Goal: Task Accomplishment & Management: Complete application form

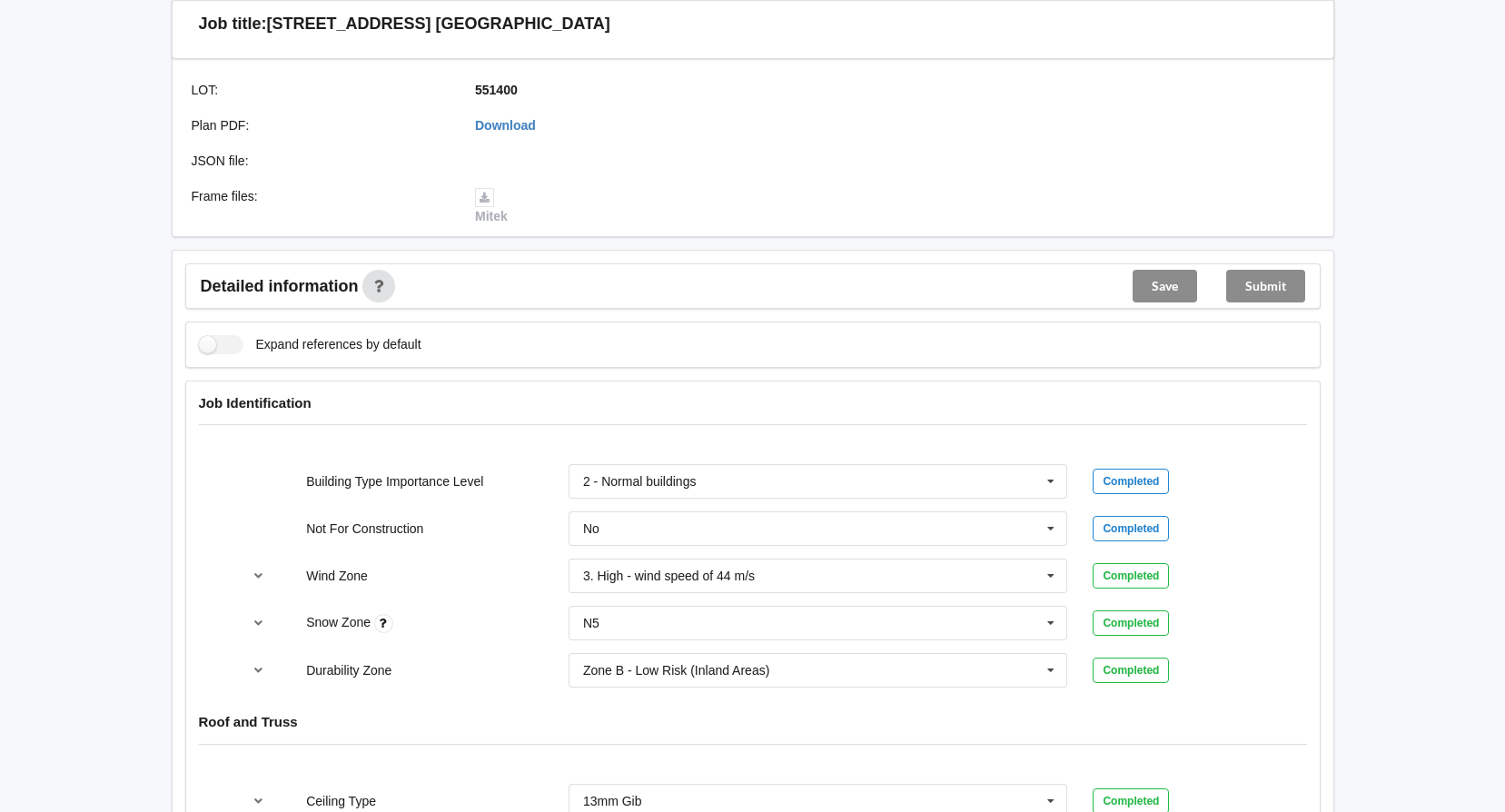
scroll to position [454, 0]
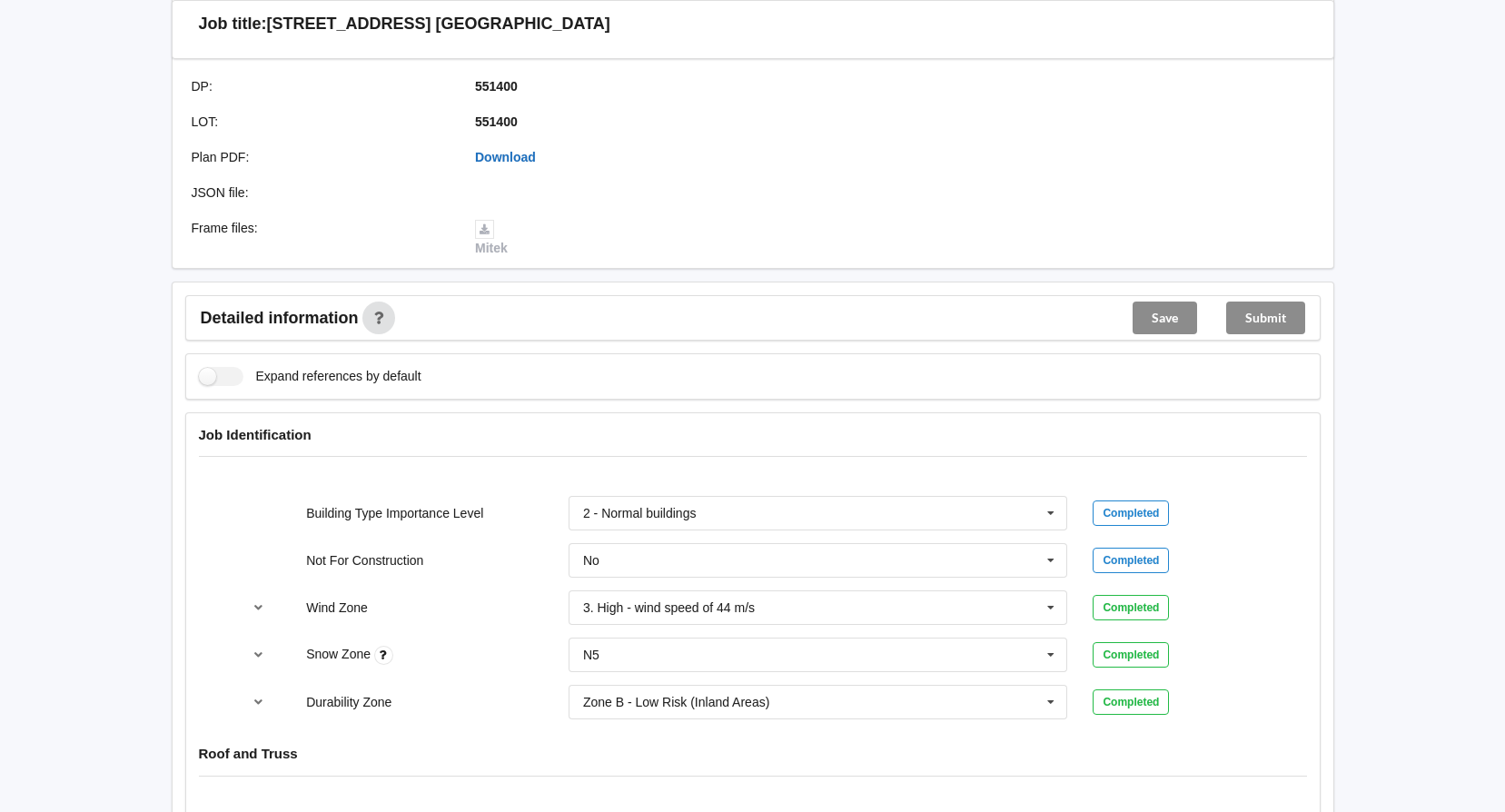
click at [527, 152] on link "Download" at bounding box center [505, 156] width 61 height 14
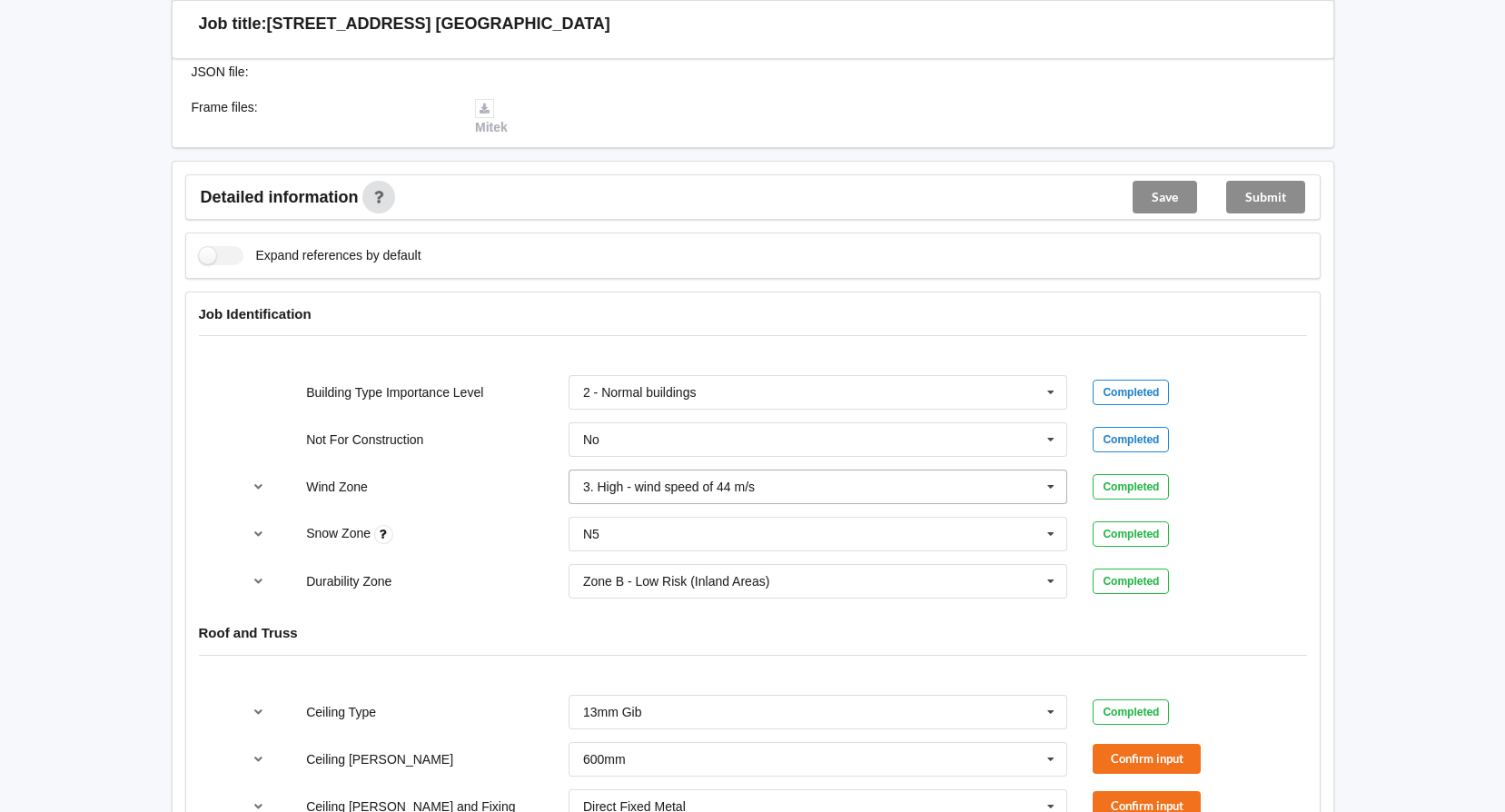
scroll to position [636, 0]
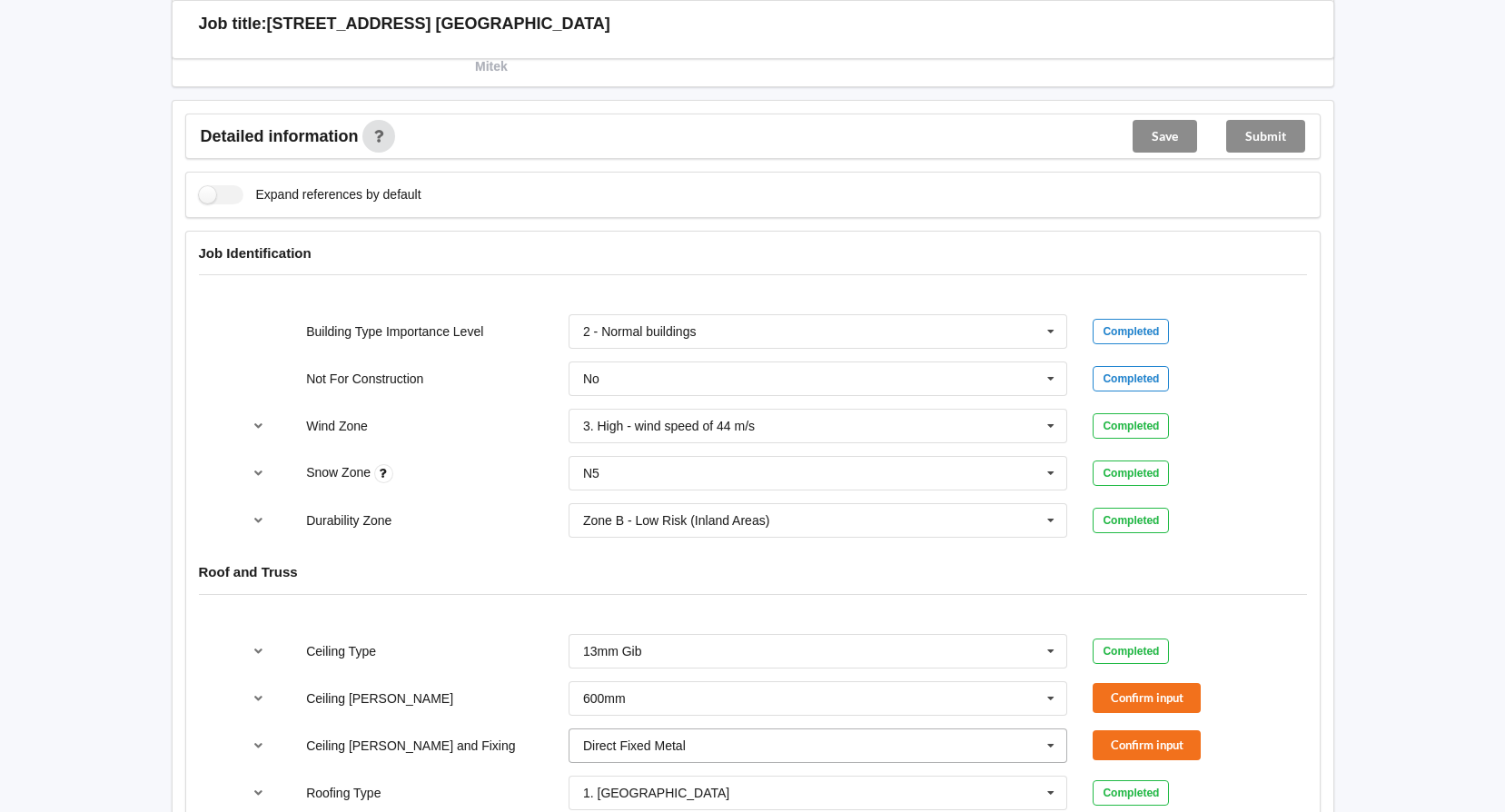
click at [1042, 751] on icon at bounding box center [1051, 745] width 28 height 33
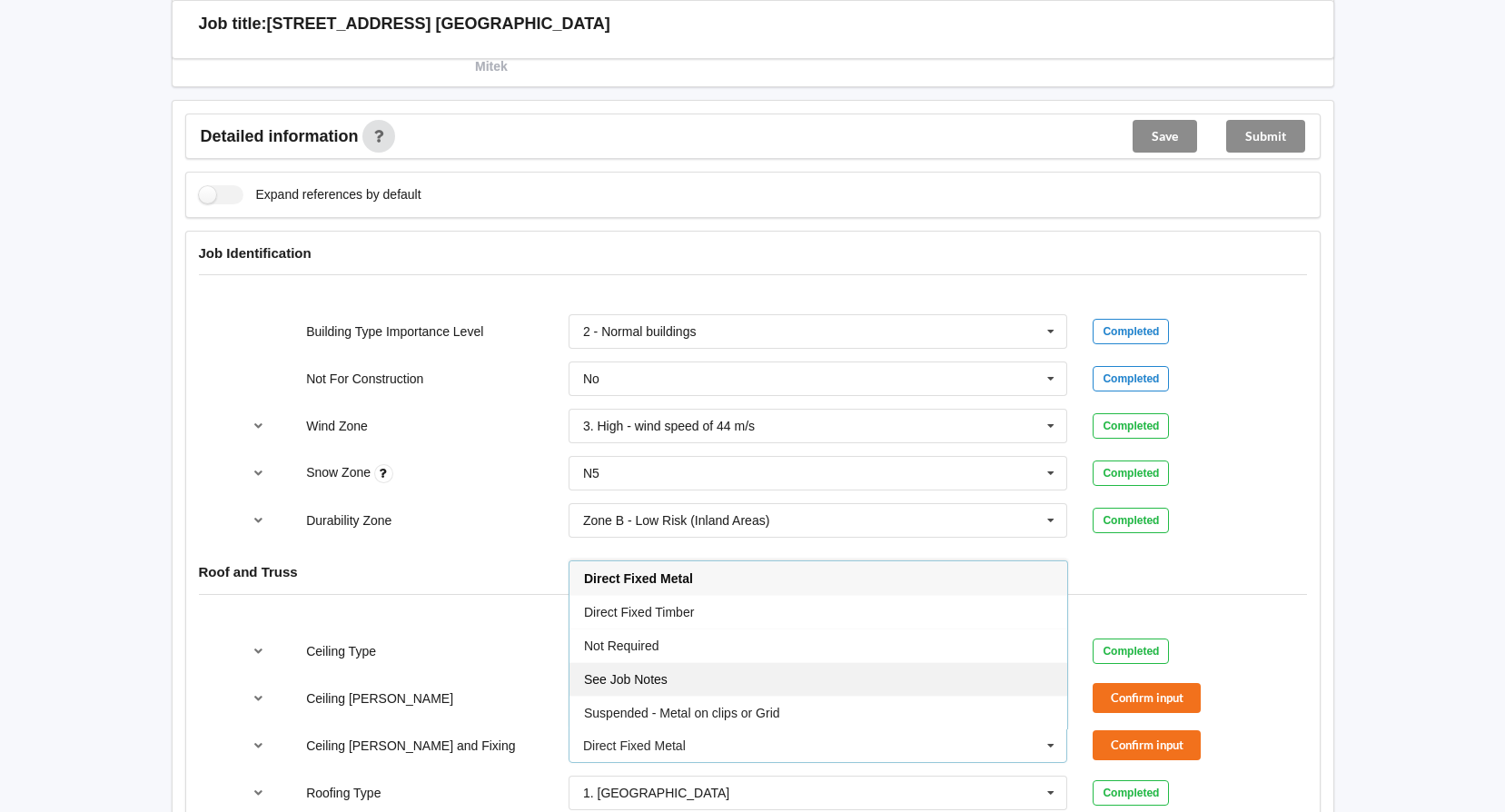
click at [919, 681] on div "See Job Notes" at bounding box center [818, 679] width 498 height 33
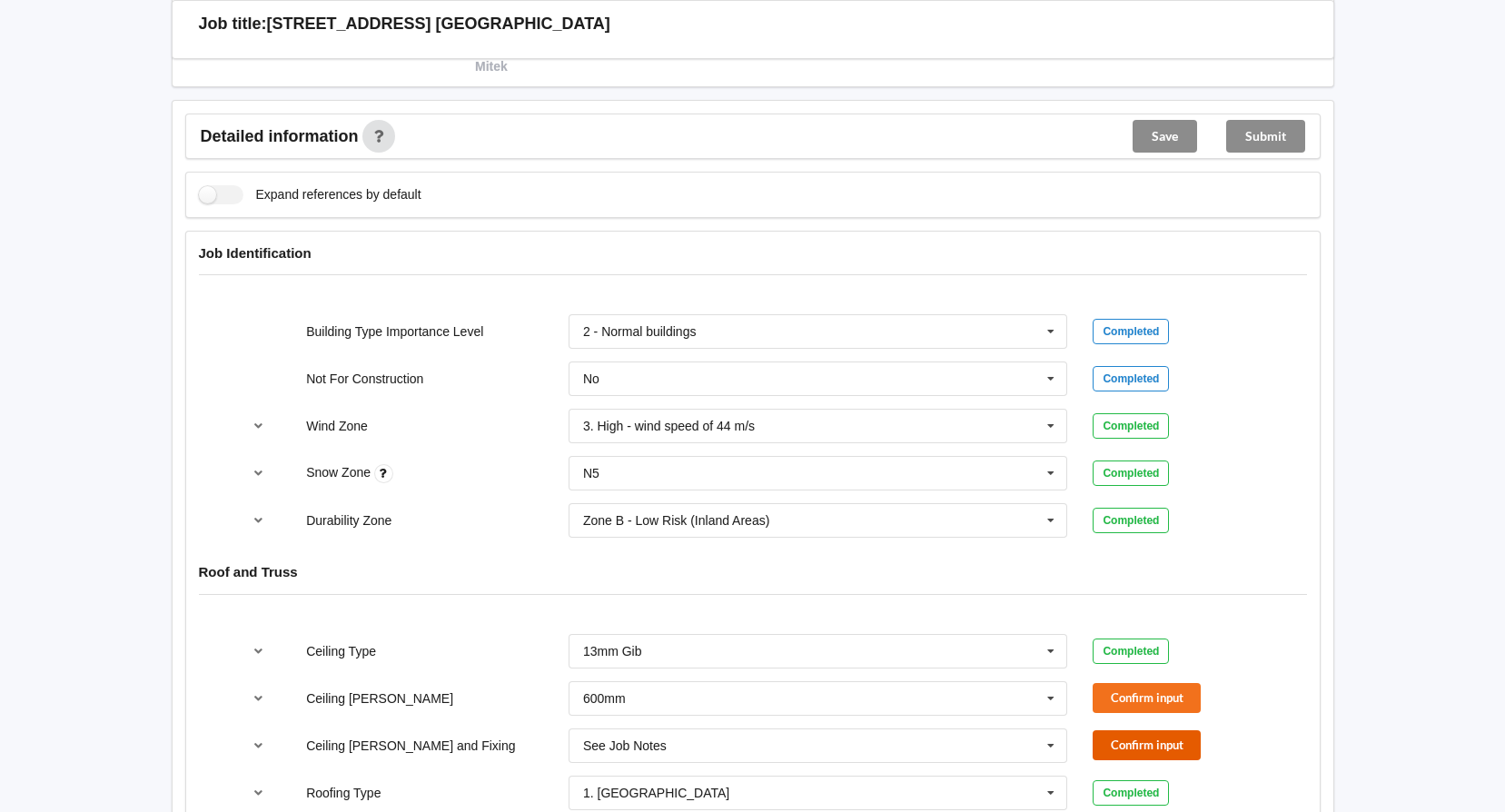
click at [1159, 738] on button "Confirm input" at bounding box center [1147, 744] width 109 height 30
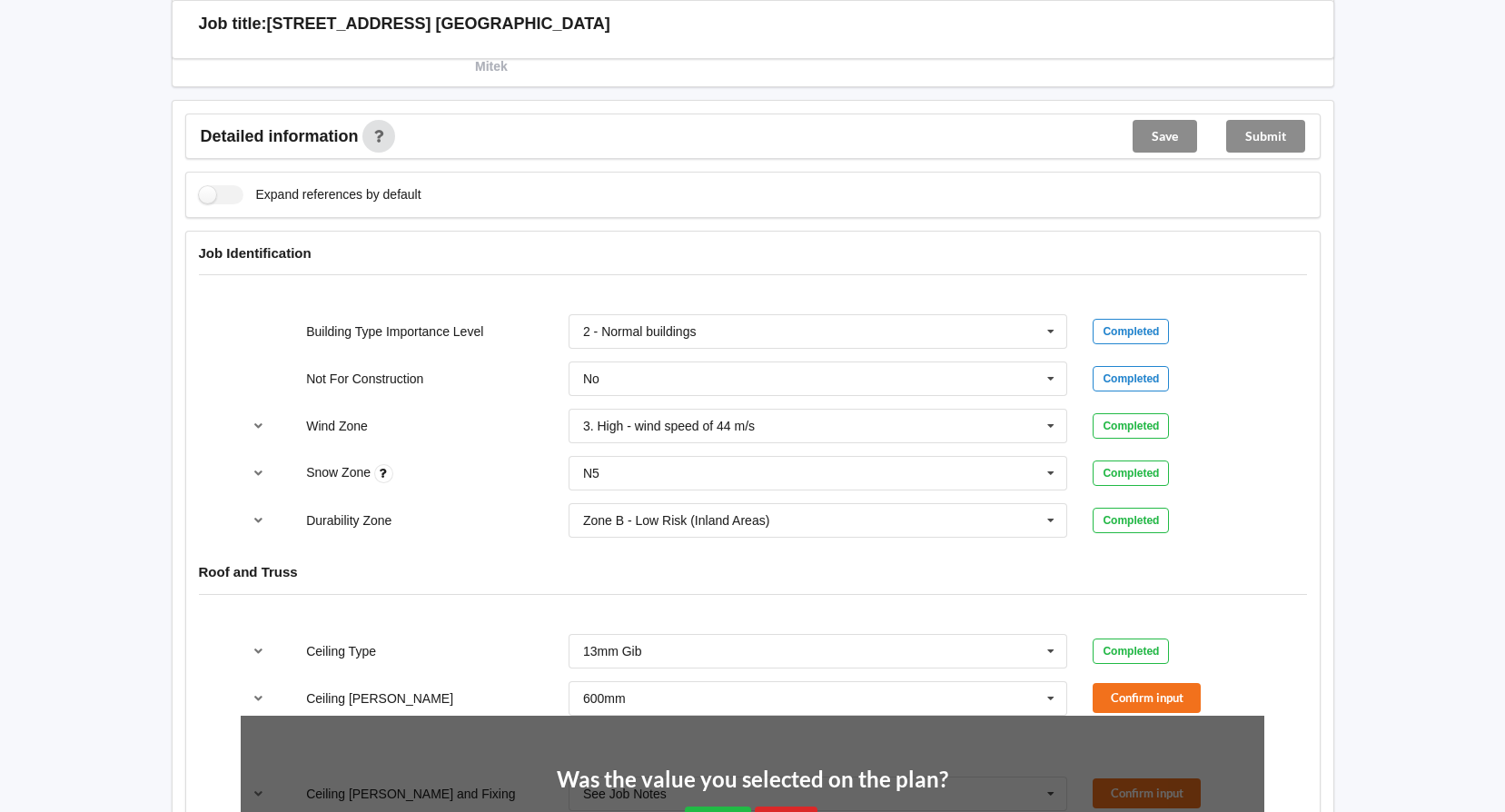
click at [760, 604] on div "Roof and Truss" at bounding box center [753, 584] width 1134 height 69
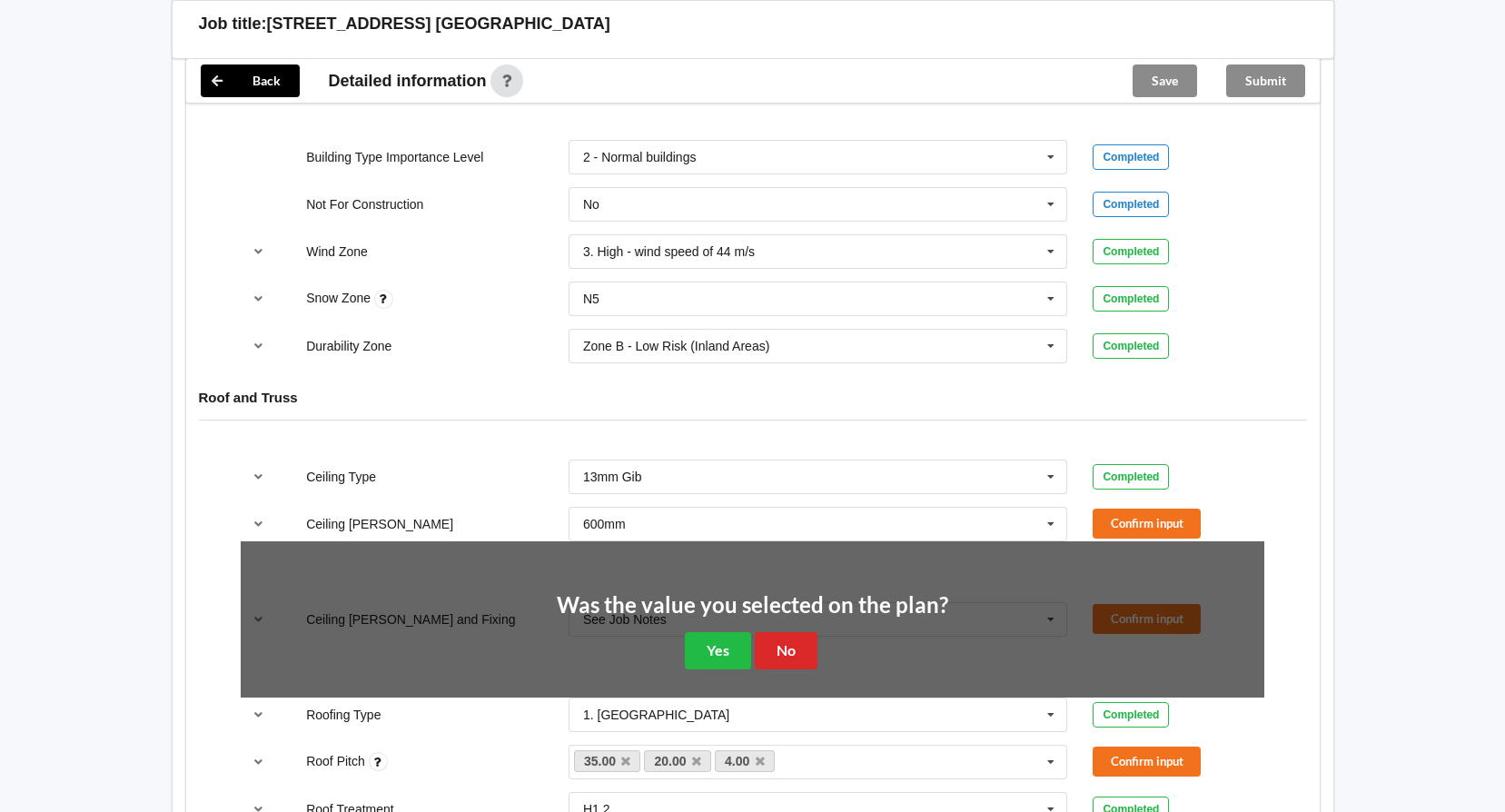
scroll to position [818, 0]
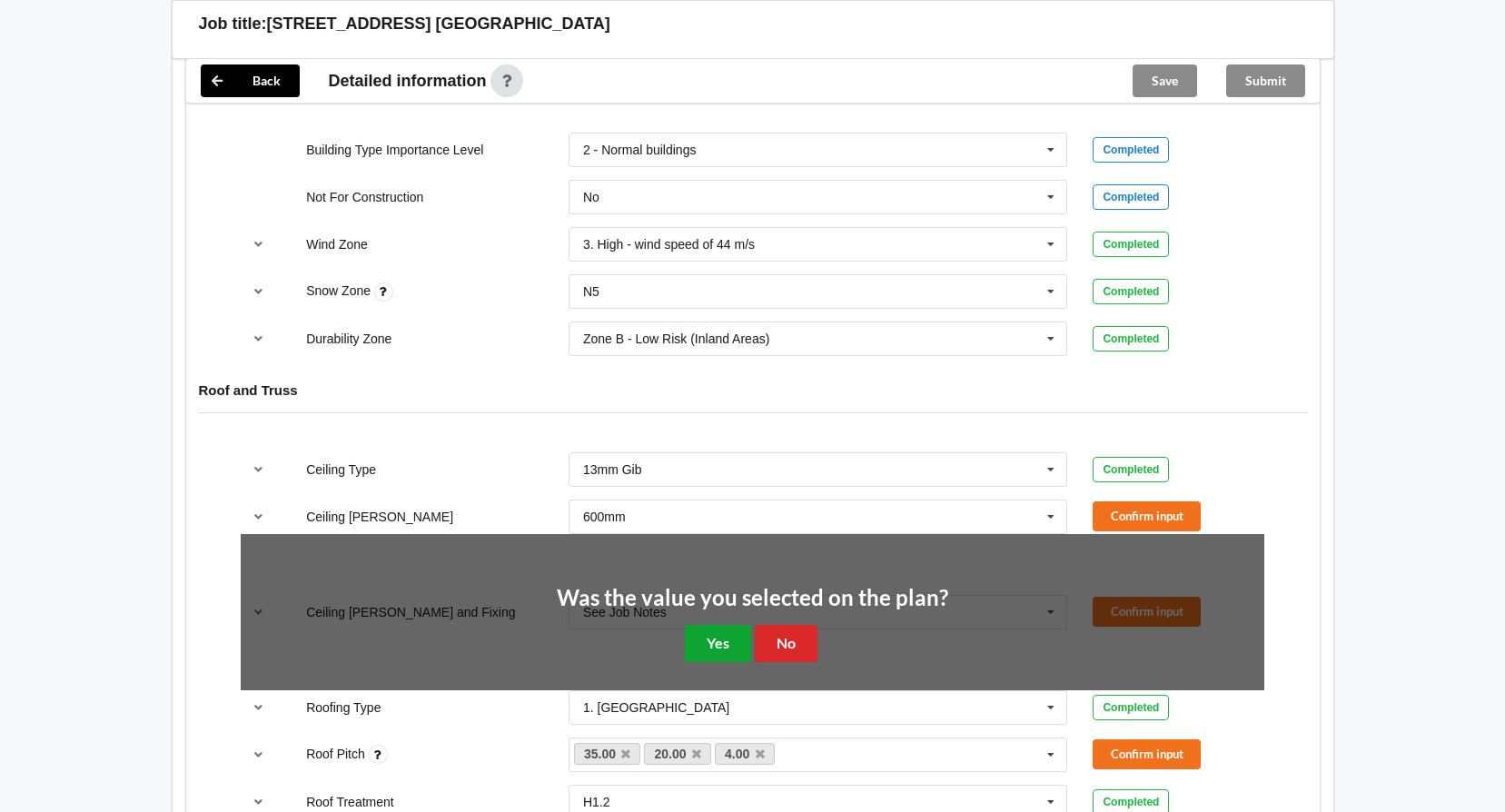
click at [727, 642] on button "Yes" at bounding box center [719, 644] width 67 height 37
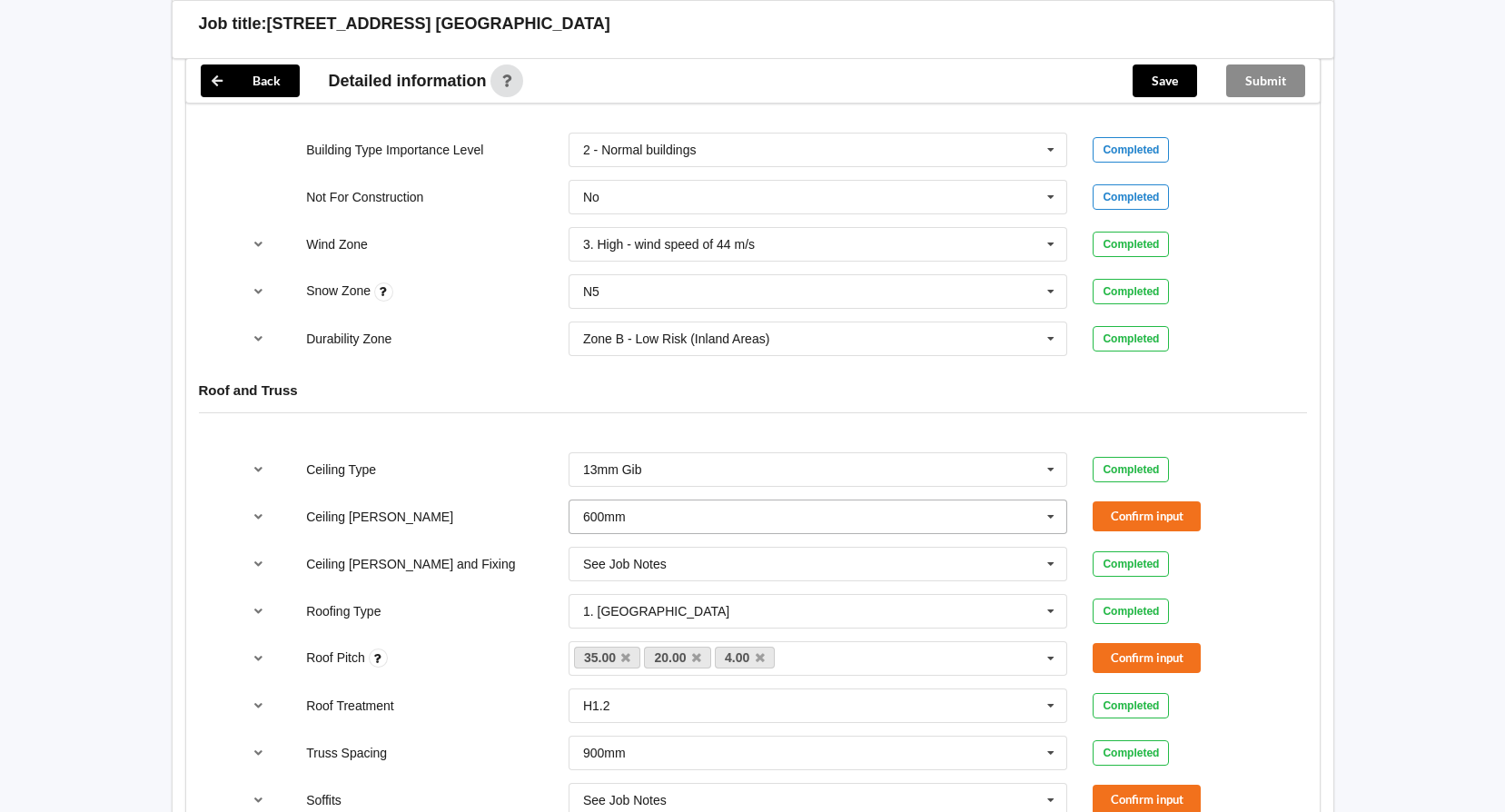
click at [1047, 515] on icon at bounding box center [1051, 517] width 28 height 33
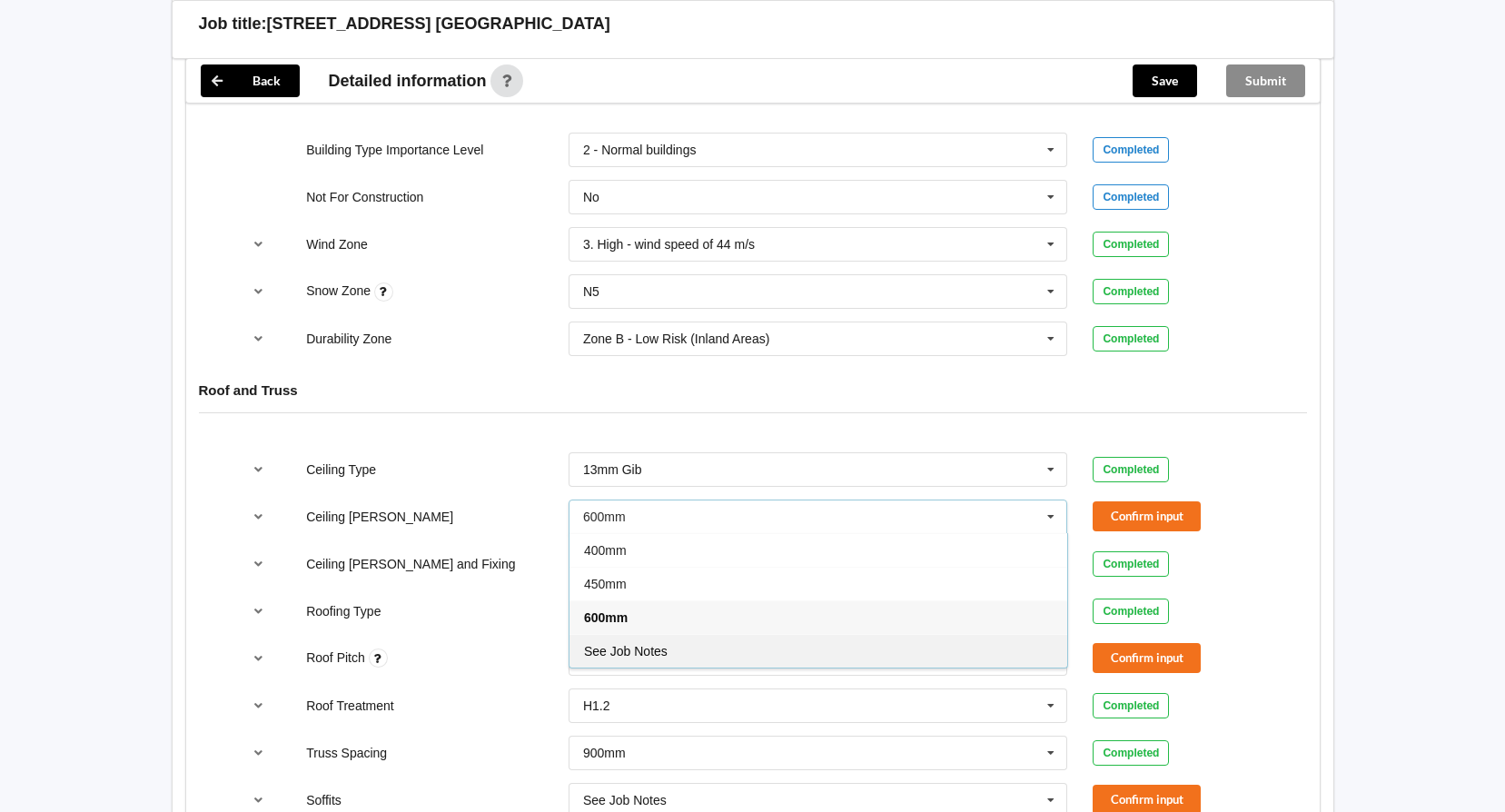
click at [858, 650] on div "See Job Notes" at bounding box center [818, 650] width 498 height 33
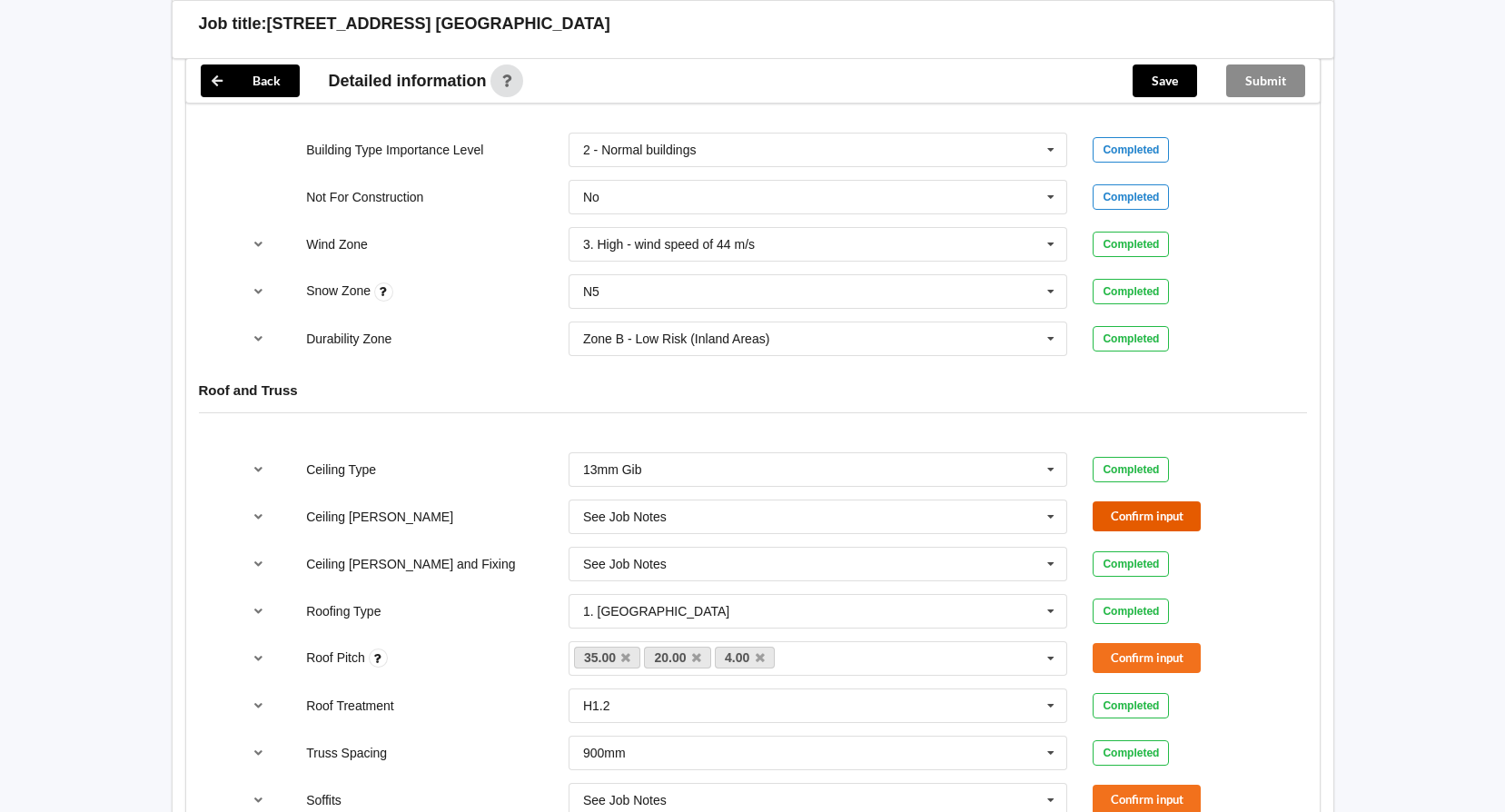
click at [1121, 522] on button "Confirm input" at bounding box center [1147, 516] width 109 height 30
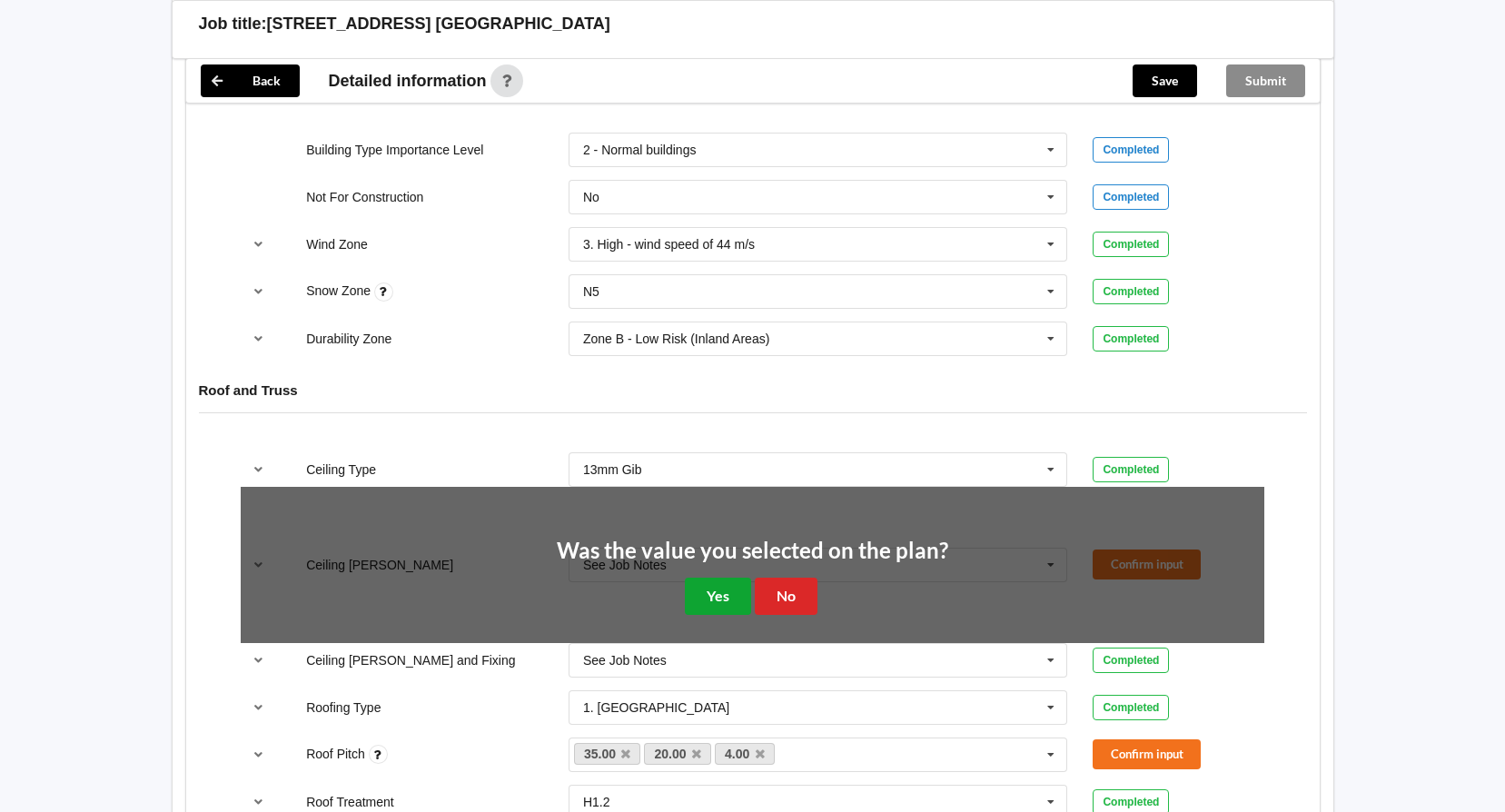
click at [720, 600] on button "Yes" at bounding box center [719, 596] width 67 height 37
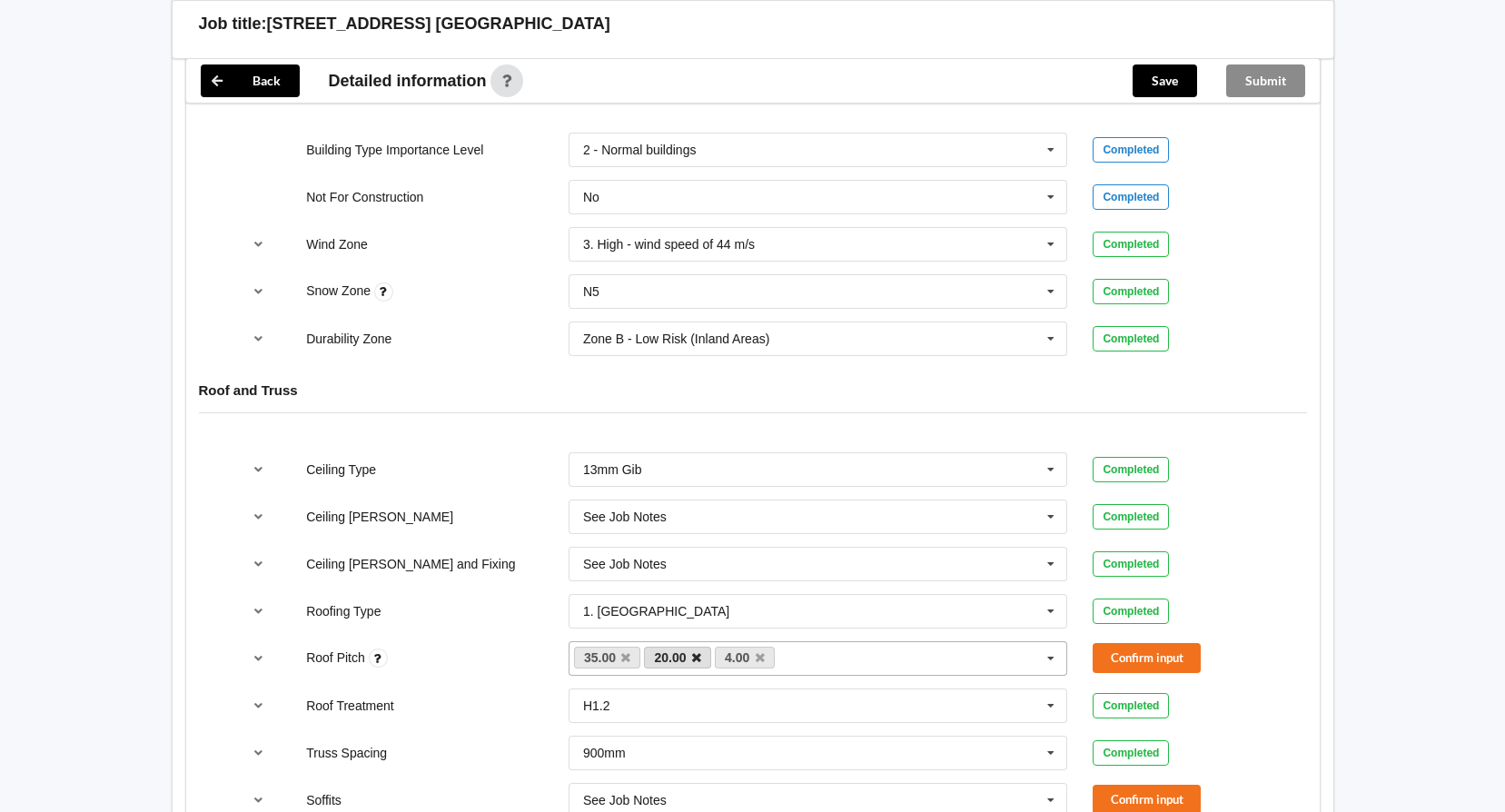
click at [699, 652] on icon at bounding box center [697, 658] width 10 height 11
click at [1145, 658] on button "Confirm input" at bounding box center [1147, 658] width 109 height 30
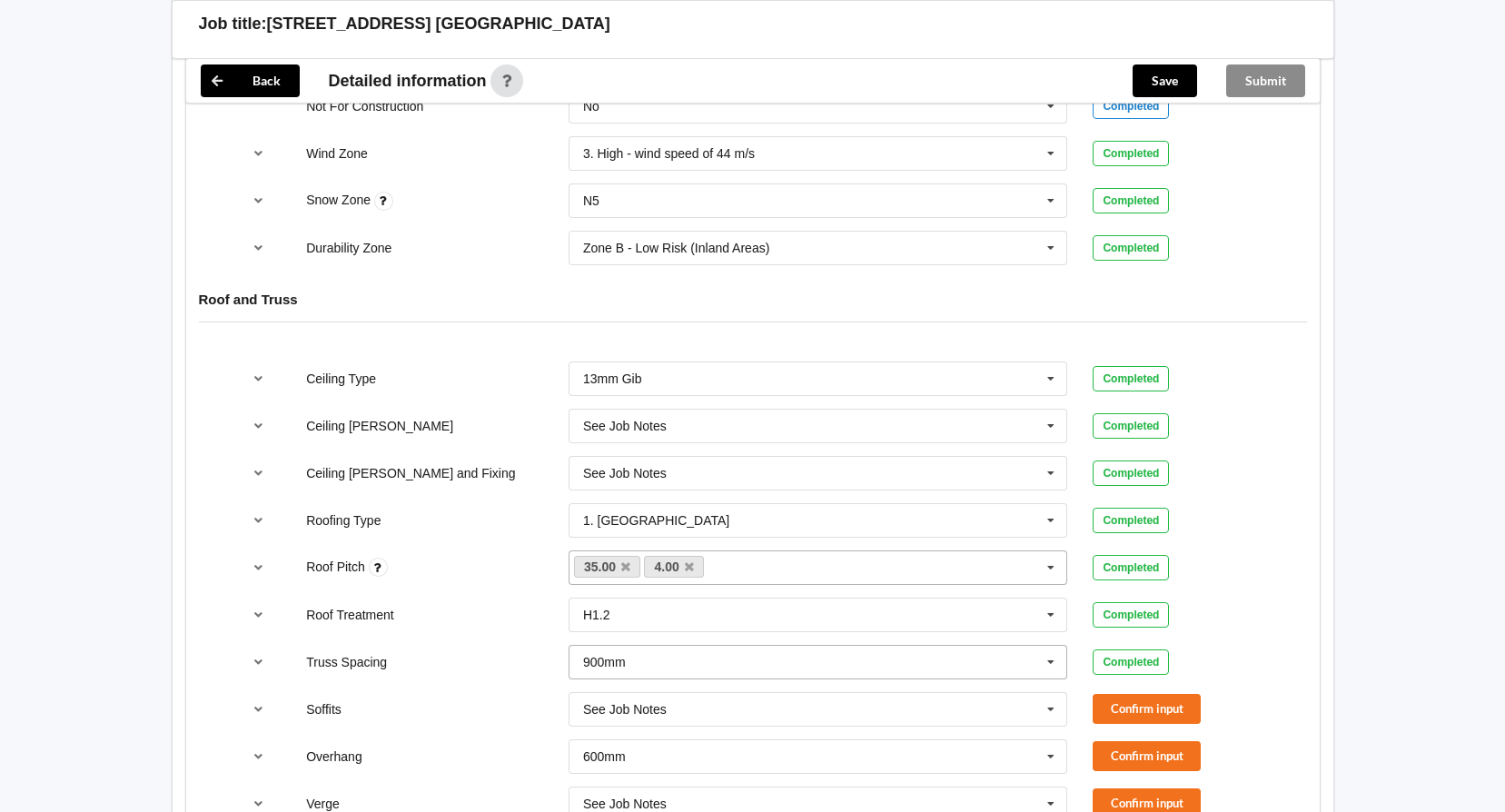
scroll to position [1000, 0]
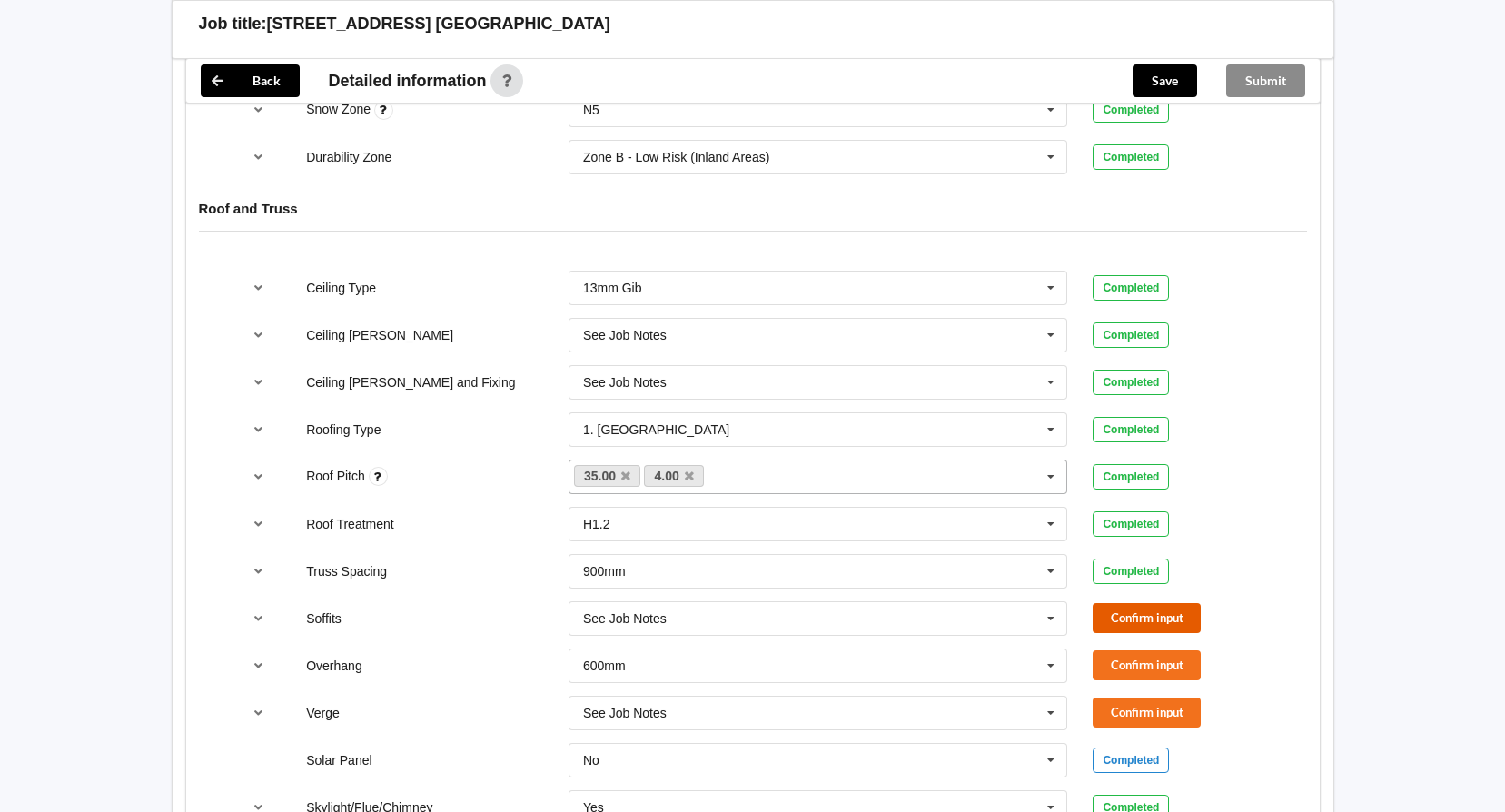
click at [1111, 610] on button "Confirm input" at bounding box center [1147, 618] width 109 height 30
click at [1045, 662] on icon at bounding box center [1051, 665] width 28 height 33
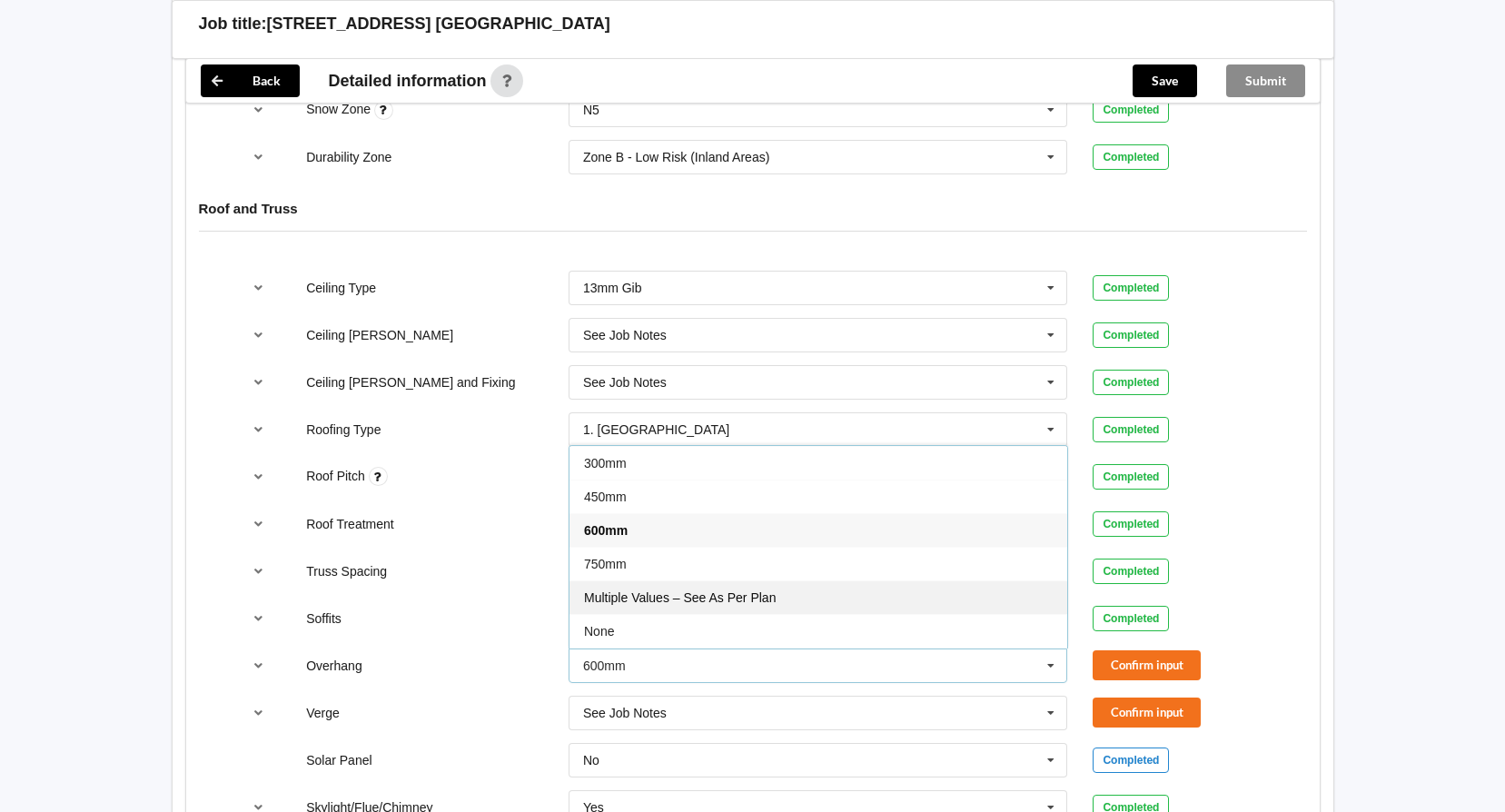
click at [887, 595] on div "Multiple Values – See As Per Plan" at bounding box center [818, 597] width 498 height 33
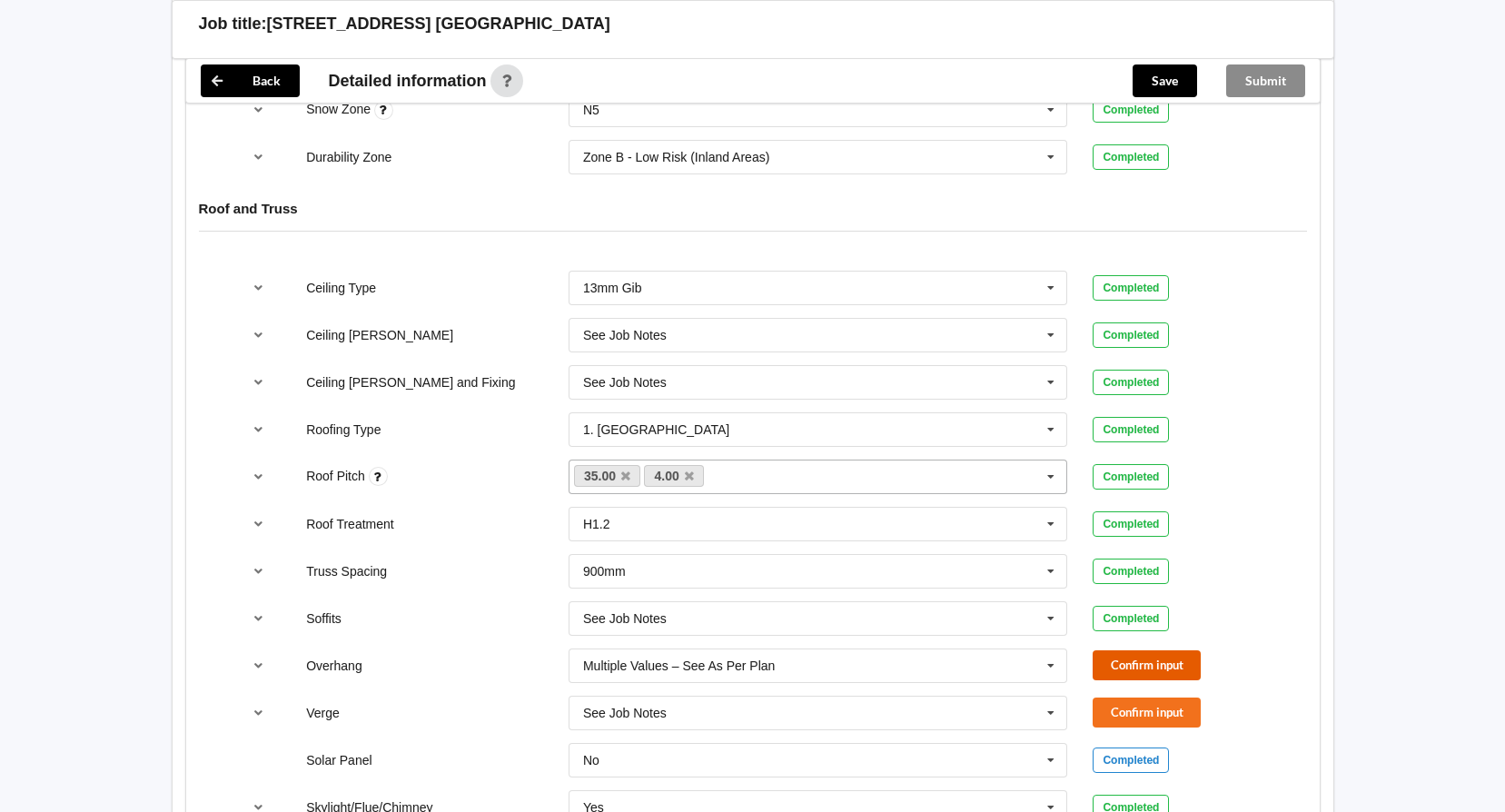
click at [1136, 660] on button "Confirm input" at bounding box center [1147, 664] width 109 height 30
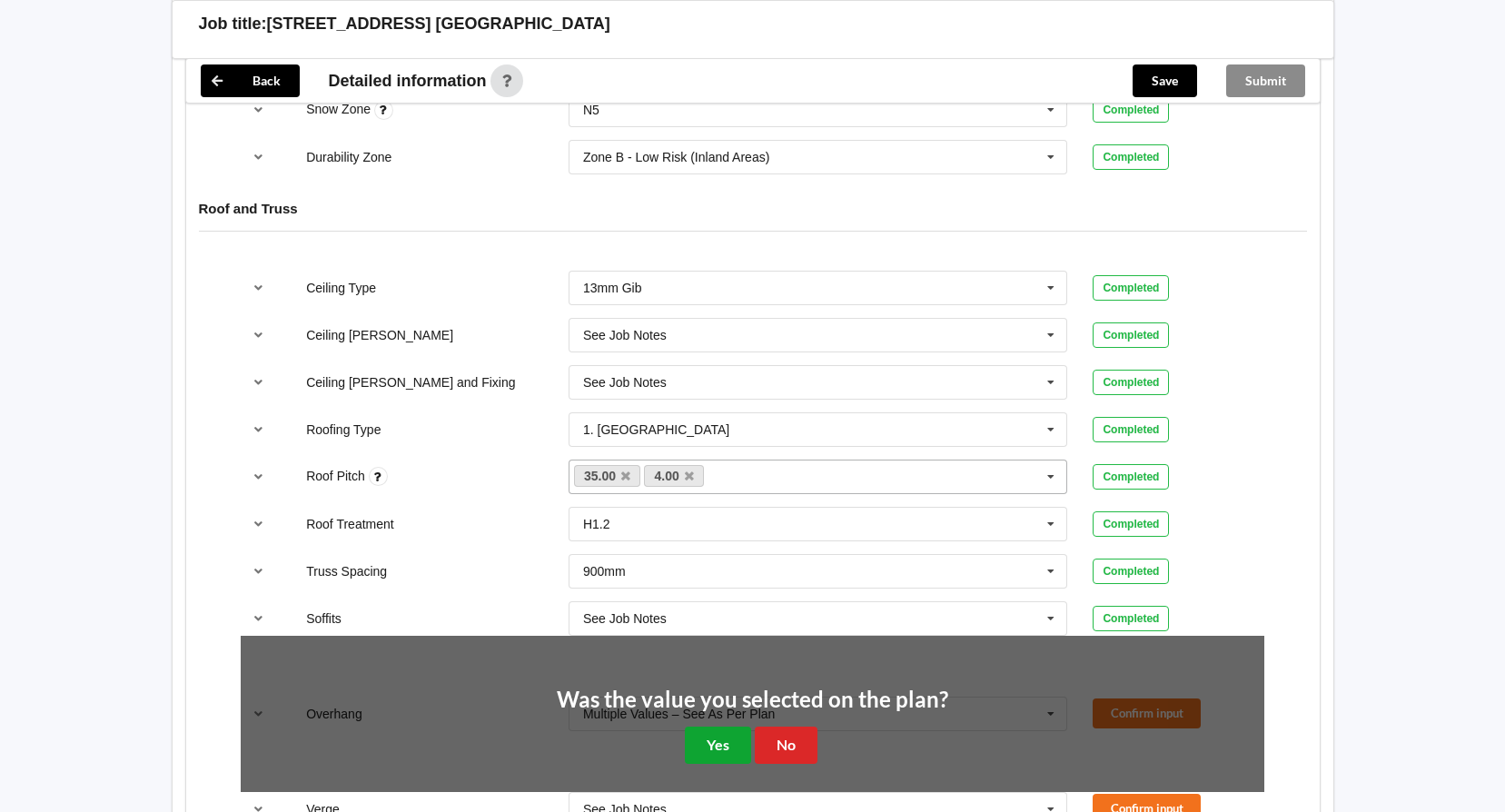
click at [723, 745] on button "Yes" at bounding box center [719, 745] width 67 height 37
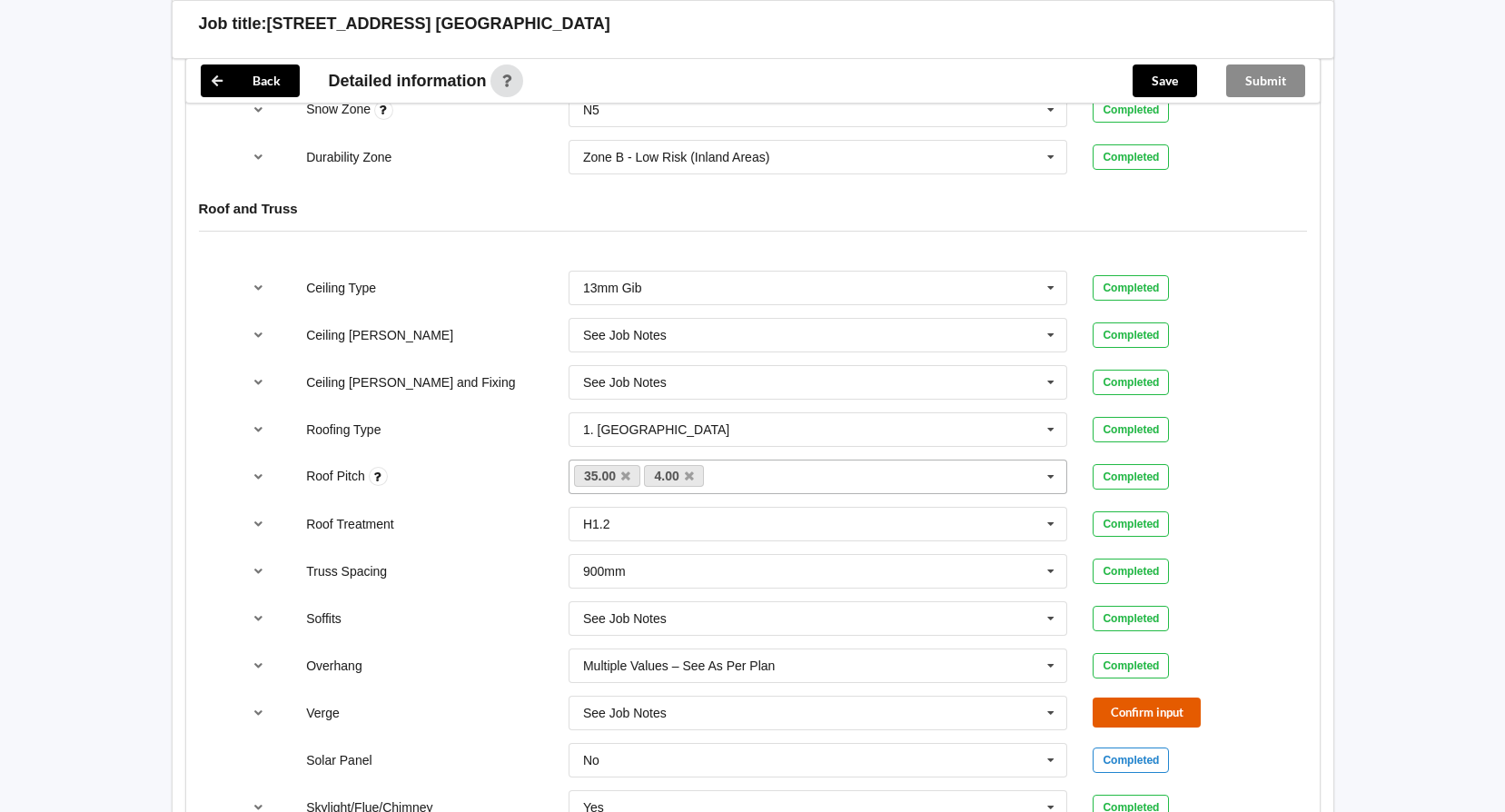
click at [1125, 710] on button "Confirm input" at bounding box center [1147, 712] width 109 height 30
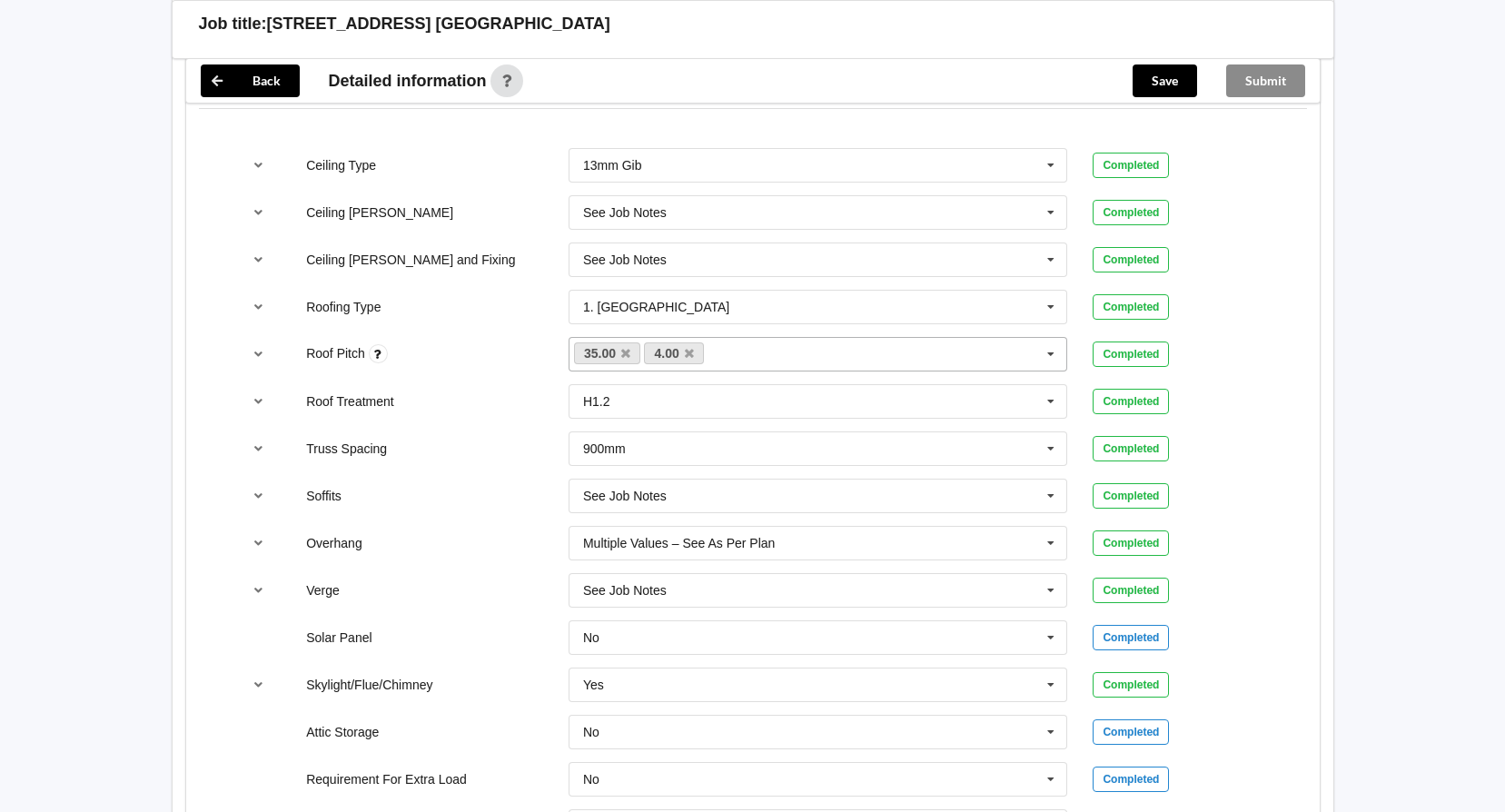
scroll to position [1090, 0]
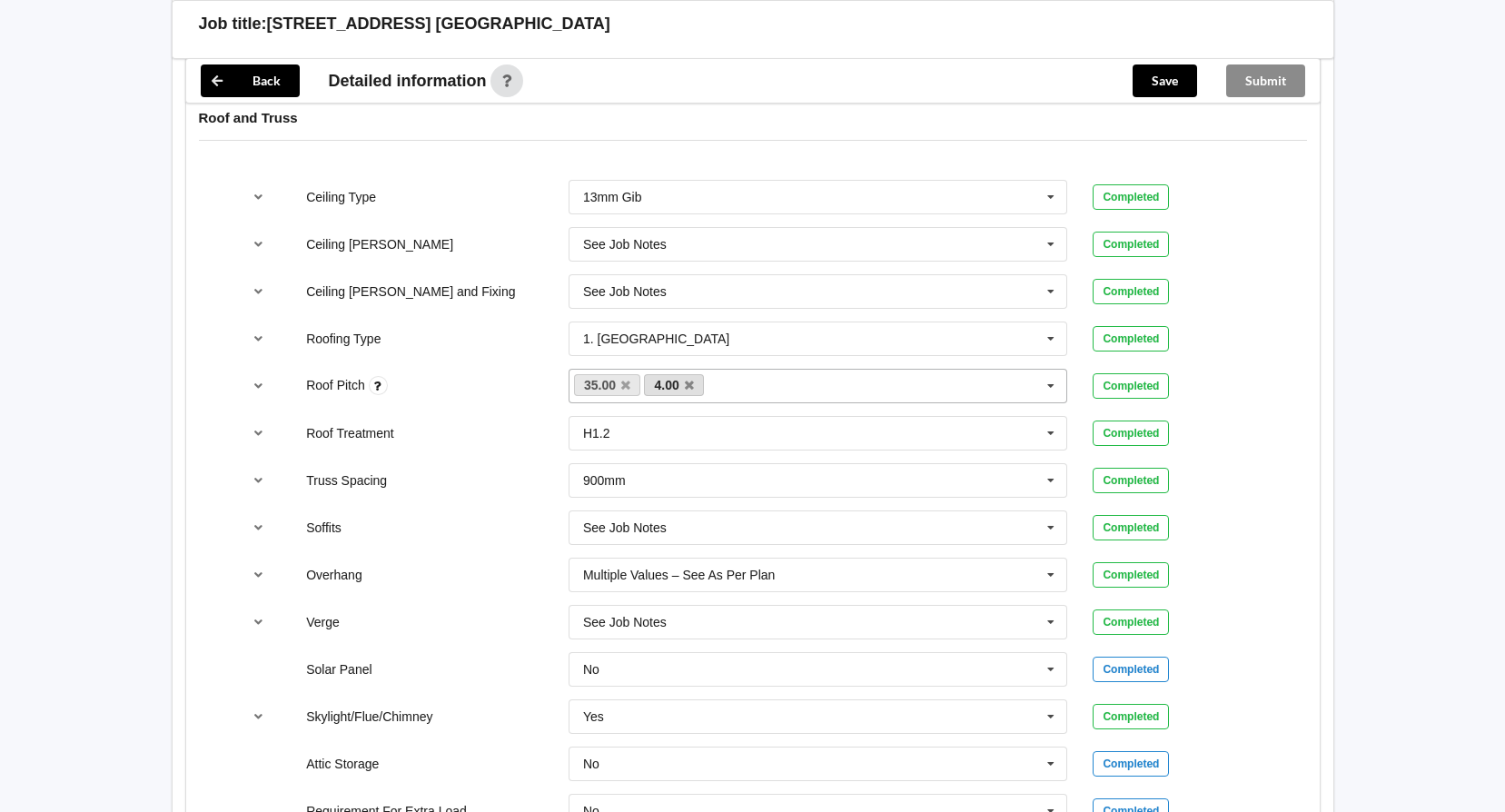
click at [694, 388] on link "4.00" at bounding box center [674, 385] width 60 height 22
click at [692, 382] on icon at bounding box center [690, 386] width 10 height 11
click at [1195, 383] on button "Confirm input" at bounding box center [1147, 385] width 109 height 30
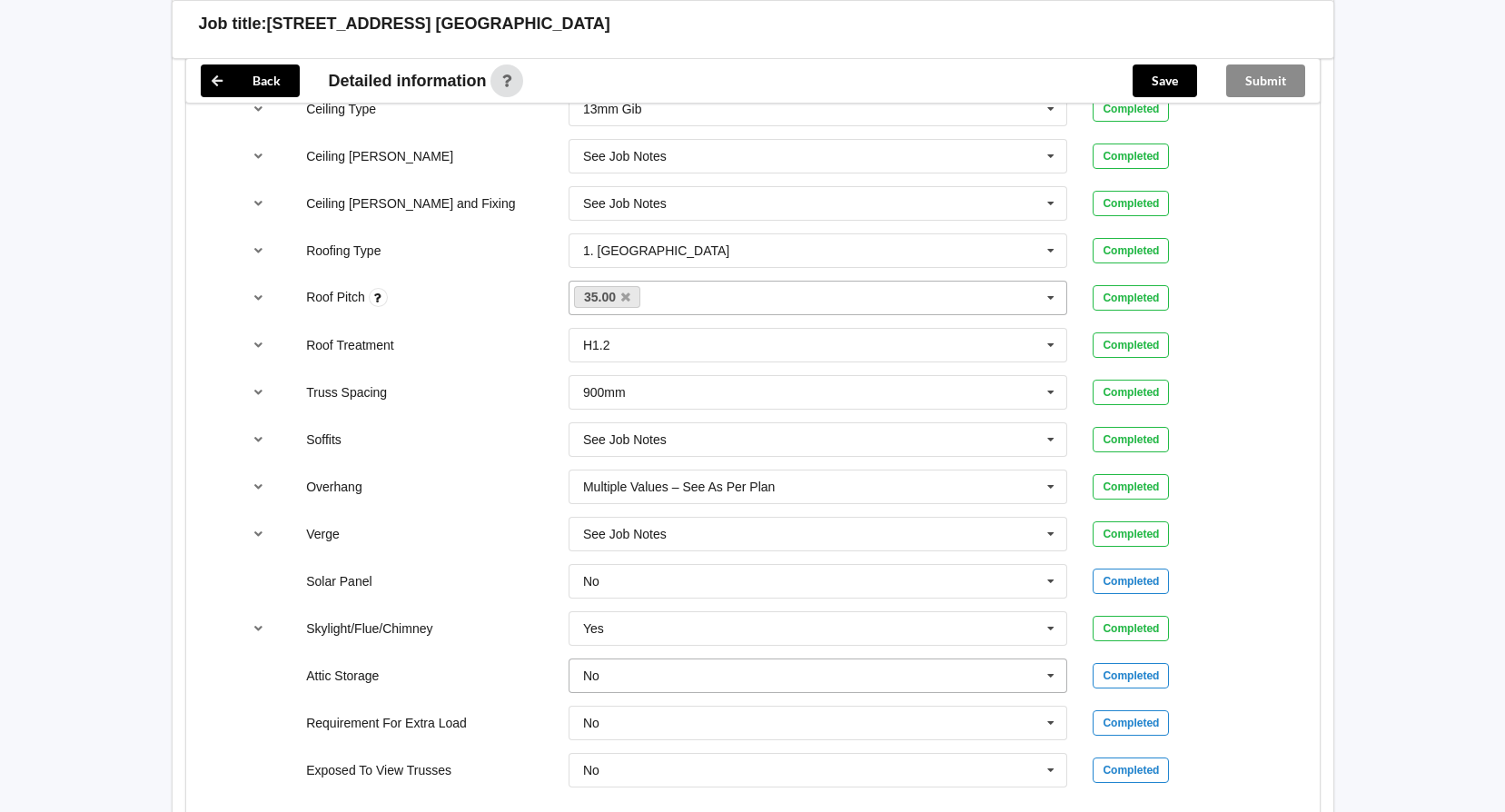
scroll to position [1236, 0]
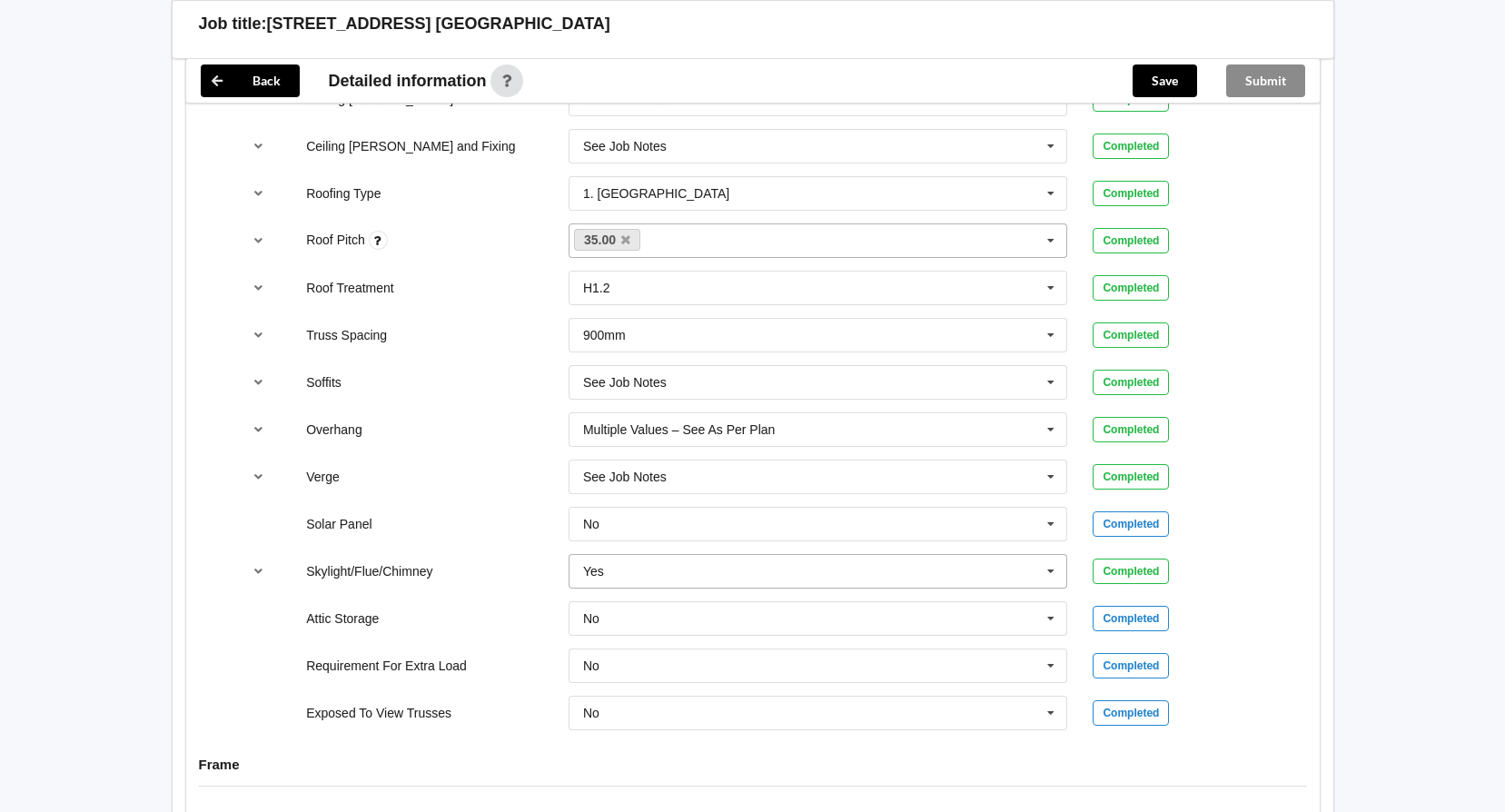
click at [1052, 575] on icon at bounding box center [1051, 571] width 28 height 33
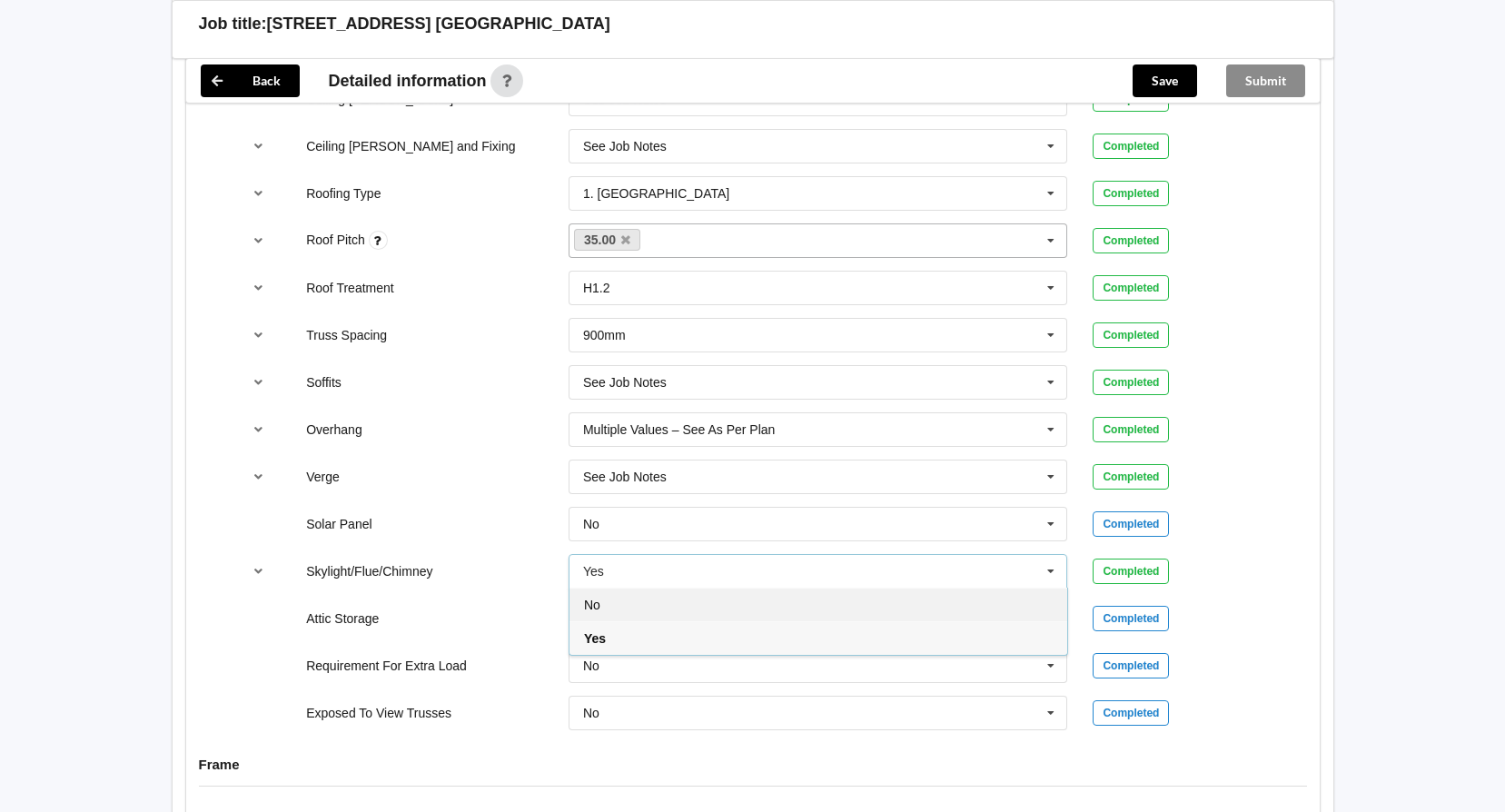
click at [802, 613] on div "No" at bounding box center [818, 604] width 498 height 33
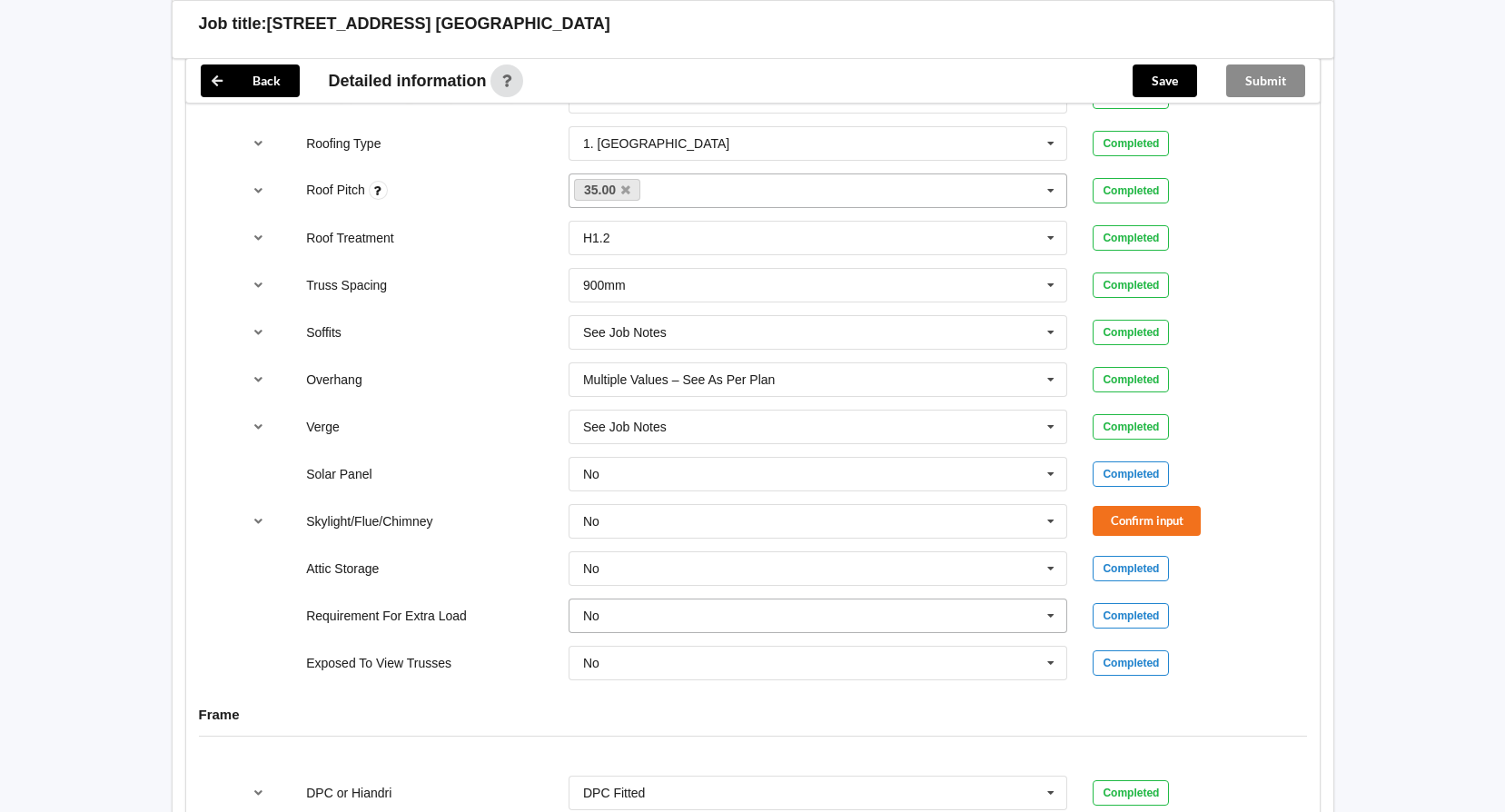
scroll to position [1326, 0]
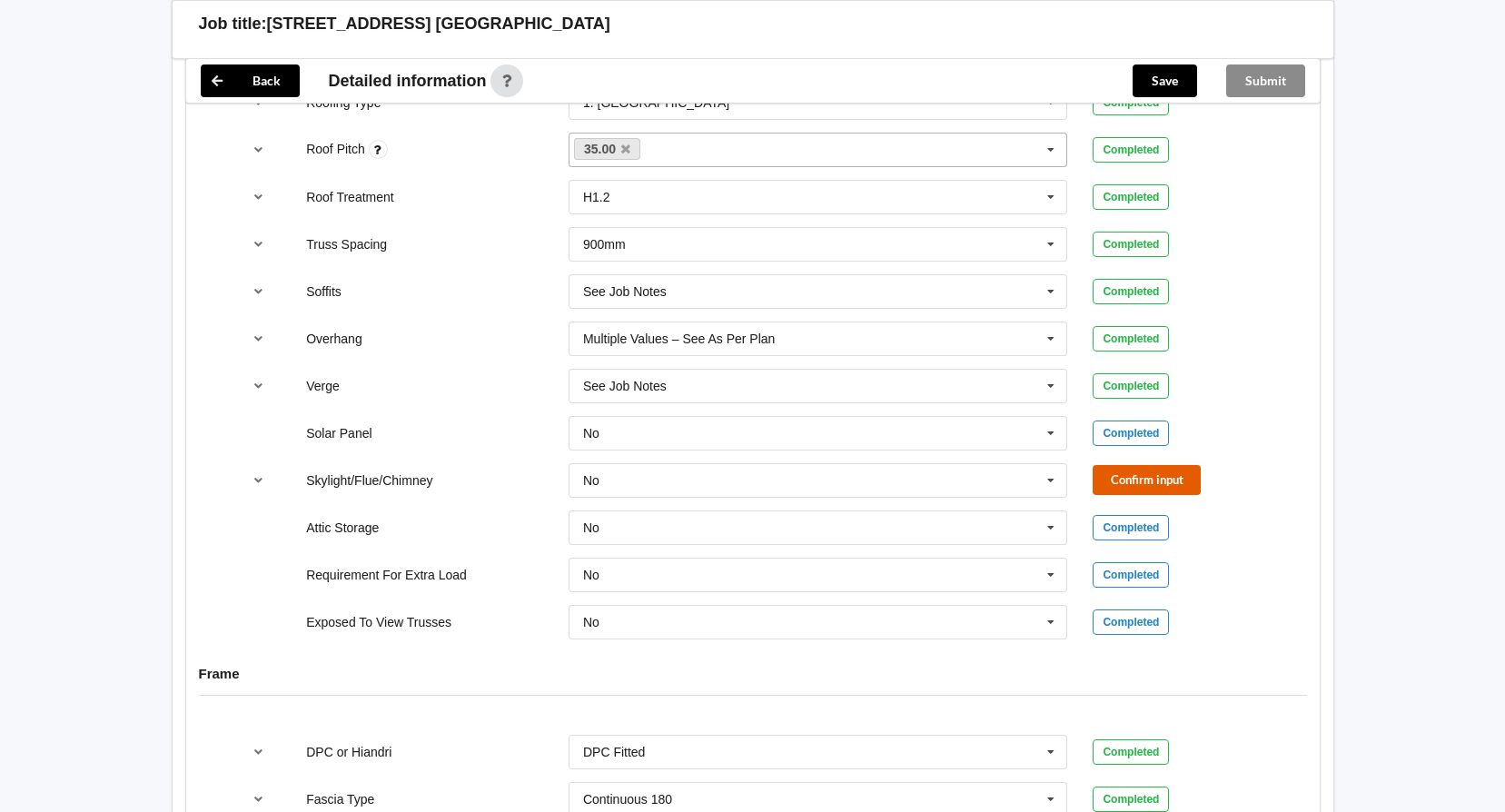
click at [1147, 478] on button "Confirm input" at bounding box center [1147, 480] width 109 height 30
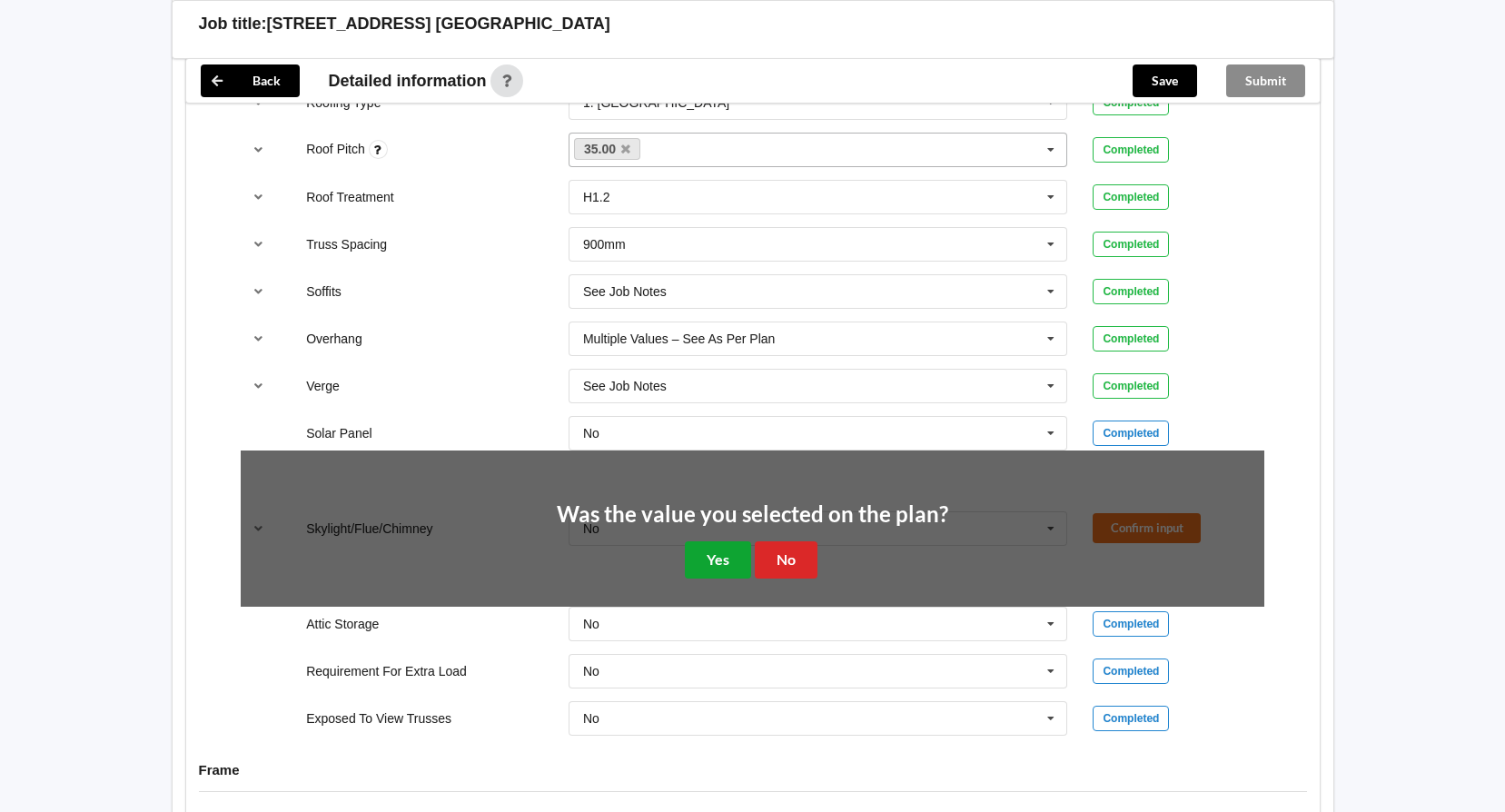
click at [706, 545] on button "Yes" at bounding box center [719, 560] width 67 height 37
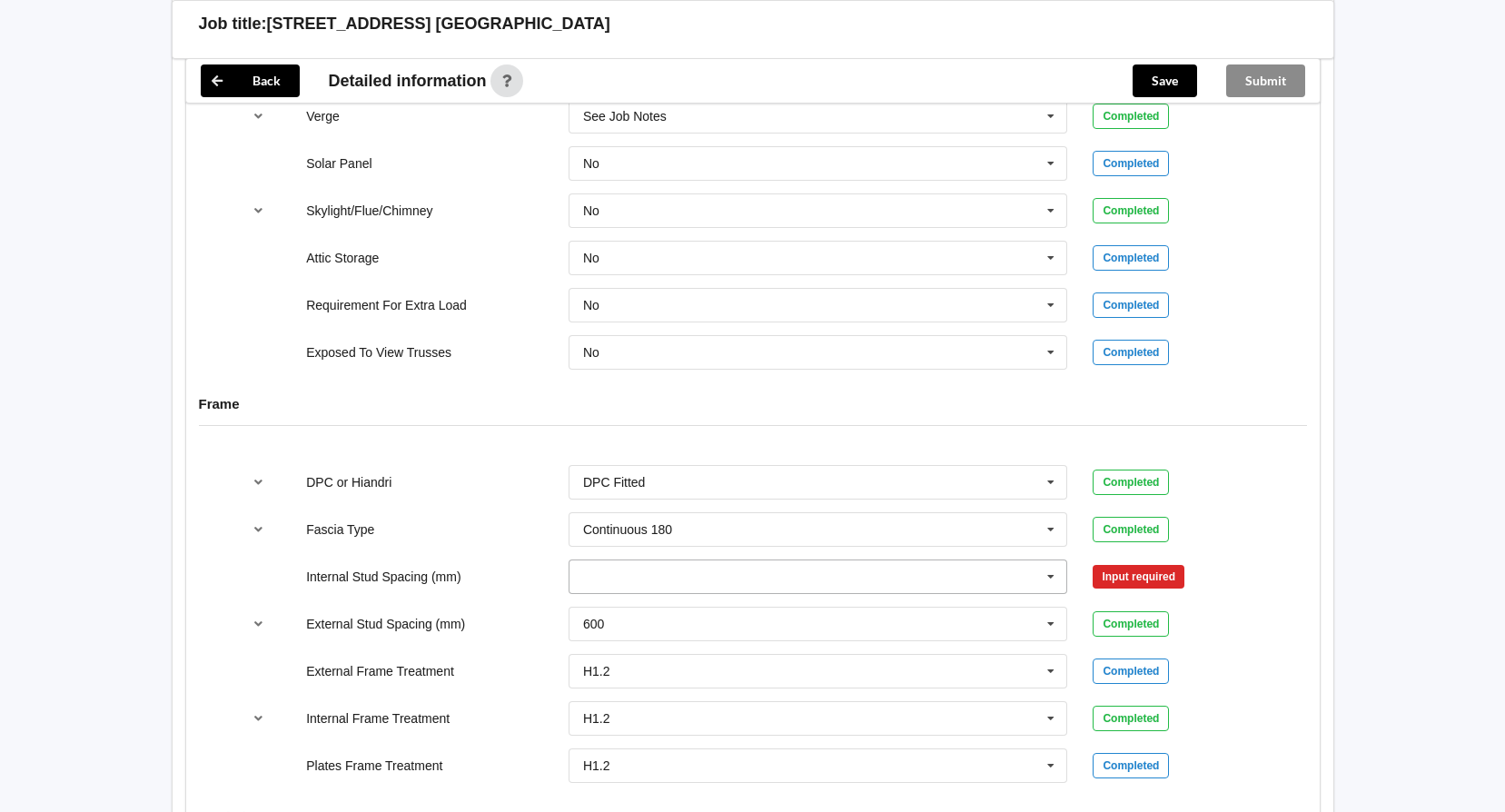
scroll to position [1599, 0]
click at [990, 577] on input "text" at bounding box center [819, 574] width 498 height 32
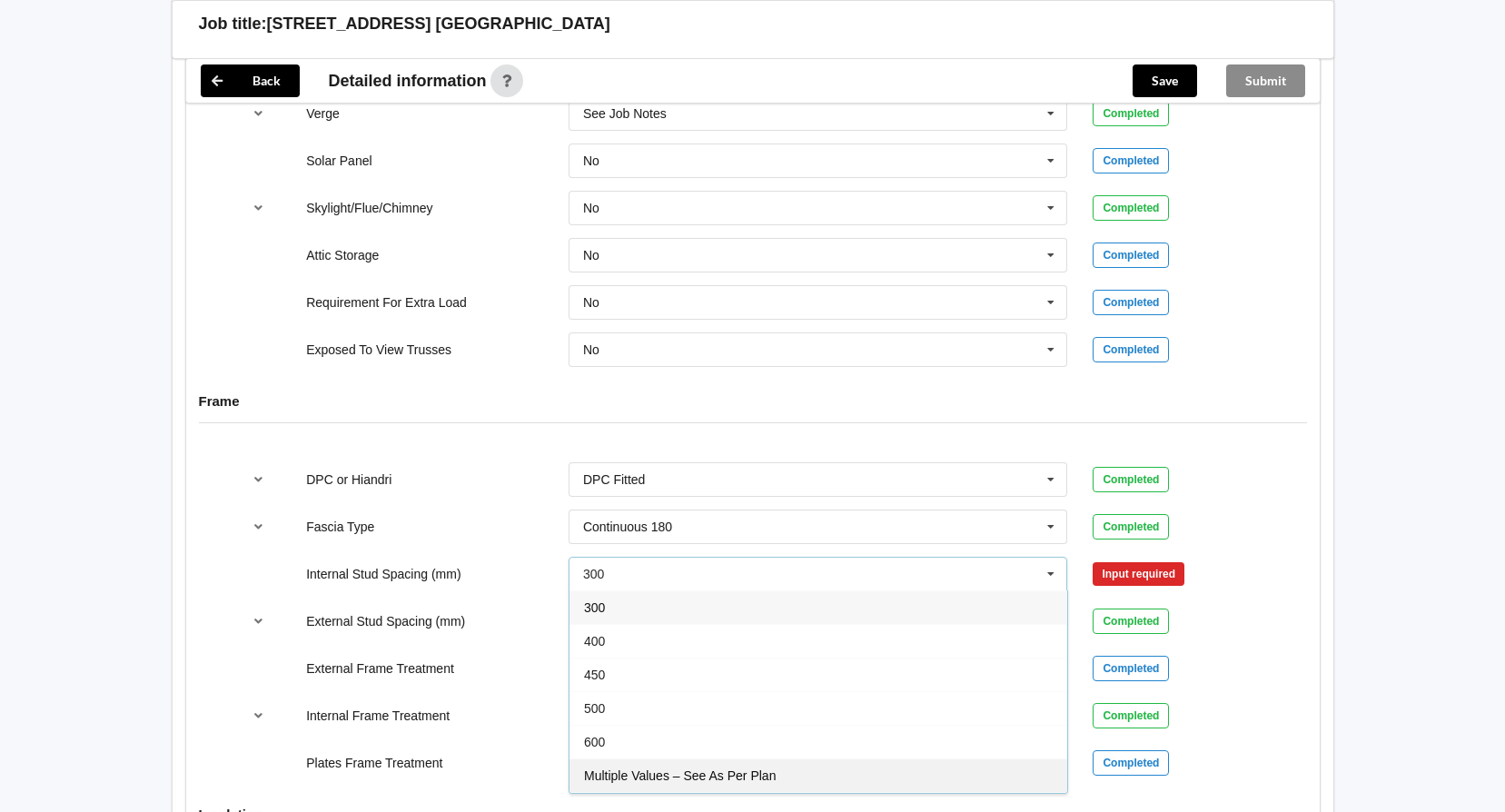
click at [848, 770] on div "Multiple Values – See As Per Plan" at bounding box center [818, 775] width 498 height 33
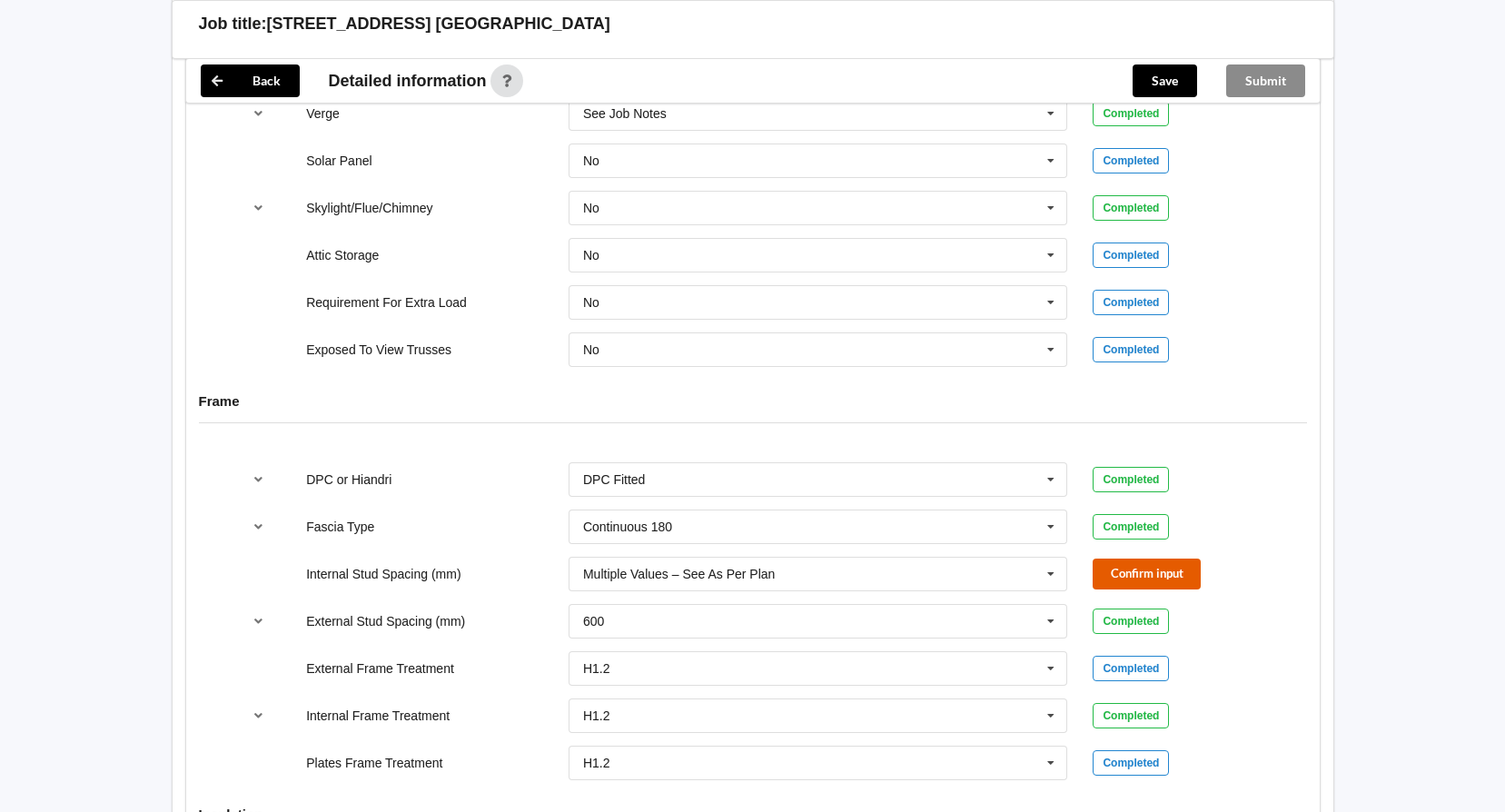
click at [1129, 575] on button "Confirm input" at bounding box center [1147, 573] width 109 height 30
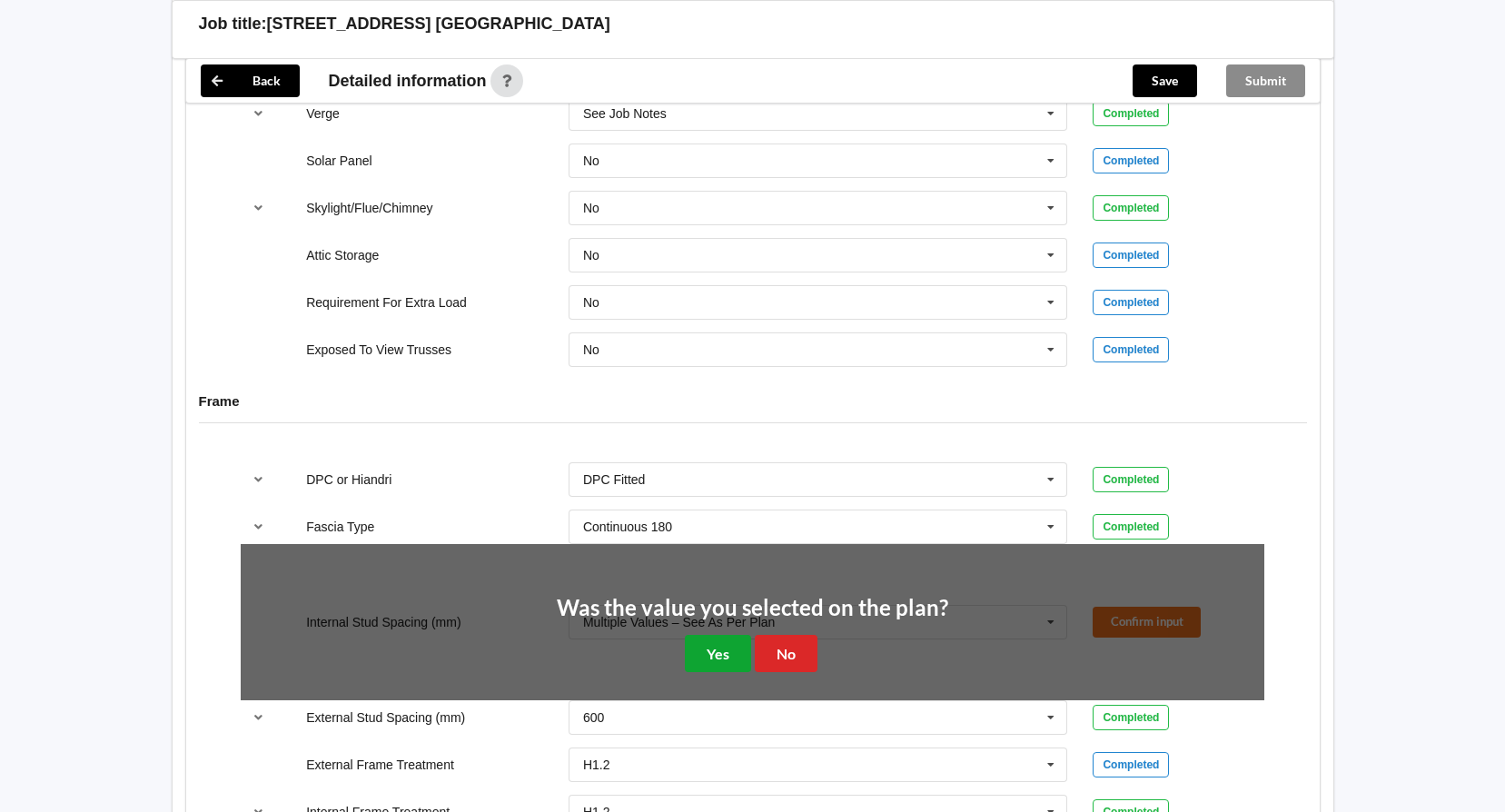
click at [720, 643] on button "Yes" at bounding box center [719, 653] width 67 height 37
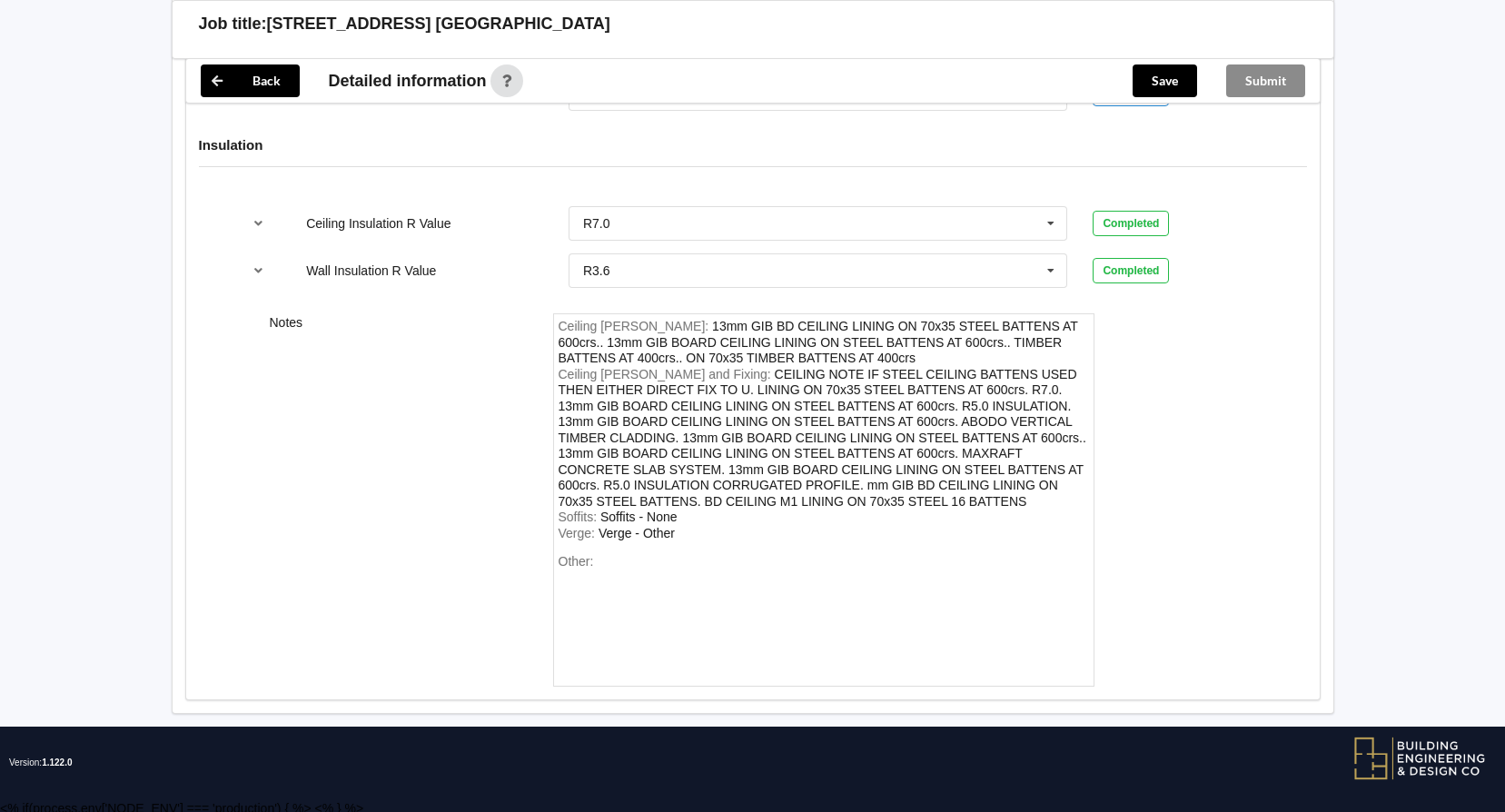
scroll to position [2274, 0]
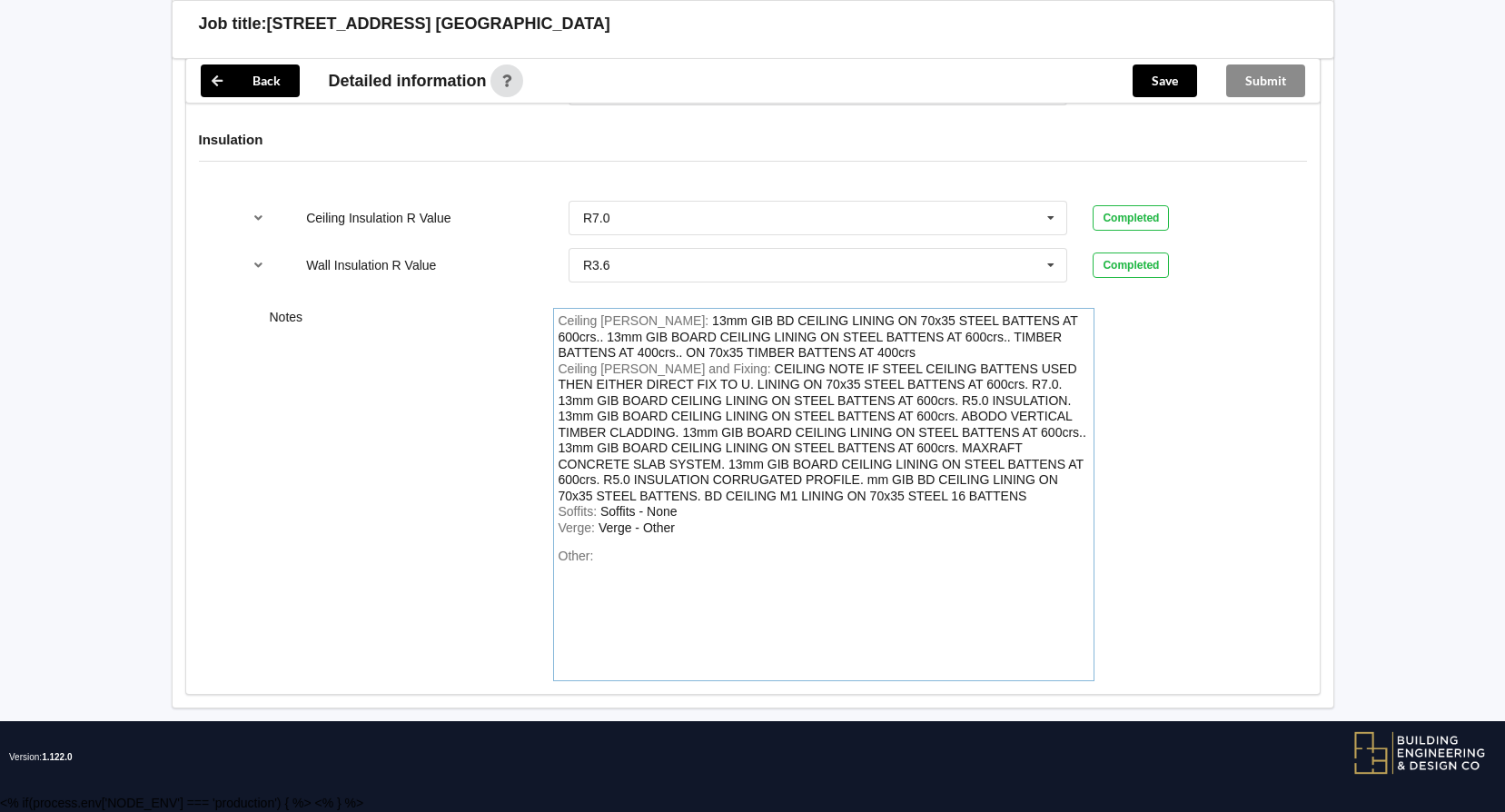
click at [619, 553] on div "Other:" at bounding box center [823, 612] width 530 height 128
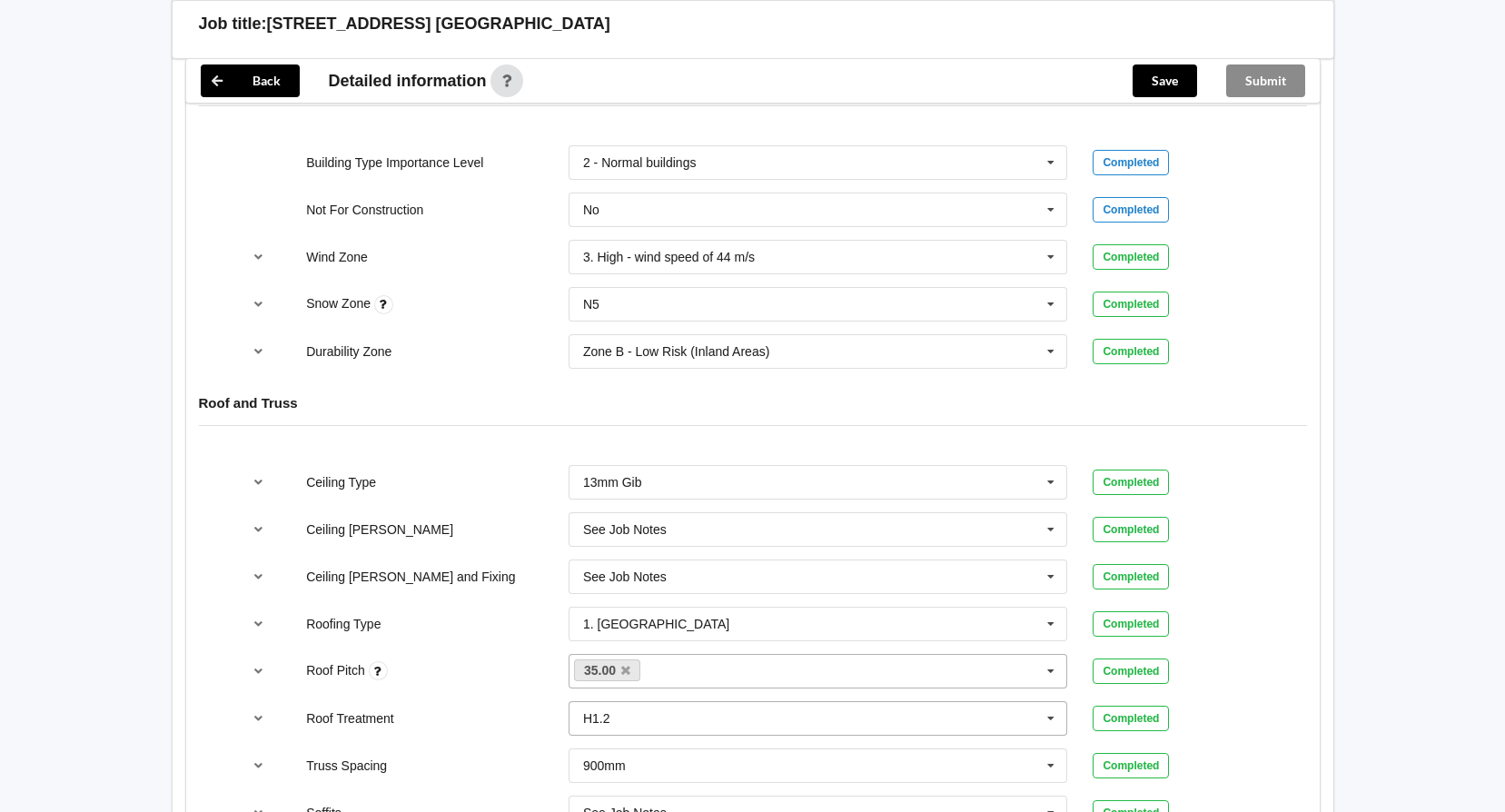
scroll to position [908, 0]
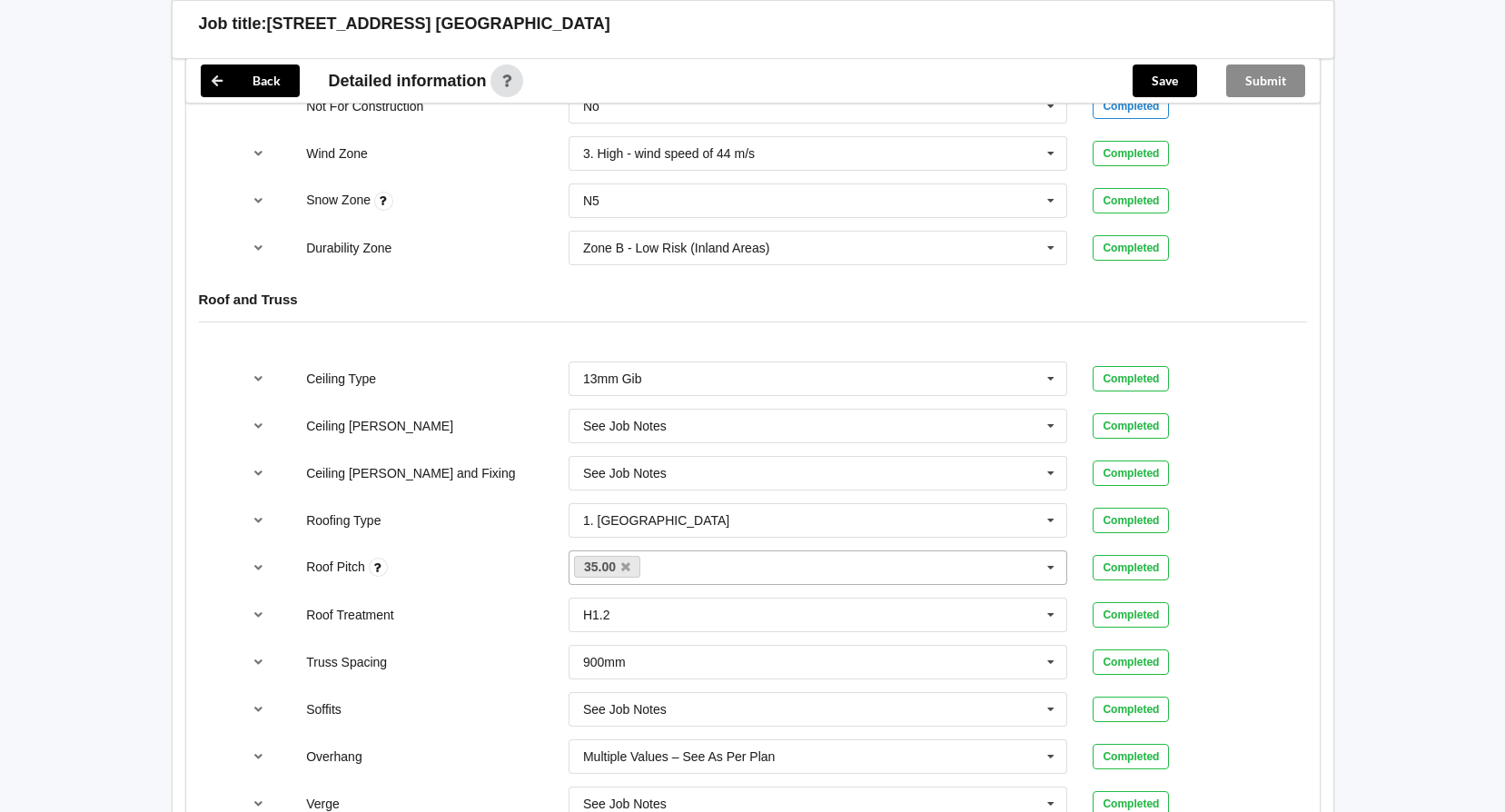
click at [933, 564] on div "35.00 4.00 20.00 None" at bounding box center [818, 567] width 500 height 34
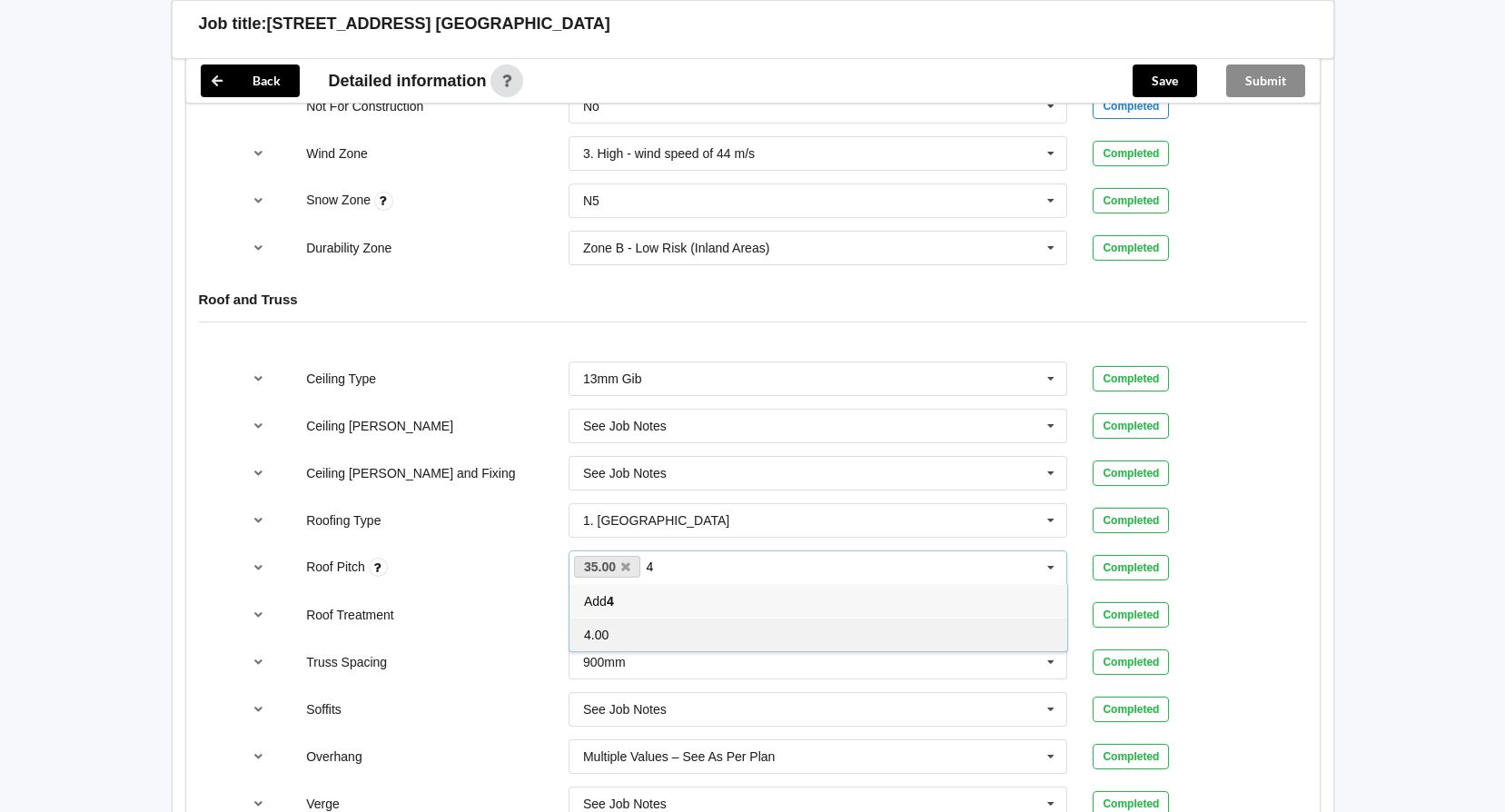
type input "4"
click at [636, 627] on div "4.00" at bounding box center [818, 634] width 498 height 33
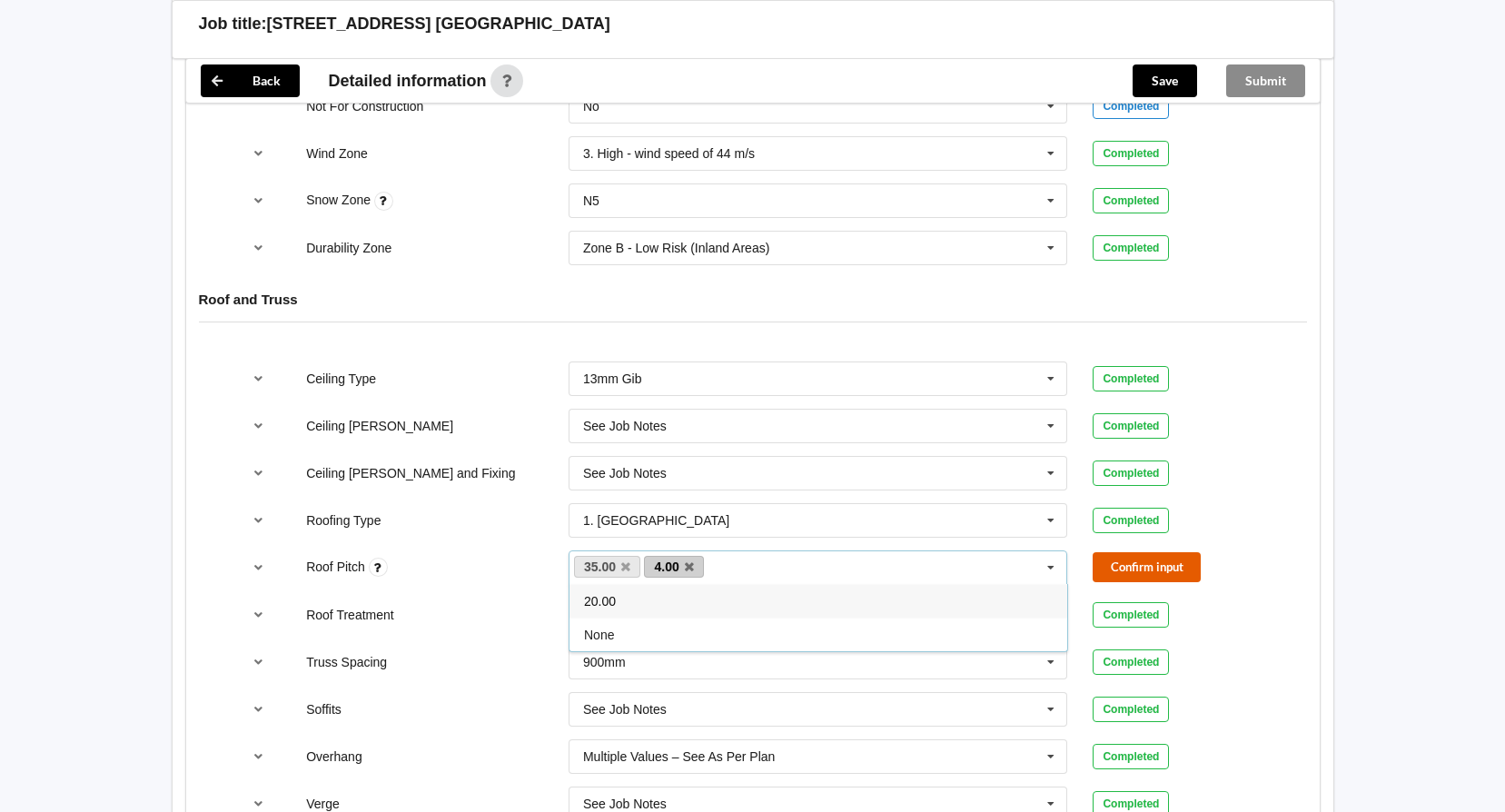
click at [1158, 562] on button "Confirm input" at bounding box center [1147, 566] width 109 height 30
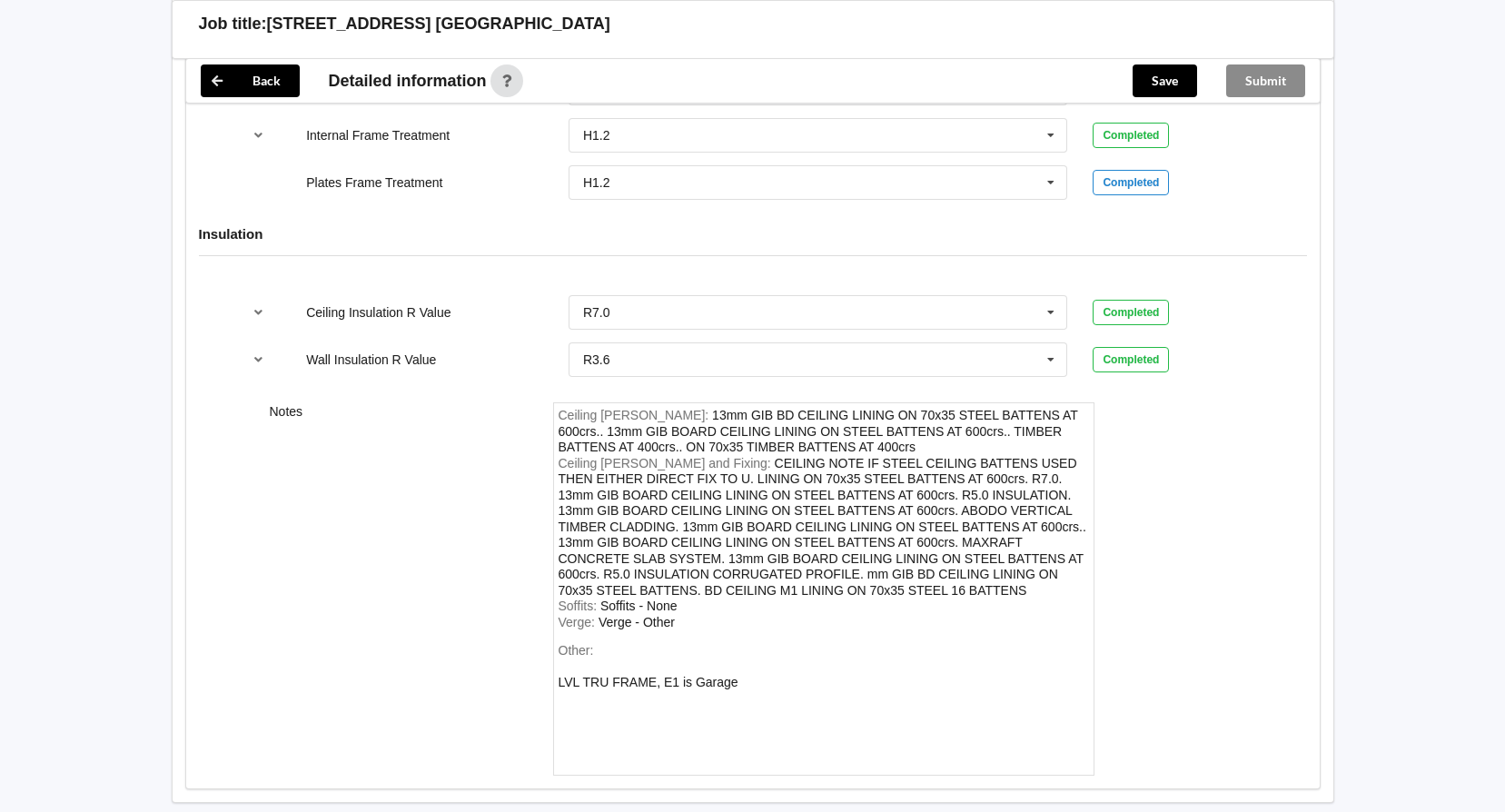
scroll to position [2181, 0]
click at [744, 683] on div "Other: LVL TRU FRAME, E1 is Garage" at bounding box center [823, 706] width 530 height 128
click at [715, 683] on div "LVL TRU FRAME, E1 is Garage" at bounding box center [648, 681] width 180 height 14
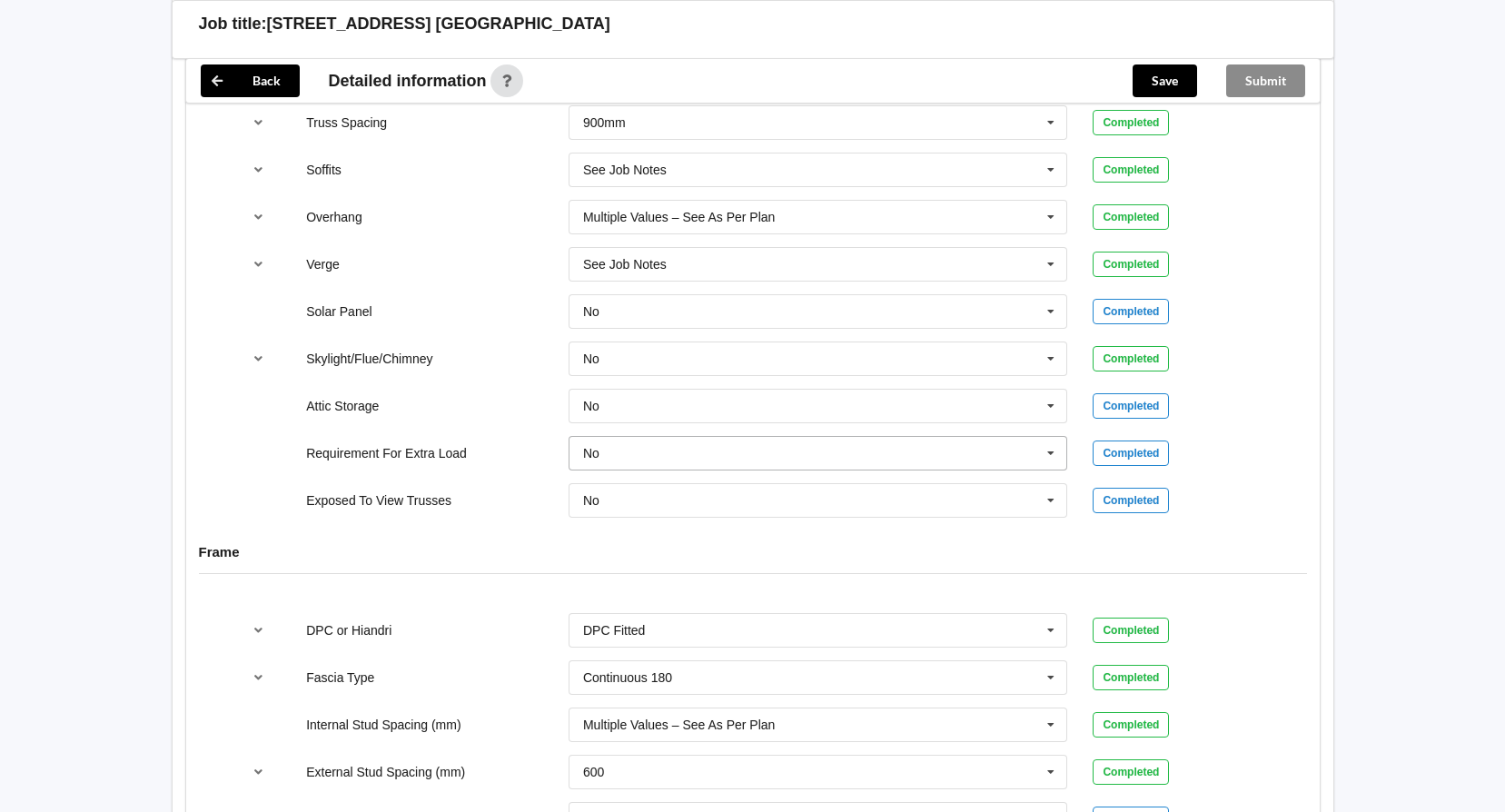
scroll to position [1363, 0]
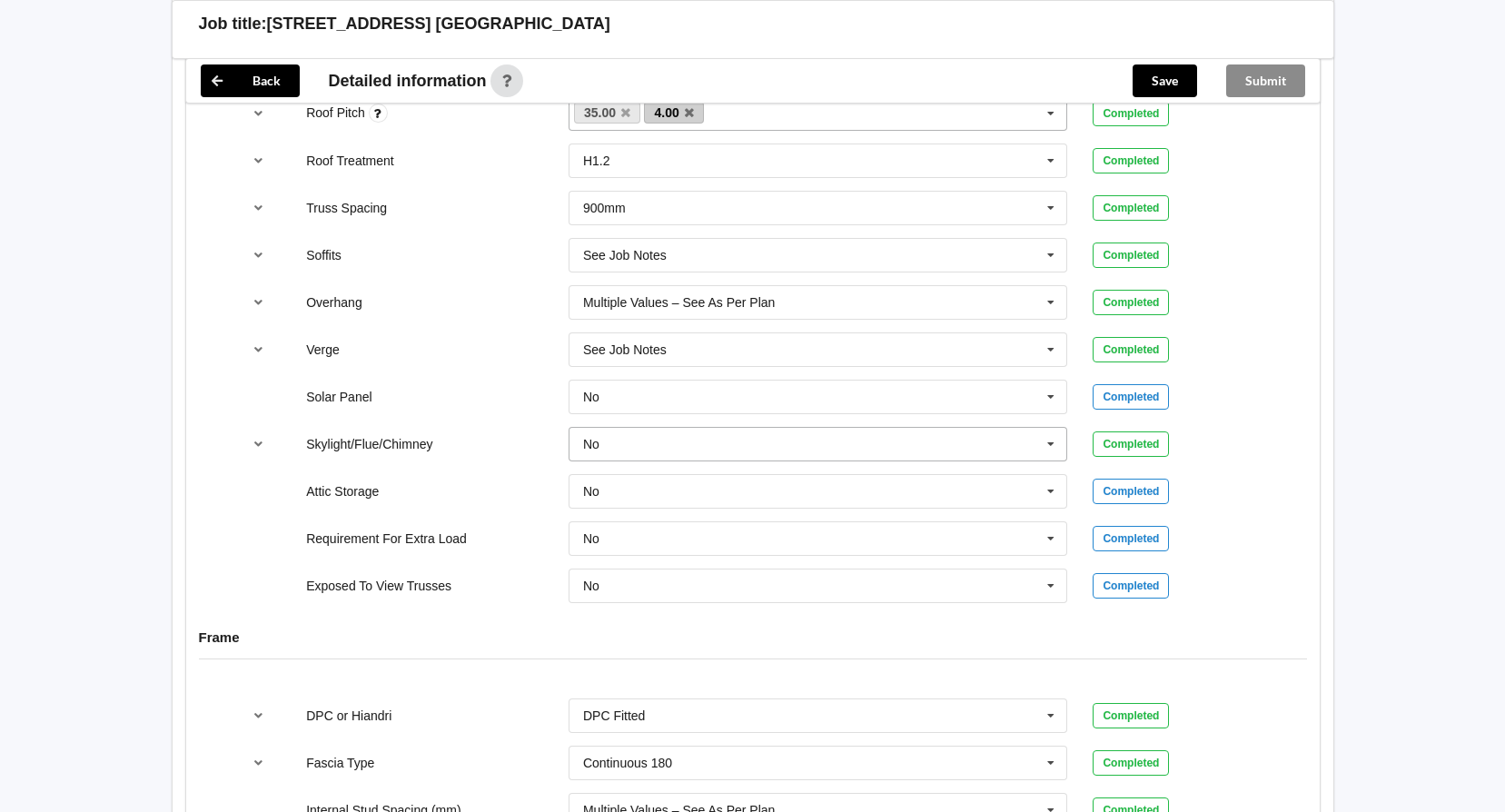
click at [1051, 444] on icon at bounding box center [1051, 445] width 28 height 33
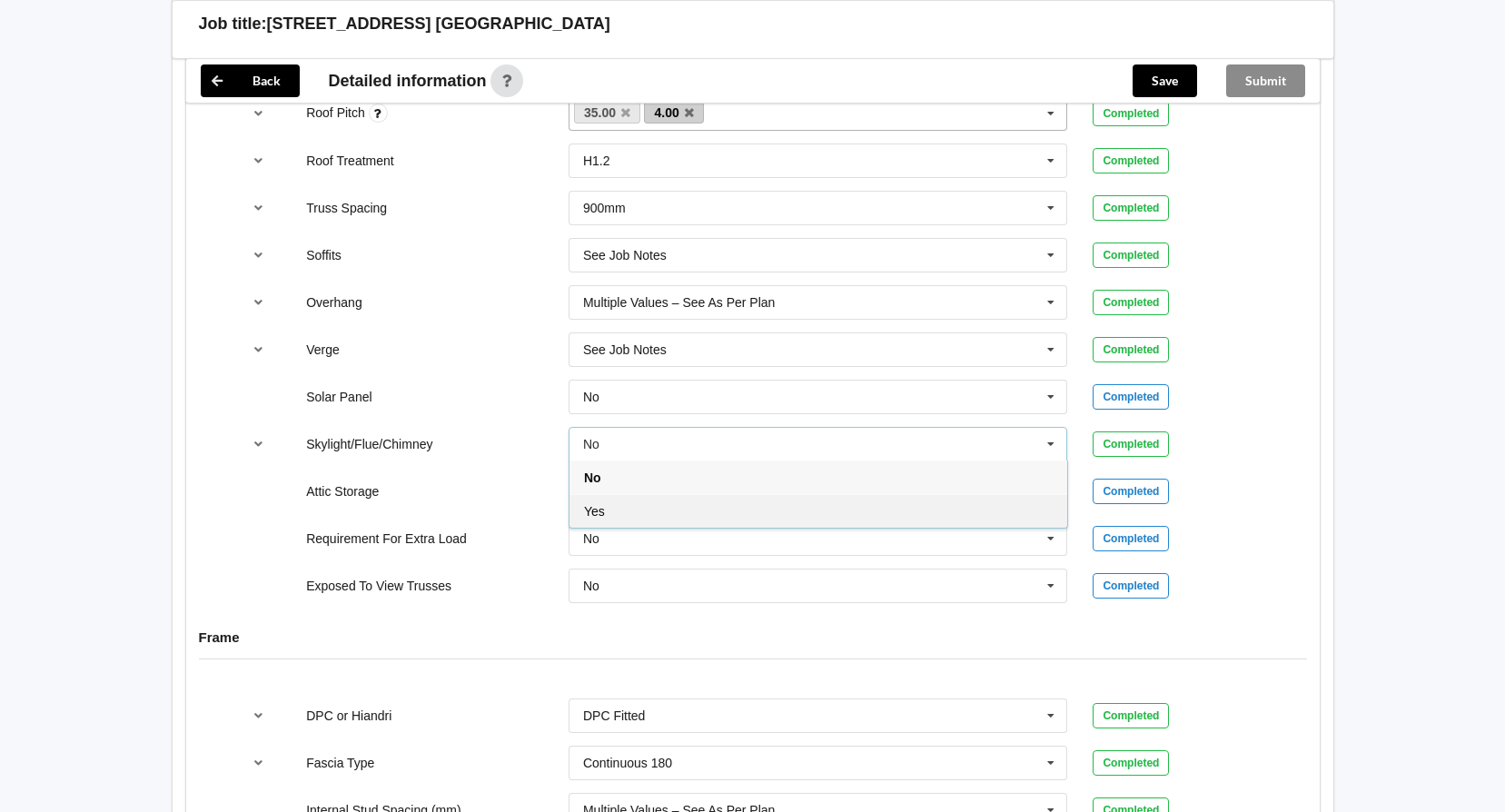
click at [881, 501] on div "Yes" at bounding box center [818, 510] width 498 height 33
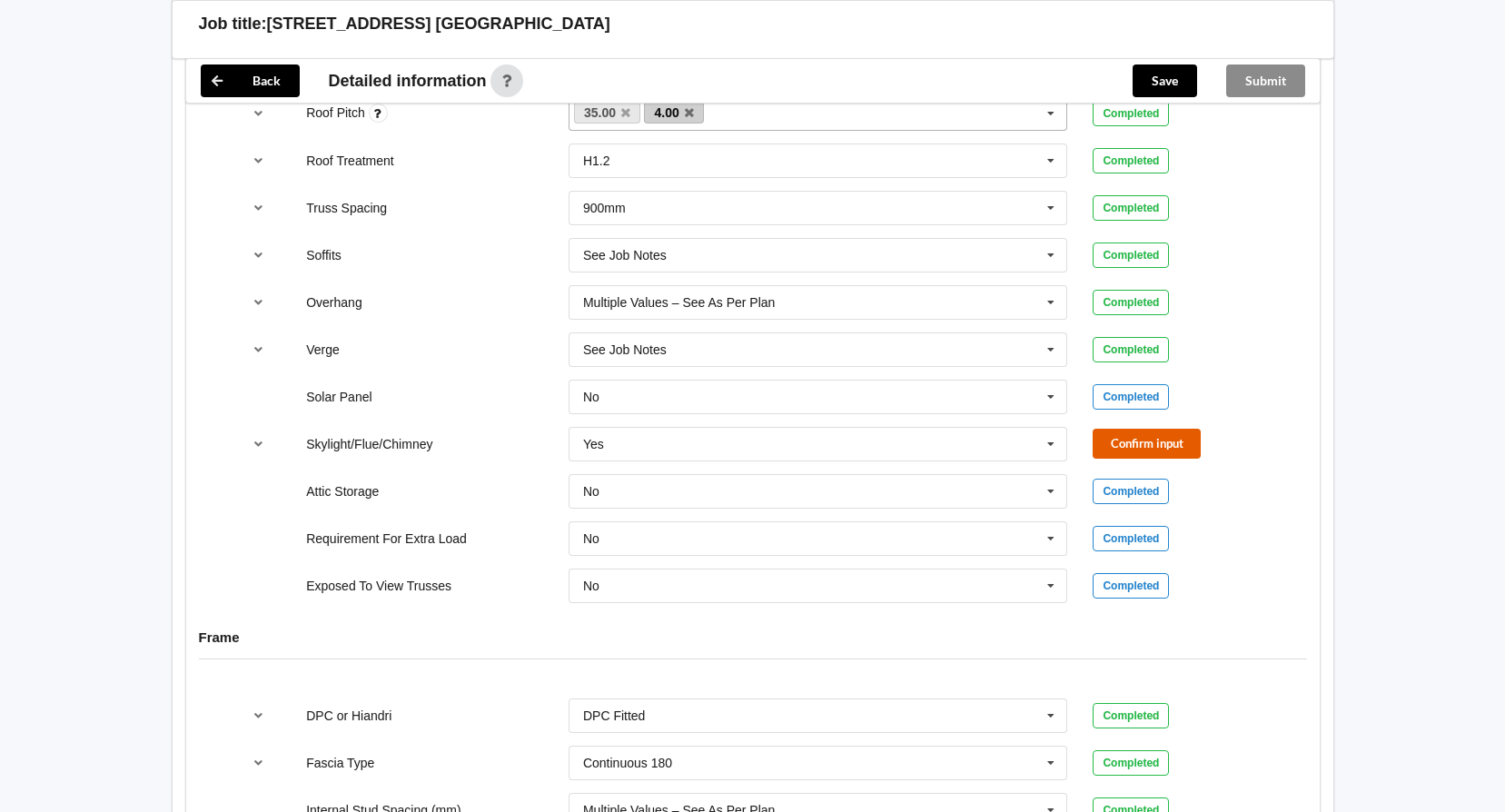
click at [1140, 432] on button "Confirm input" at bounding box center [1147, 443] width 109 height 30
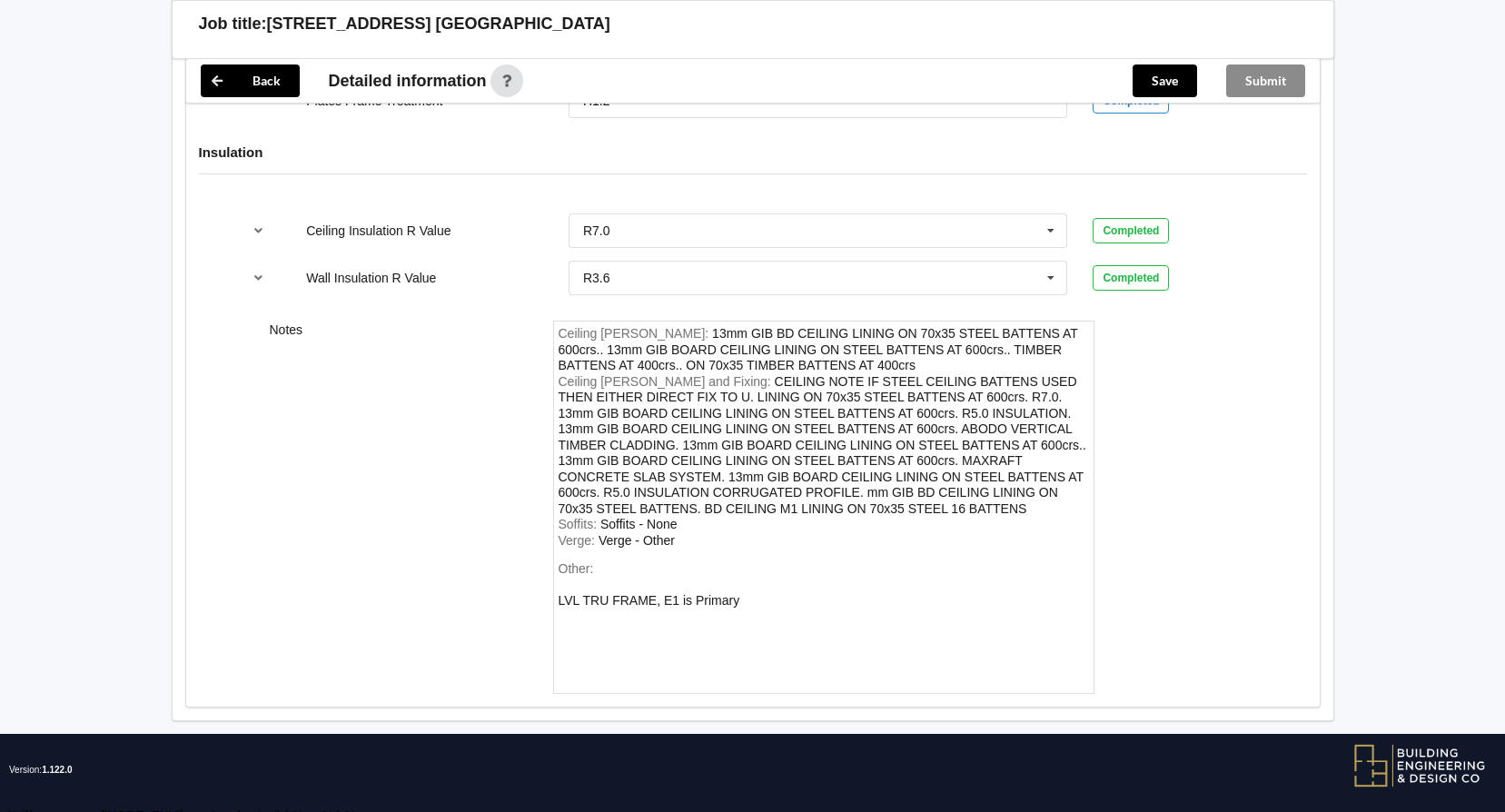
scroll to position [2271, 0]
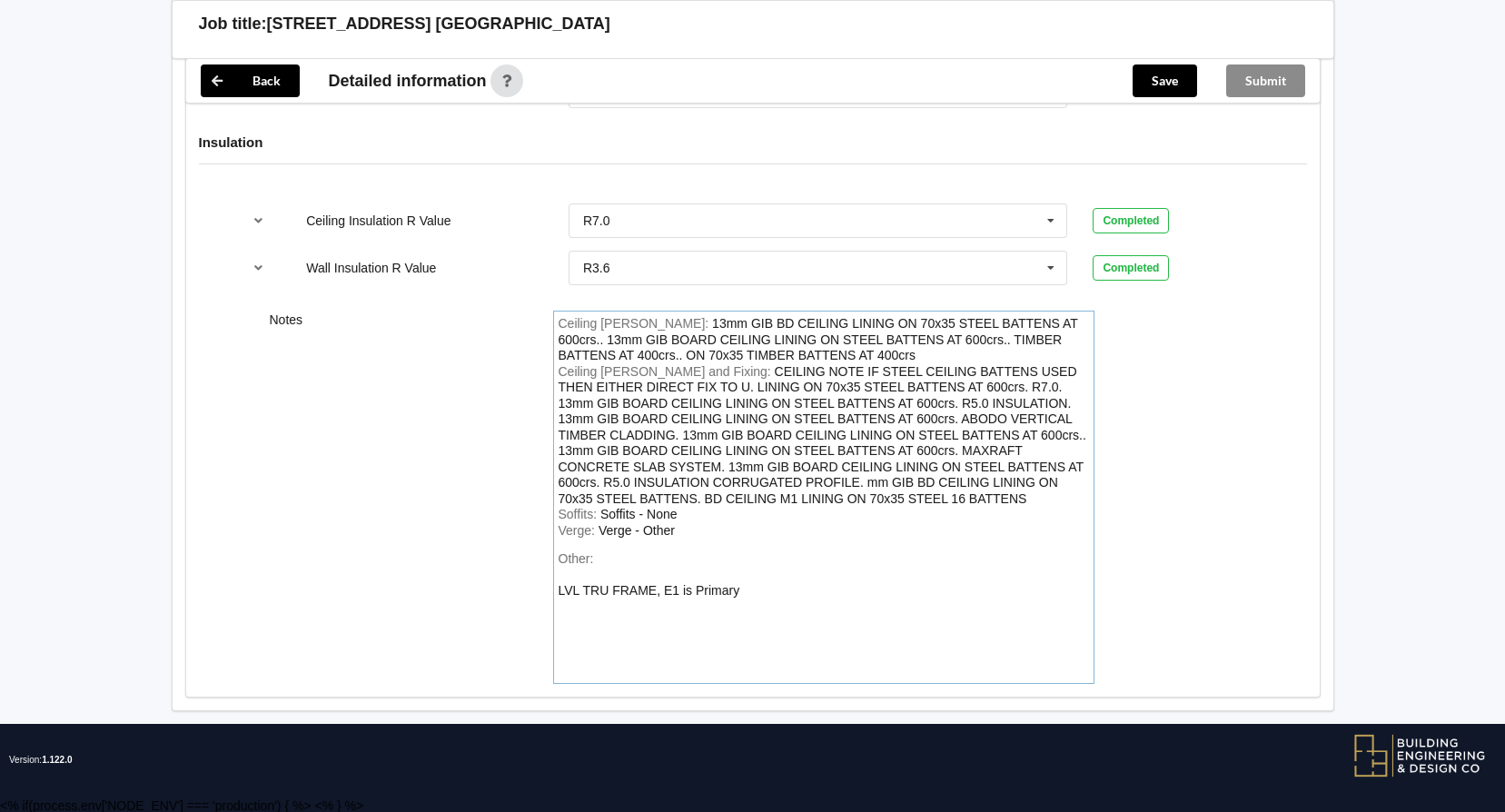
click at [757, 587] on div "Other: LVL TRU FRAME, E1 is Primary" at bounding box center [823, 615] width 530 height 128
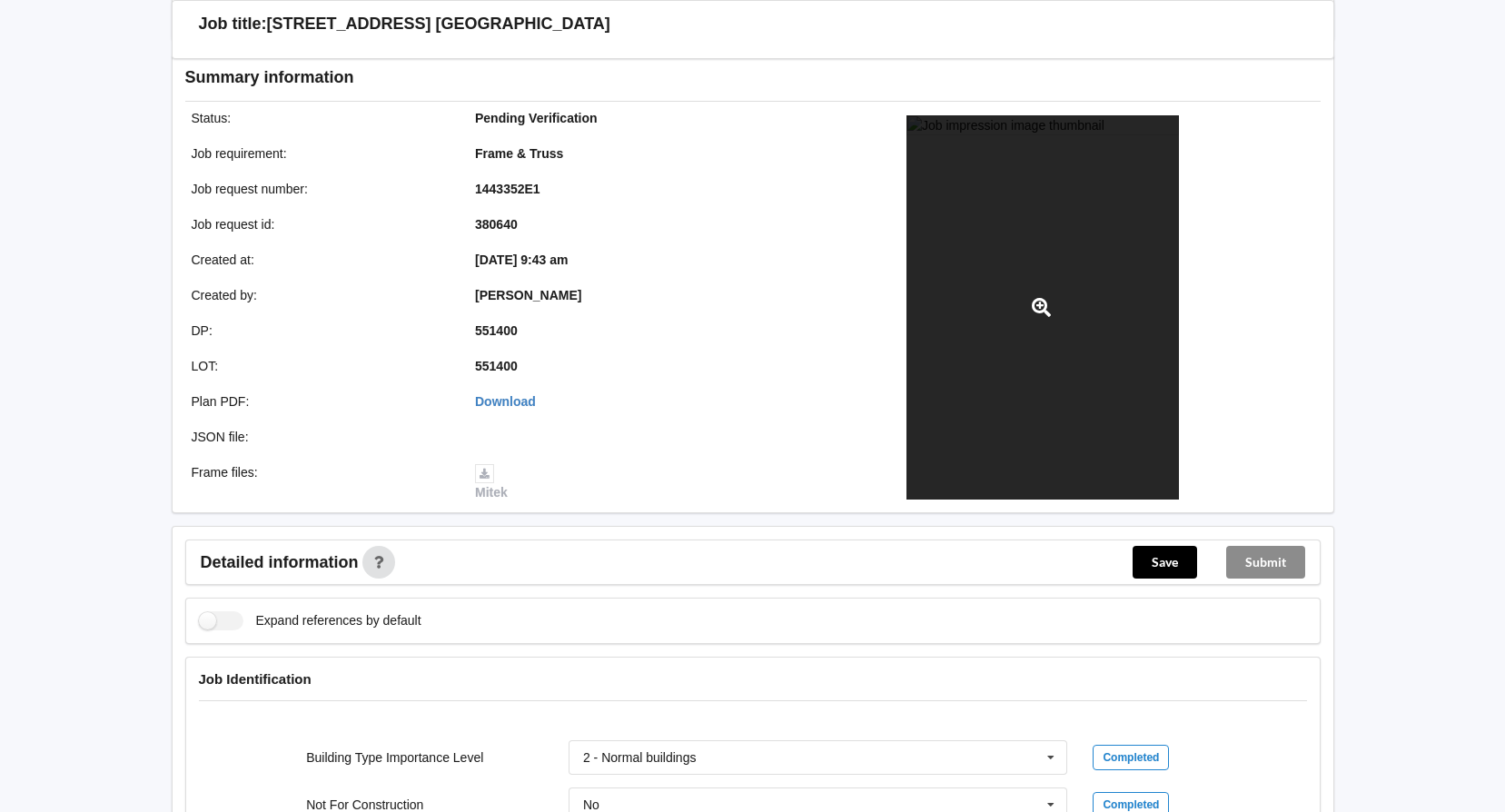
scroll to position [185, 0]
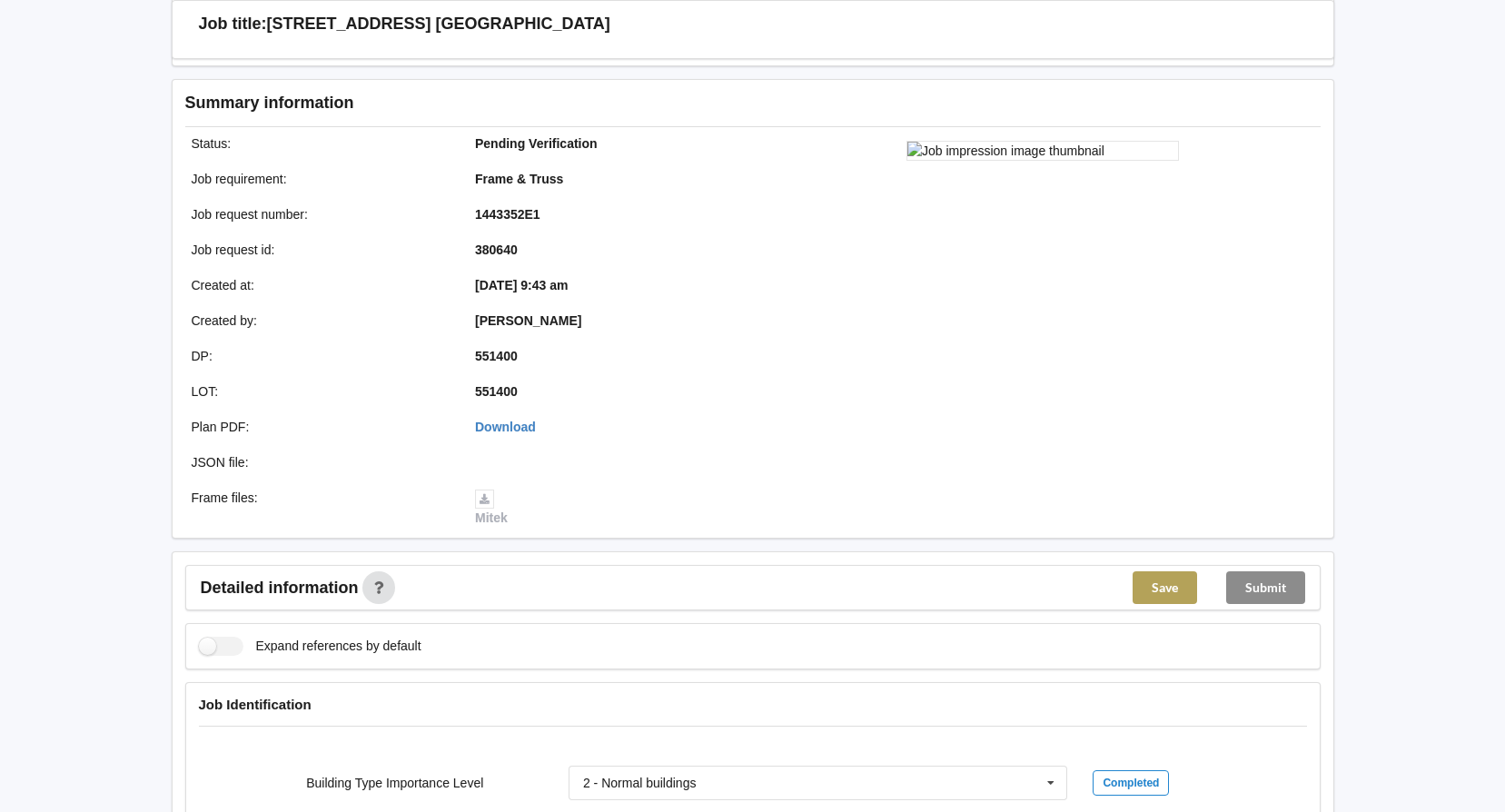
click at [1161, 590] on button "Save" at bounding box center [1165, 587] width 65 height 32
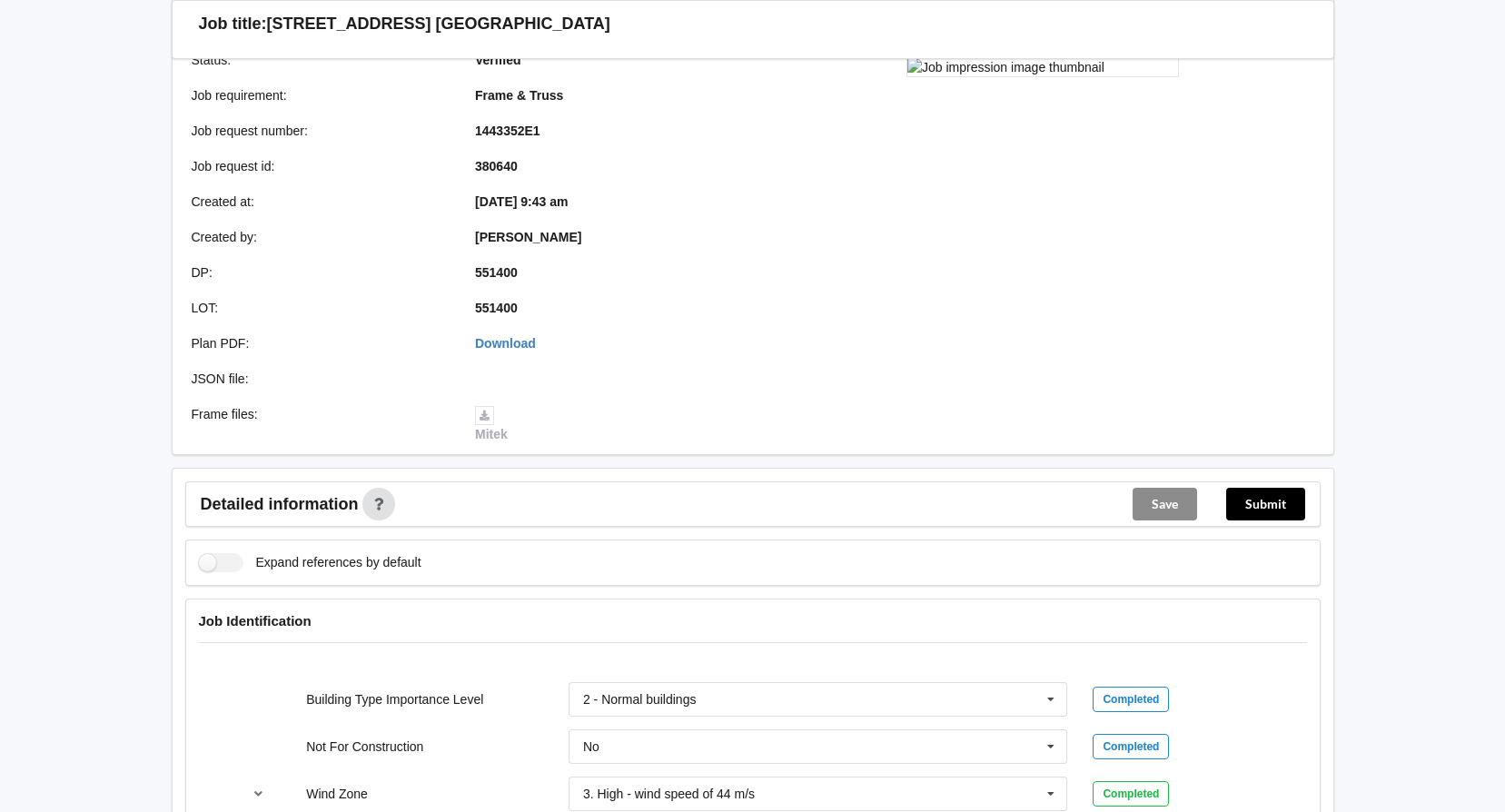
click at [1257, 604] on div "Job Identification" at bounding box center [753, 634] width 1134 height 69
click at [1274, 497] on button "Submit" at bounding box center [1265, 505] width 79 height 32
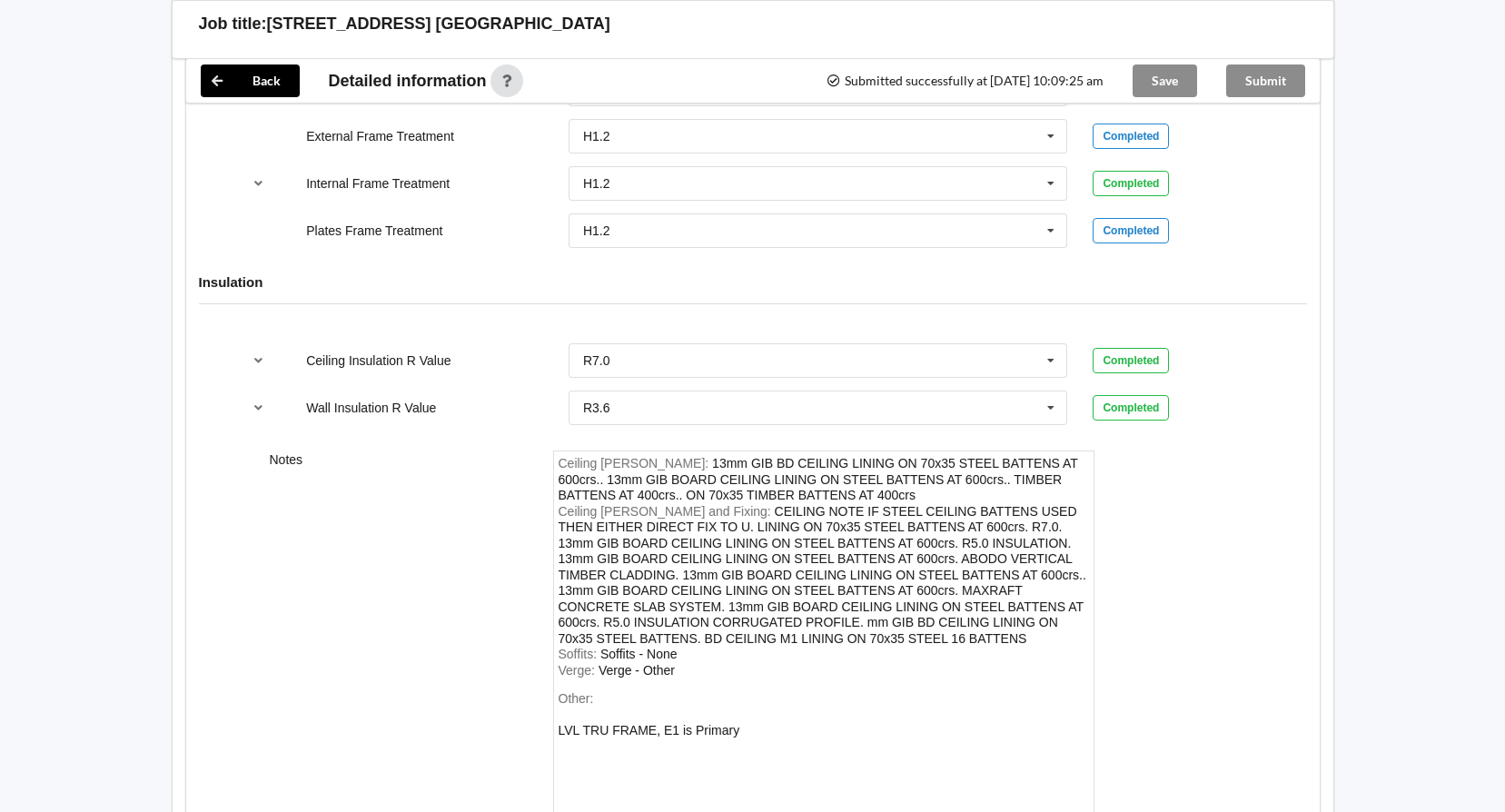
scroll to position [1918, 0]
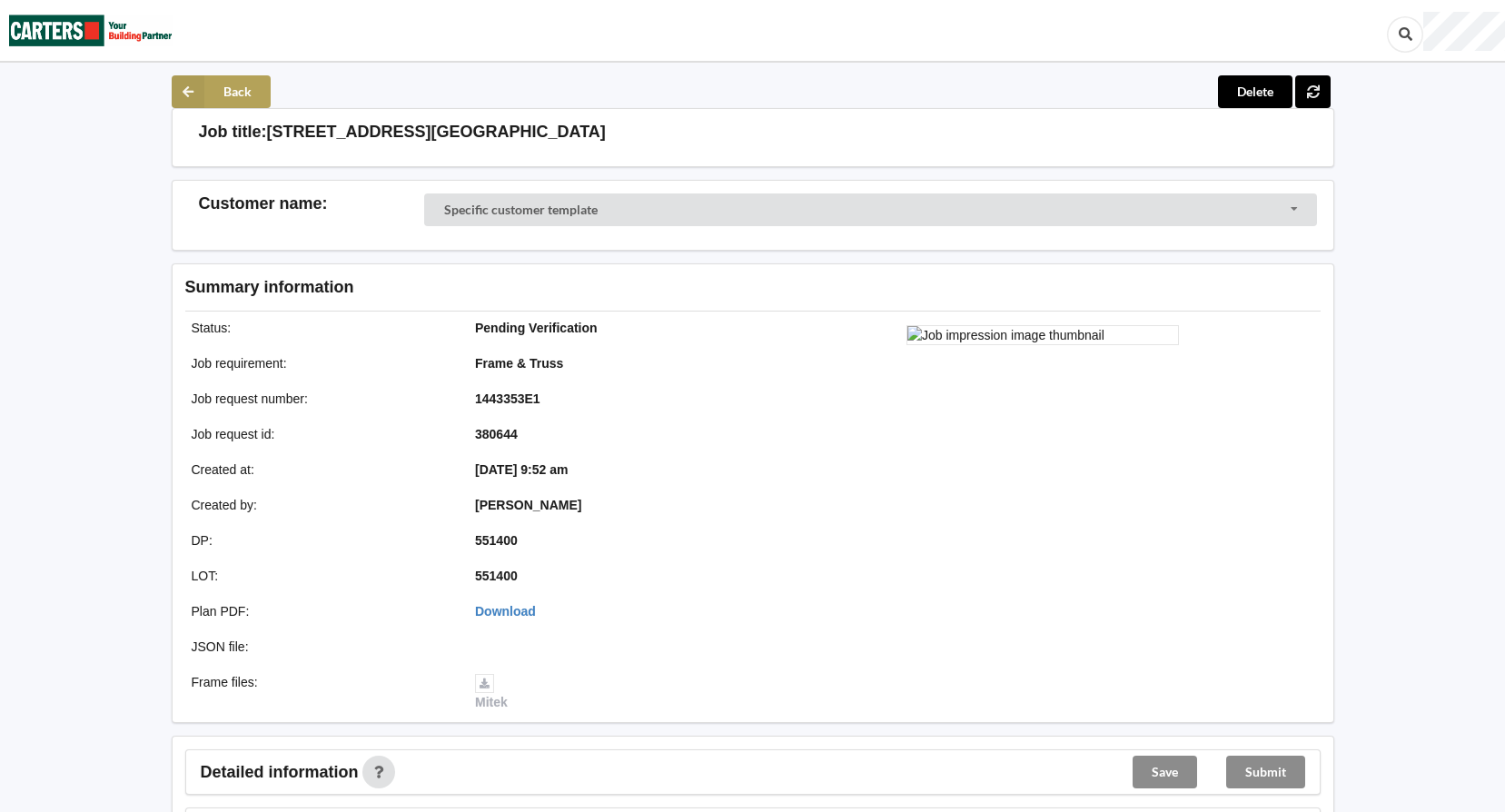
click at [227, 91] on button "Back" at bounding box center [221, 91] width 99 height 32
click at [204, 97] on icon at bounding box center [188, 91] width 32 height 32
click at [91, 36] on img at bounding box center [91, 30] width 164 height 59
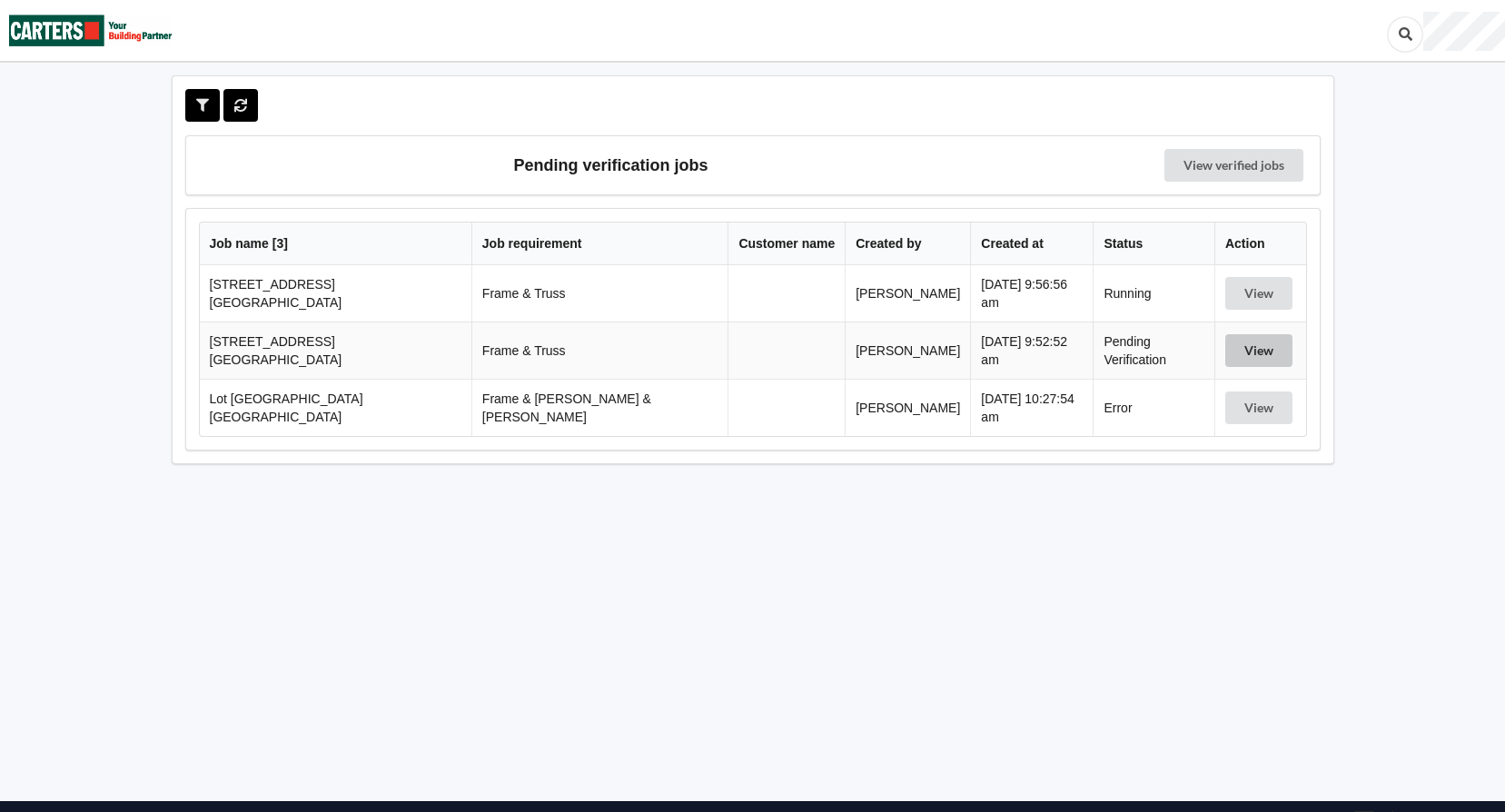
click at [1246, 352] on button "View" at bounding box center [1258, 350] width 68 height 32
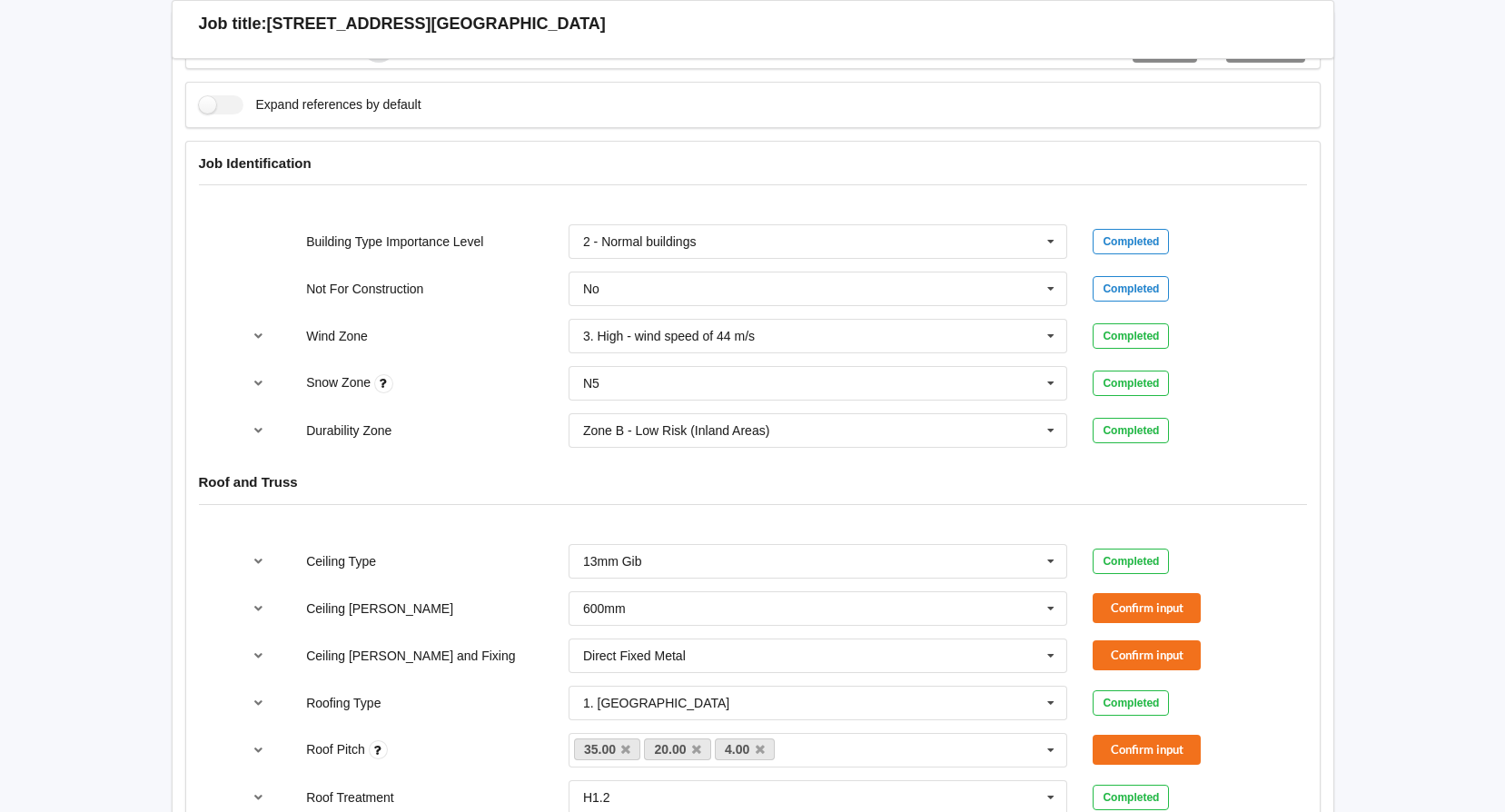
scroll to position [727, 0]
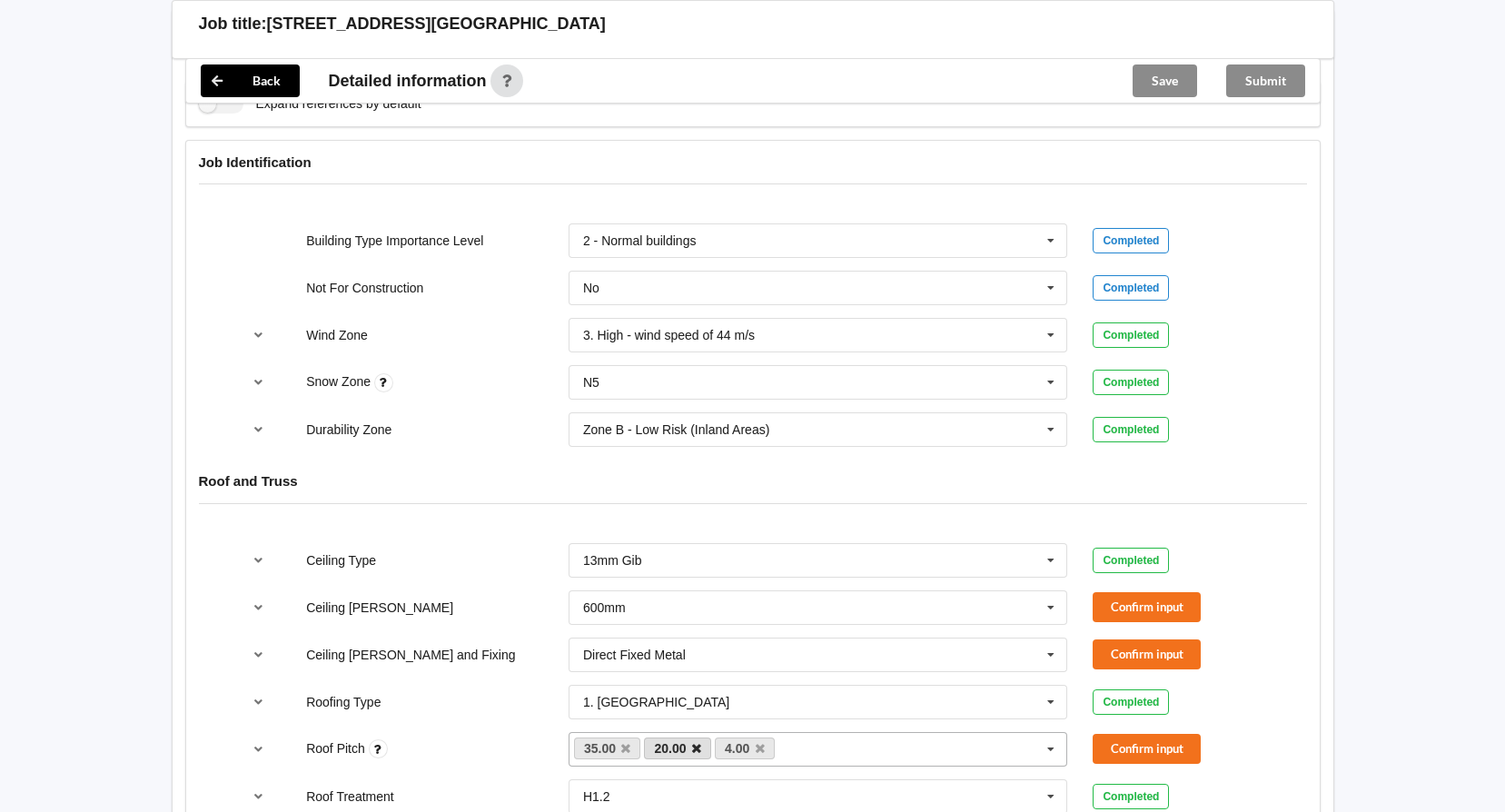
click at [692, 747] on icon at bounding box center [697, 749] width 10 height 11
click at [1059, 666] on icon at bounding box center [1051, 655] width 28 height 33
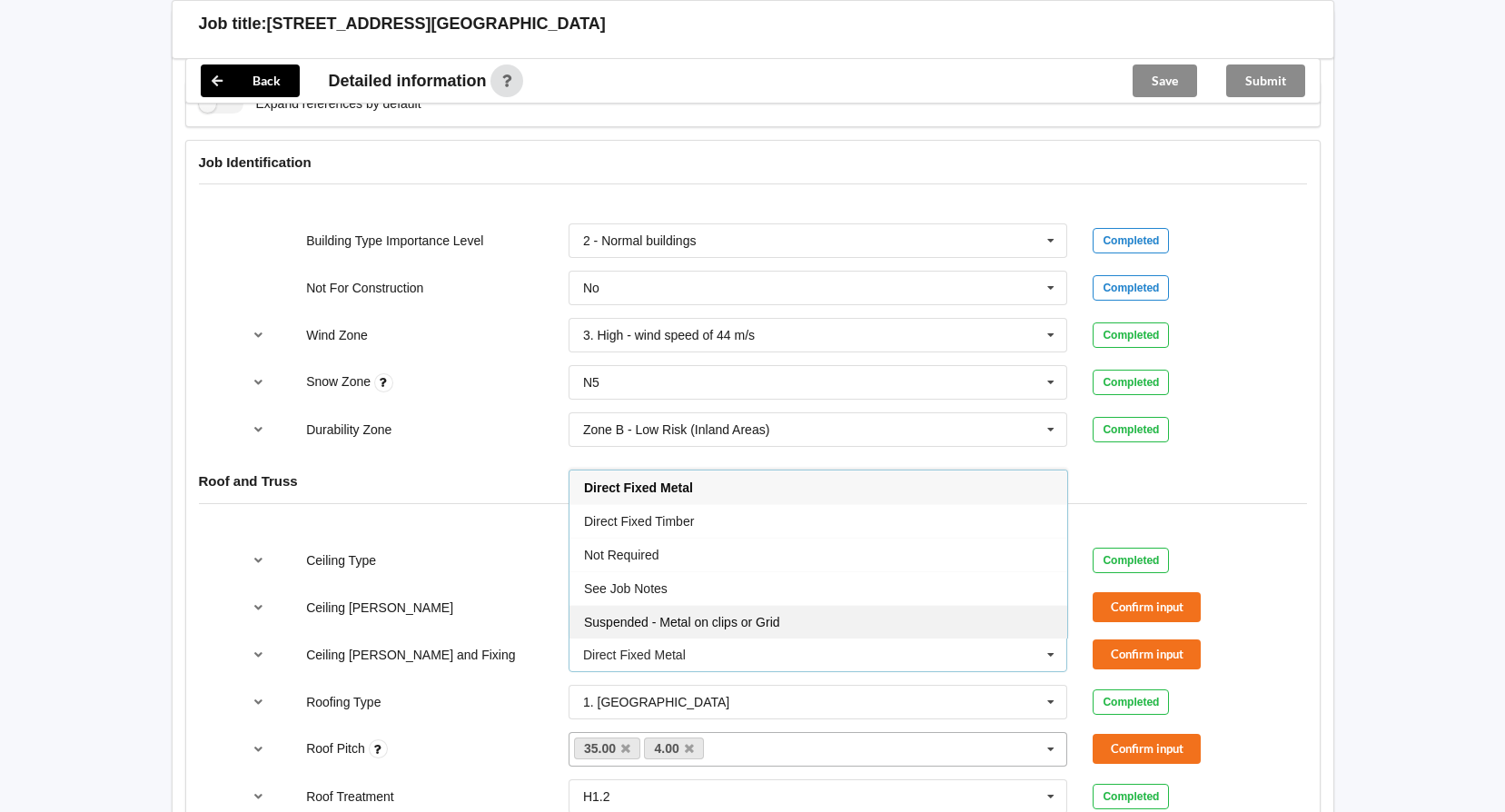
click at [913, 626] on div "Suspended - Metal on clips or Grid" at bounding box center [818, 622] width 498 height 33
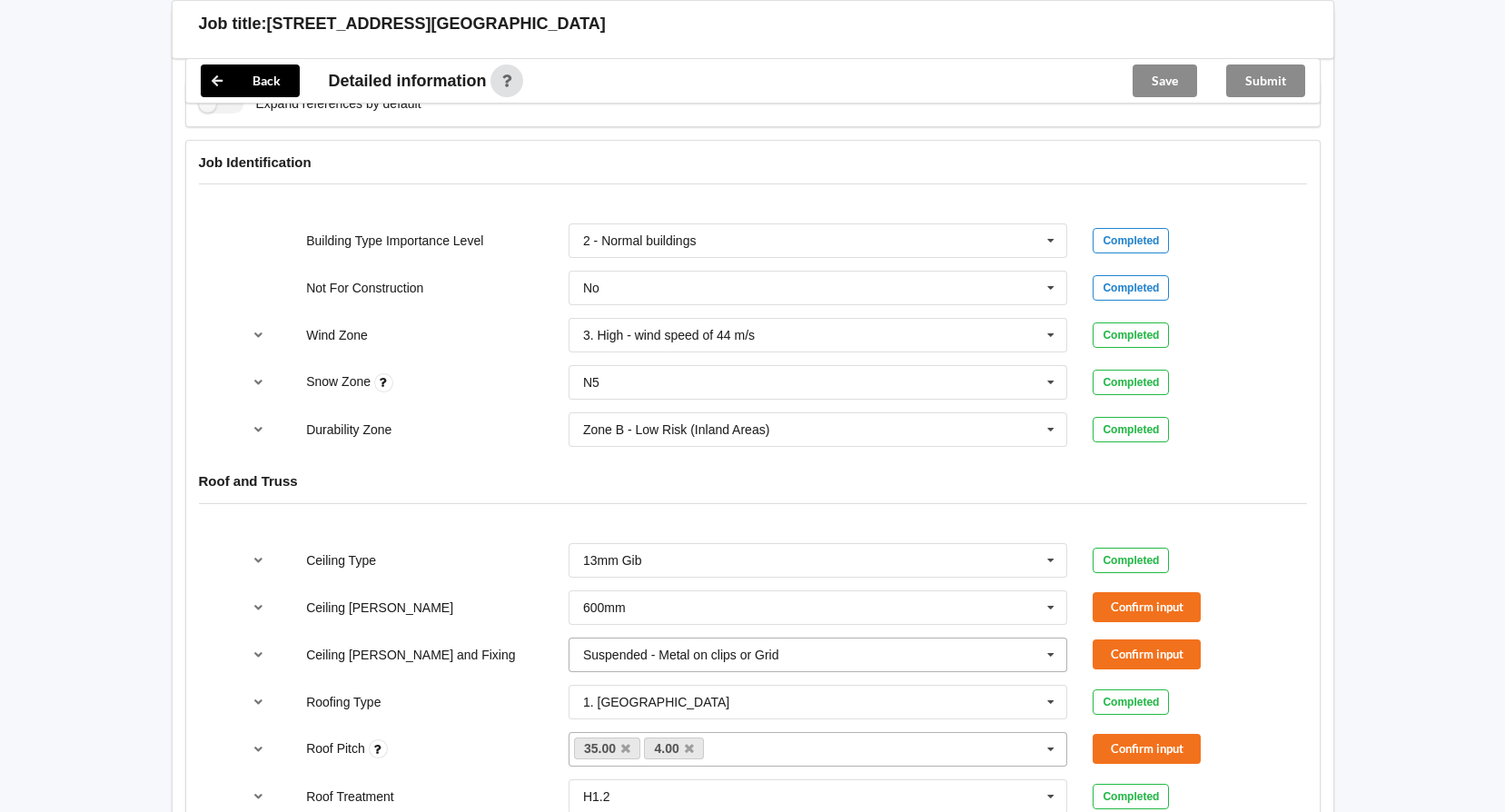
click at [1047, 659] on icon at bounding box center [1051, 655] width 28 height 33
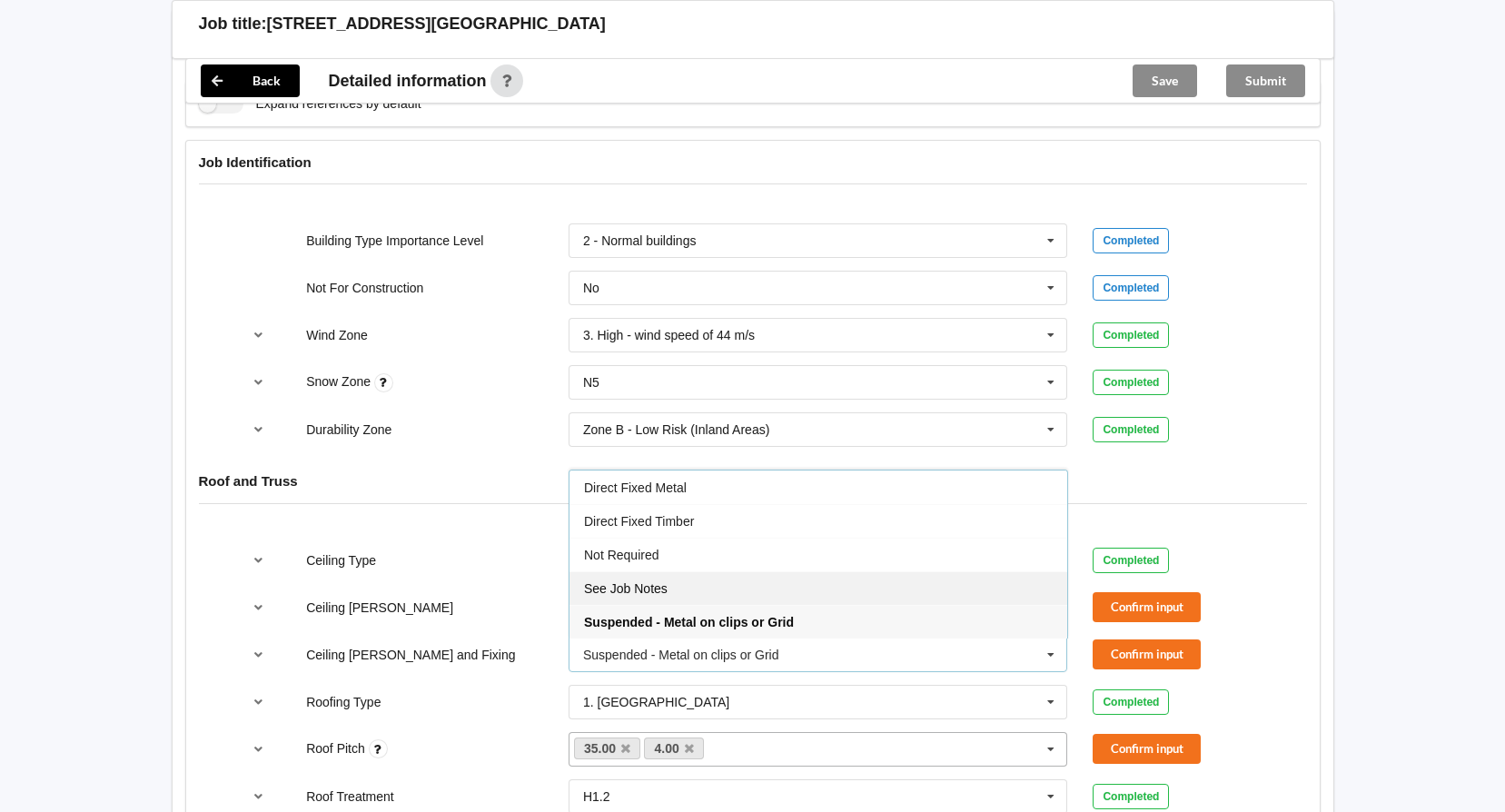
click at [828, 593] on div "See Job Notes" at bounding box center [818, 587] width 498 height 33
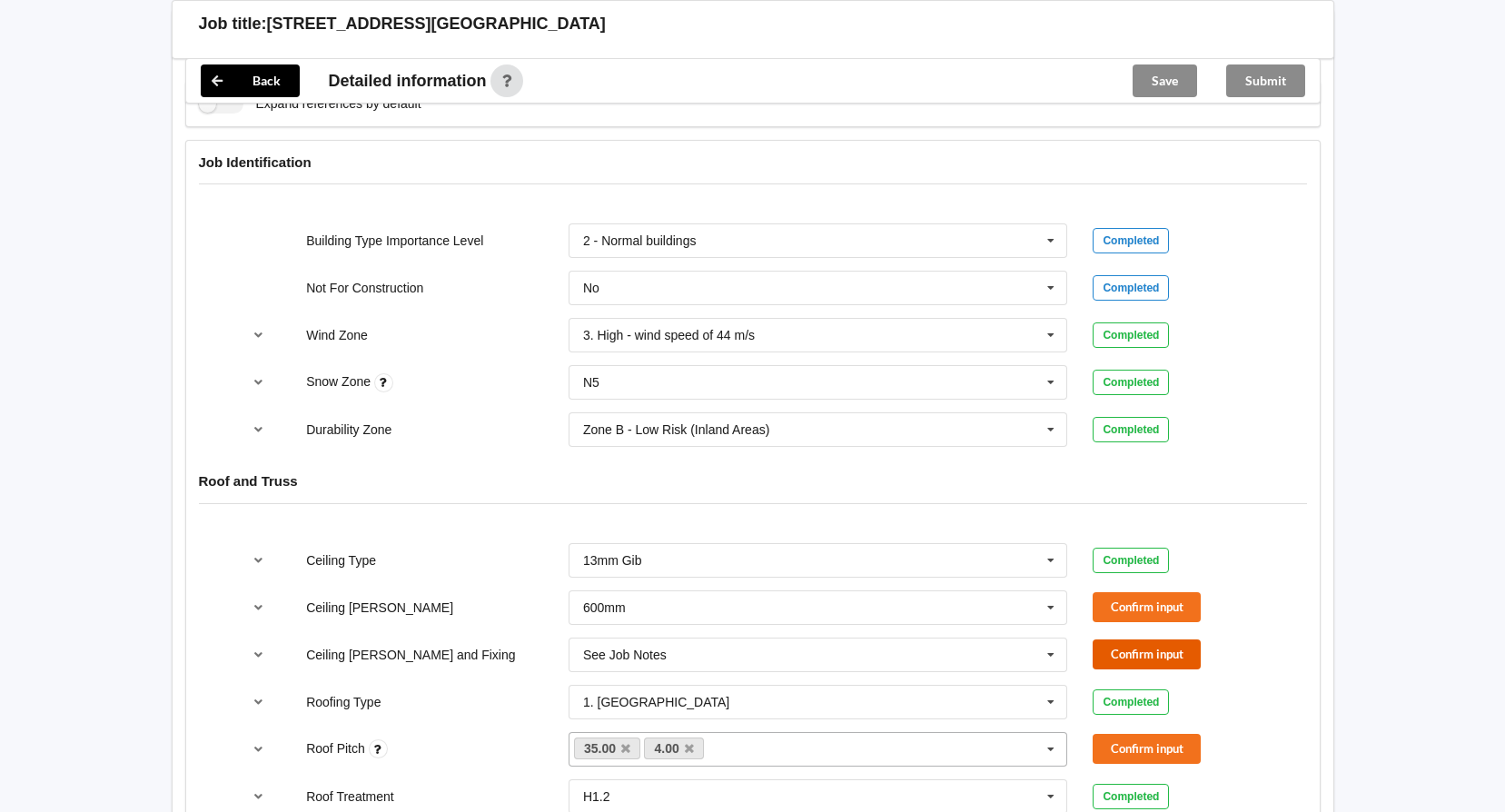
click at [1145, 651] on button "Confirm input" at bounding box center [1147, 654] width 109 height 30
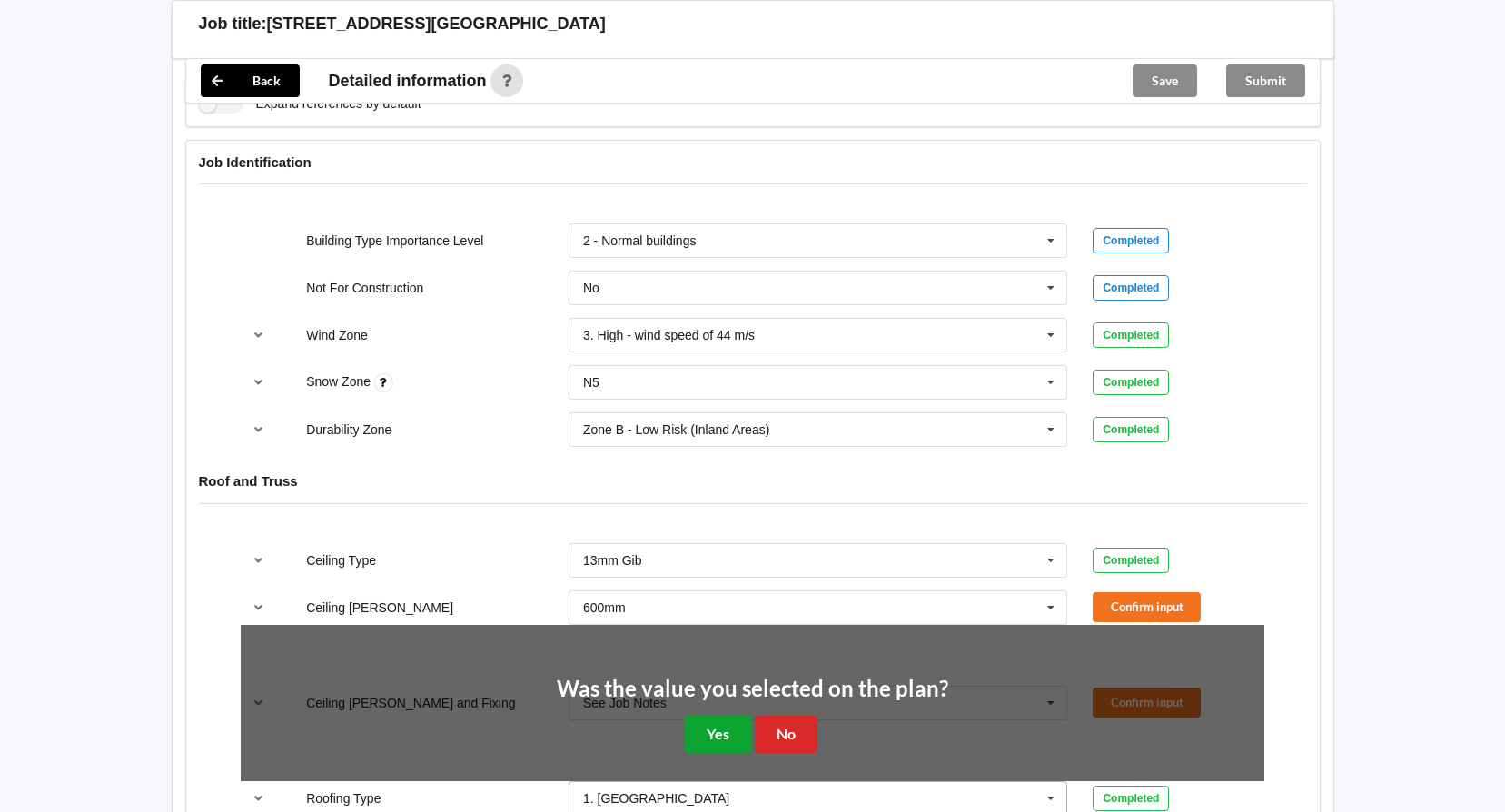
drag, startPoint x: 715, startPoint y: 732, endPoint x: 809, endPoint y: 694, distance: 101.4
click at [716, 732] on button "Yes" at bounding box center [719, 734] width 67 height 37
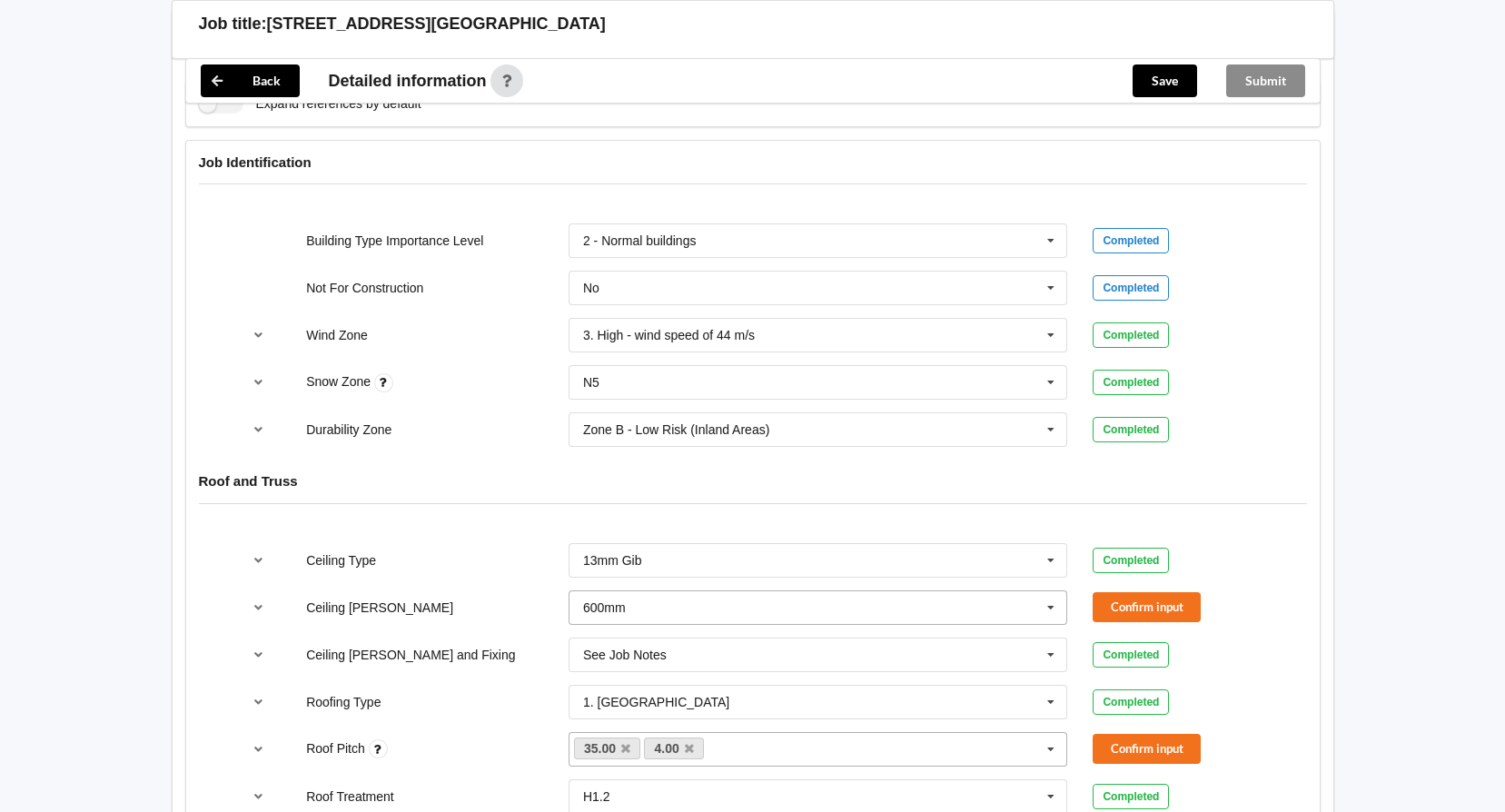
click at [1053, 616] on icon at bounding box center [1051, 607] width 28 height 33
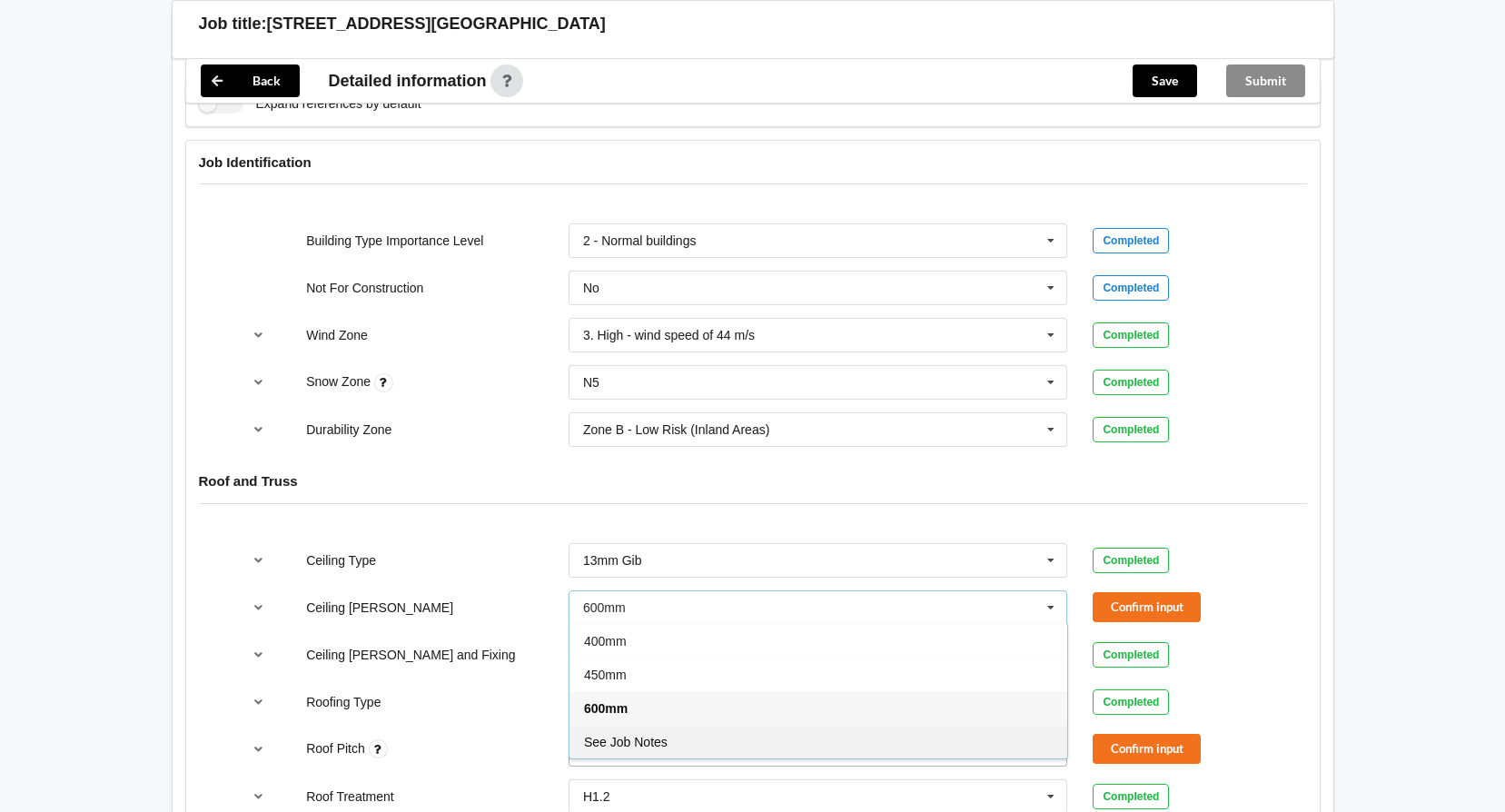
click at [812, 738] on div "See Job Notes" at bounding box center [818, 742] width 498 height 33
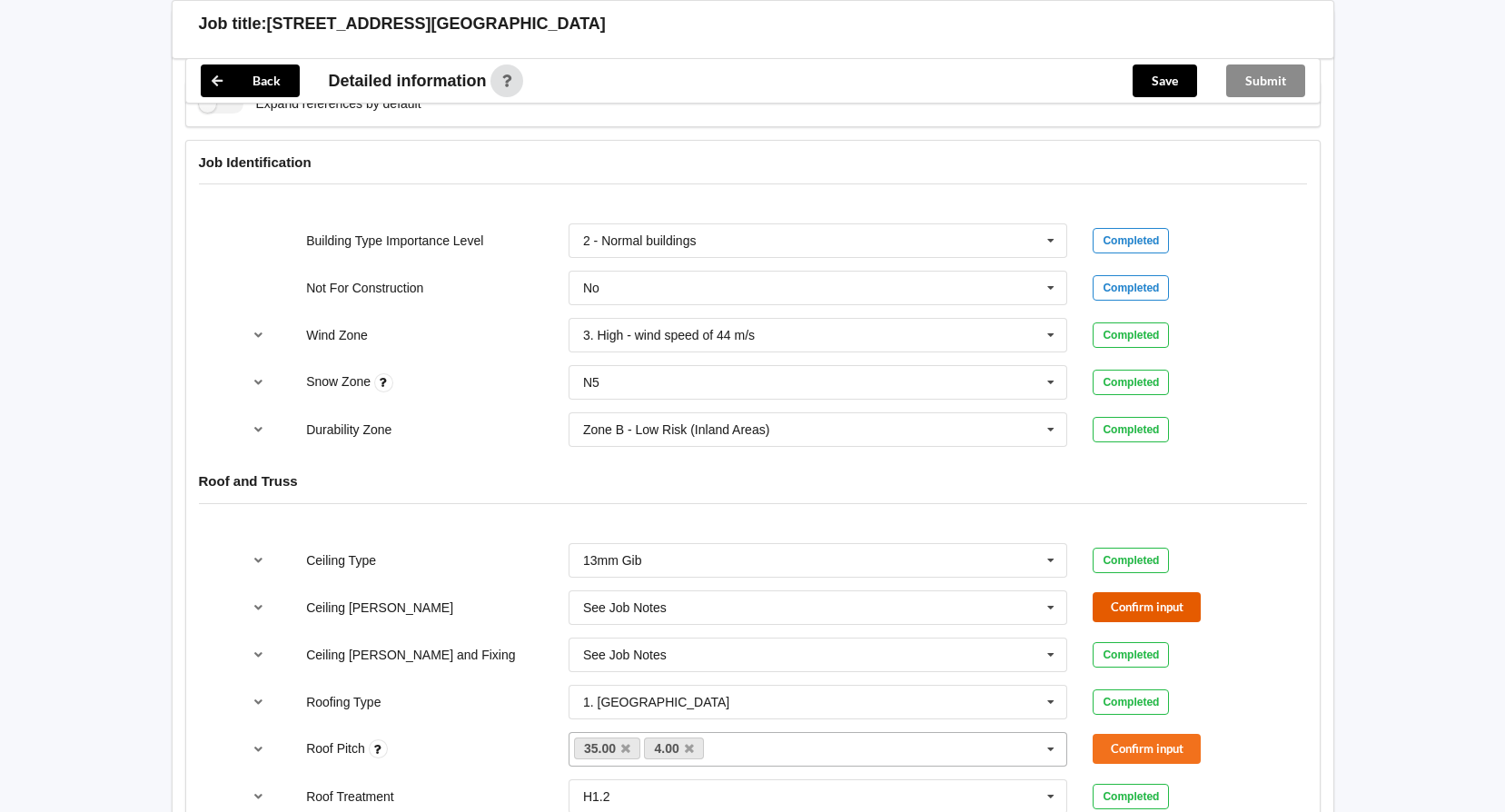
click at [1146, 612] on button "Confirm input" at bounding box center [1147, 606] width 109 height 30
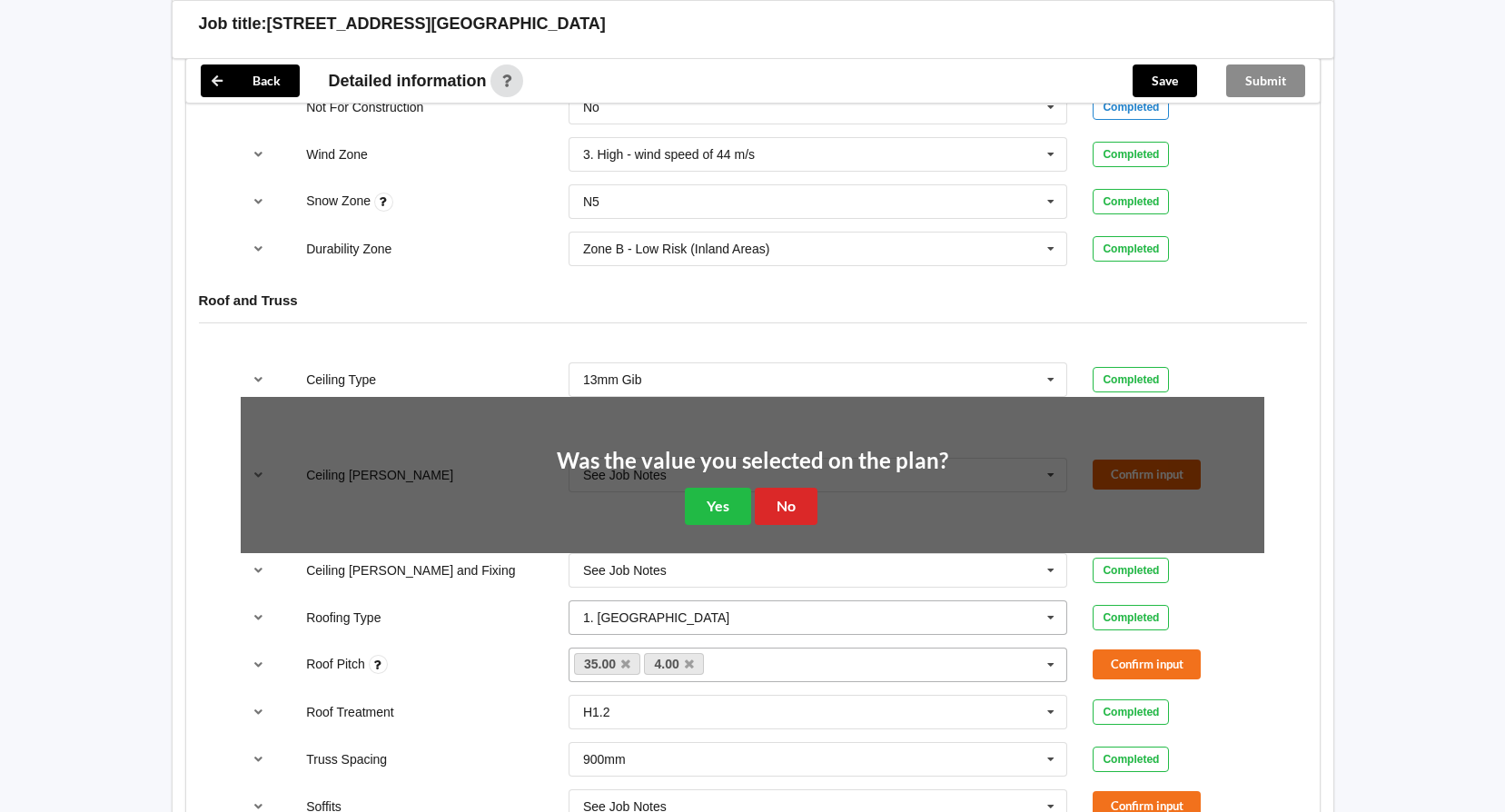
scroll to position [908, 0]
click at [721, 499] on button "Yes" at bounding box center [719, 505] width 67 height 37
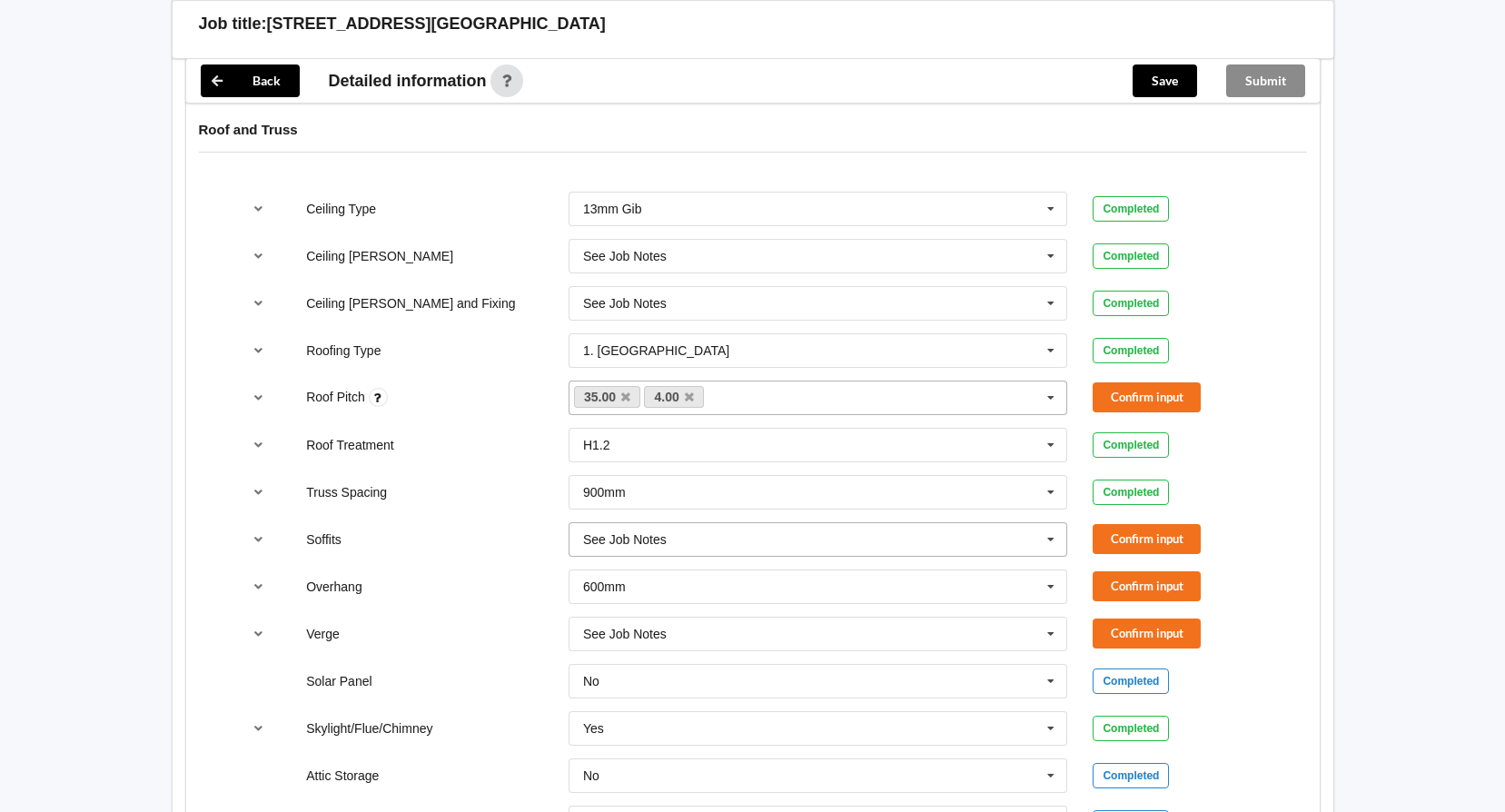
scroll to position [1090, 0]
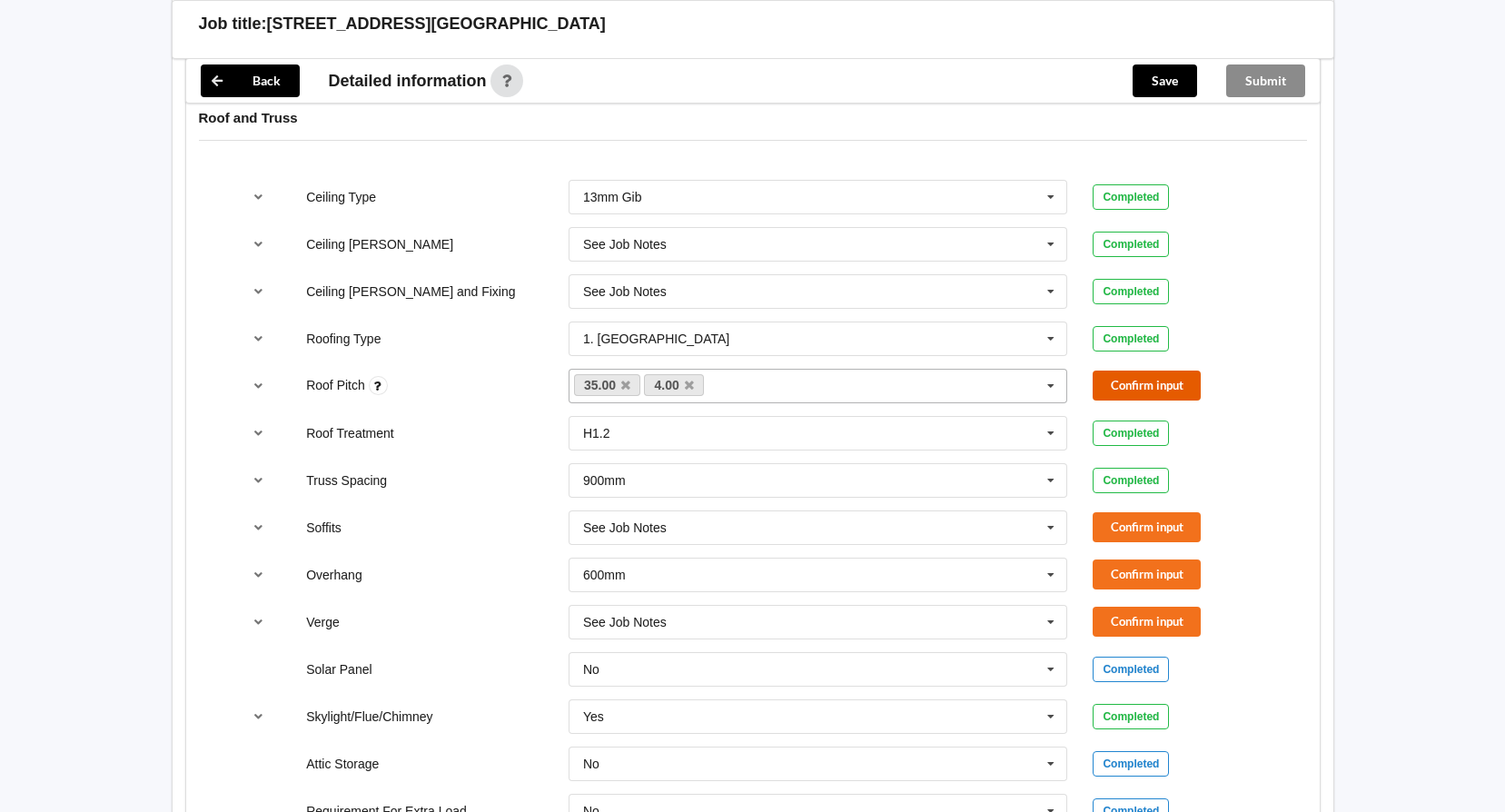
click at [1147, 387] on button "Confirm input" at bounding box center [1147, 385] width 109 height 30
click at [1129, 528] on button "Confirm input" at bounding box center [1147, 526] width 109 height 30
click at [1048, 576] on icon at bounding box center [1051, 575] width 28 height 33
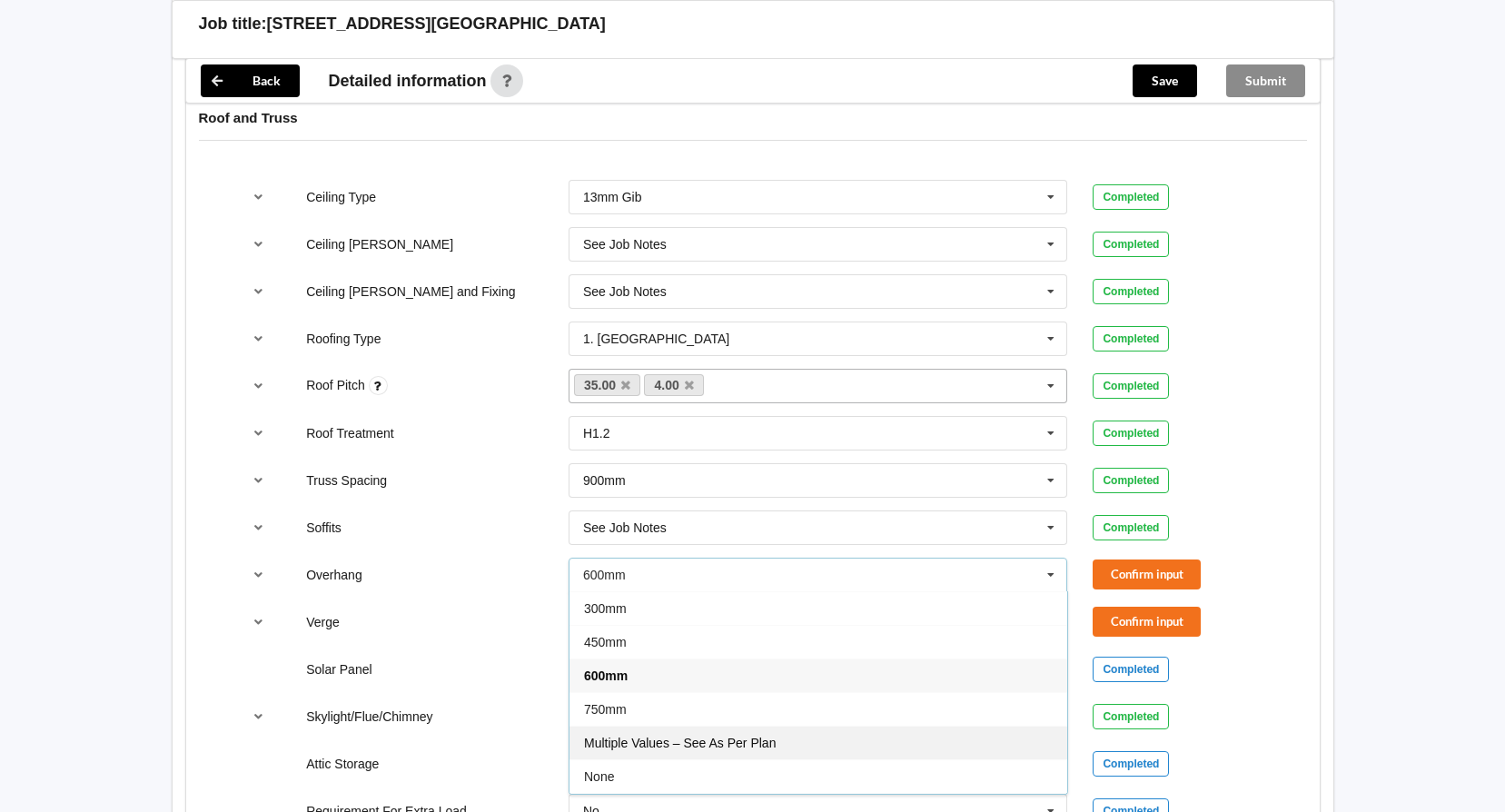
click at [802, 741] on div "Multiple Values – See As Per Plan" at bounding box center [818, 743] width 498 height 33
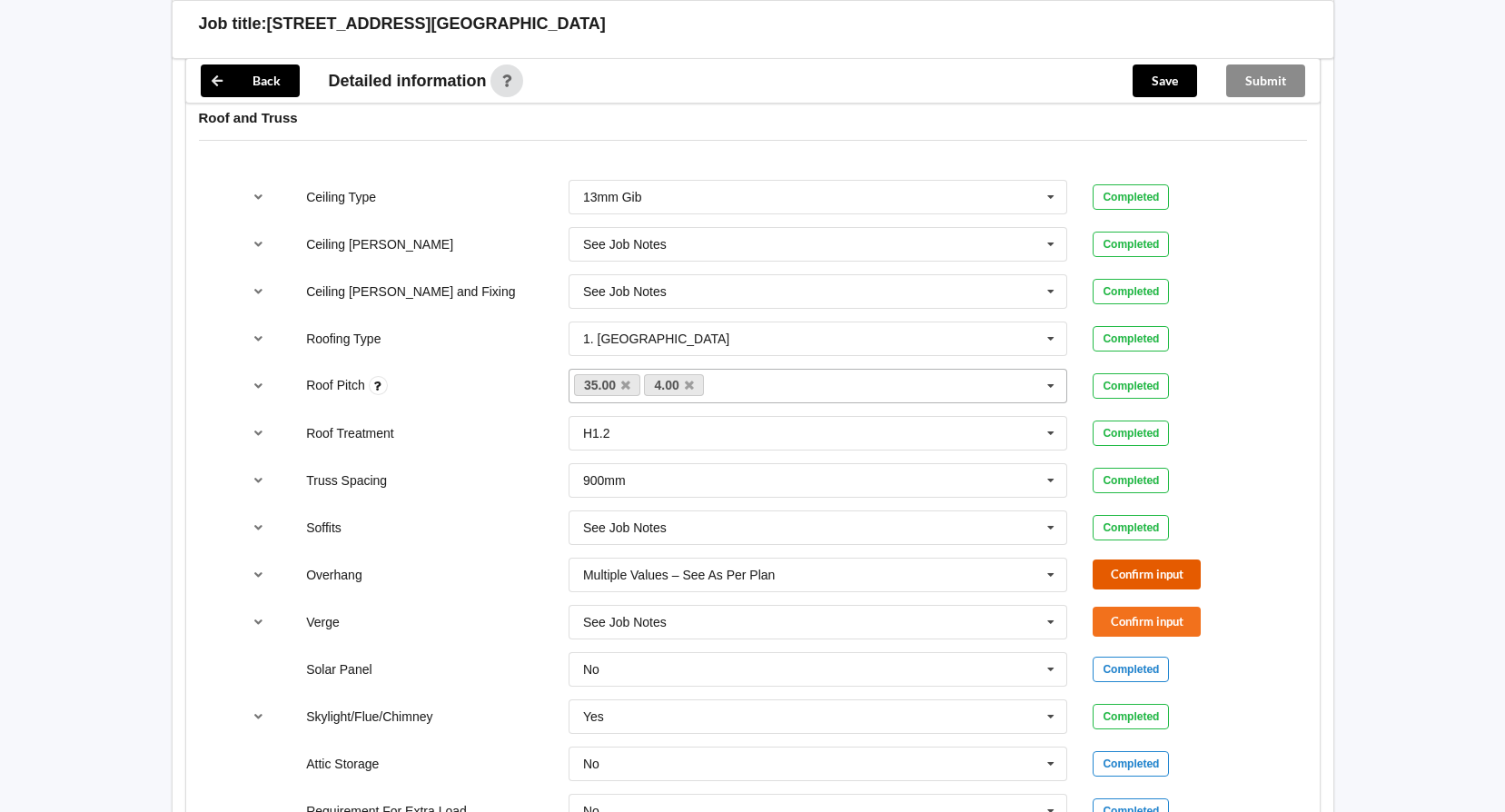
click at [1129, 573] on button "Confirm input" at bounding box center [1147, 574] width 109 height 30
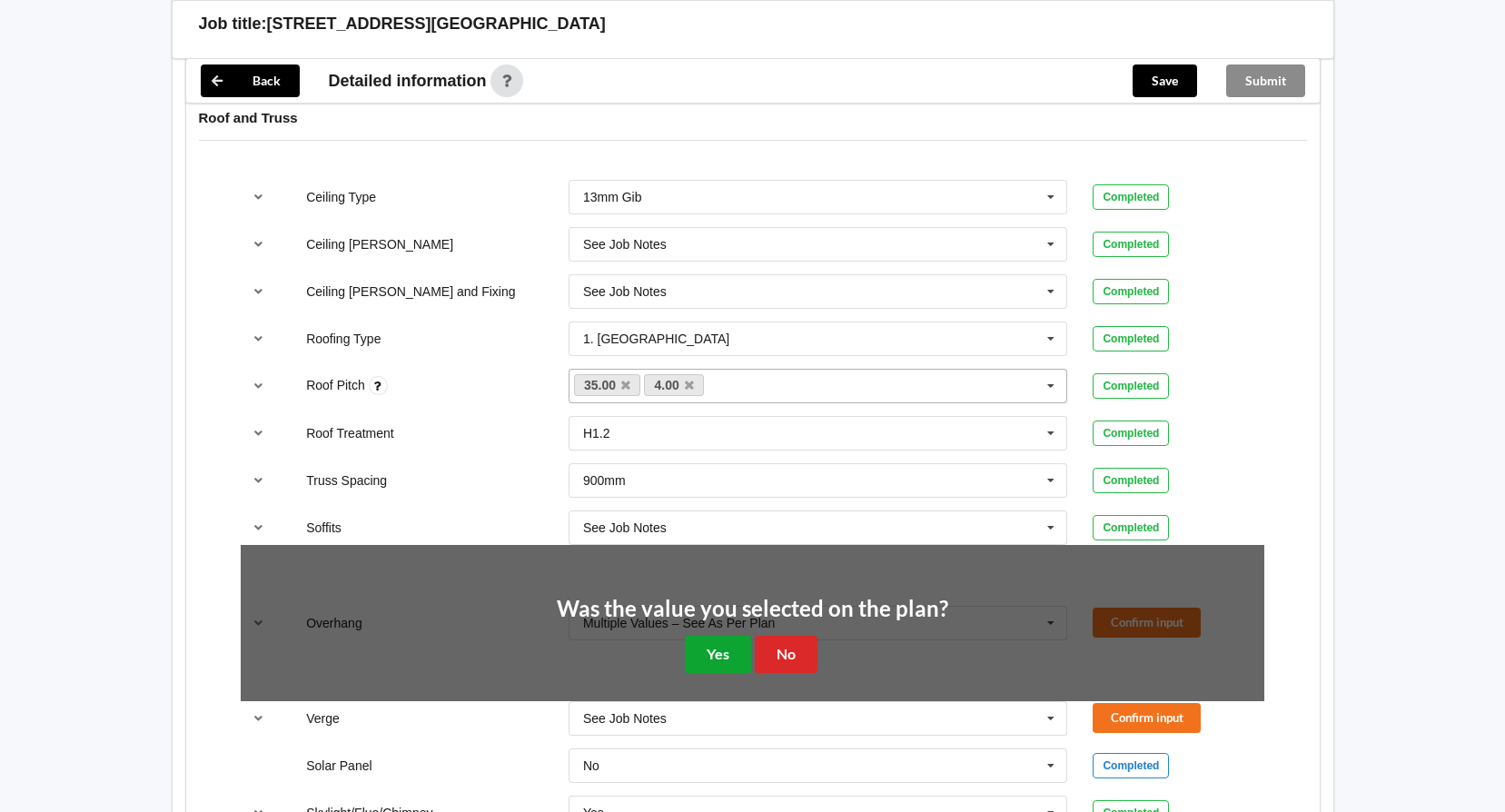
click at [720, 653] on button "Yes" at bounding box center [719, 654] width 67 height 37
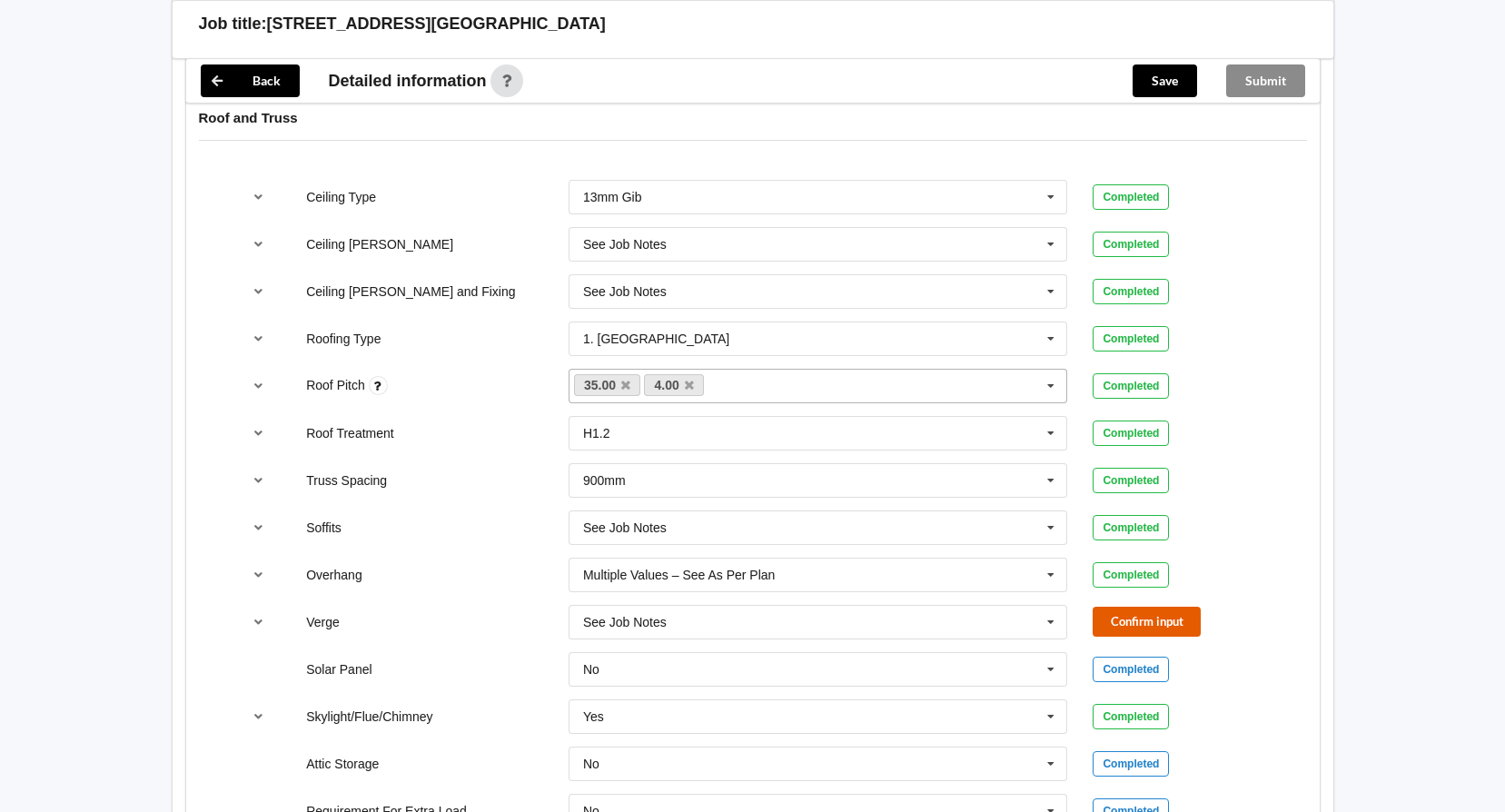
click at [1116, 617] on button "Confirm input" at bounding box center [1147, 622] width 109 height 30
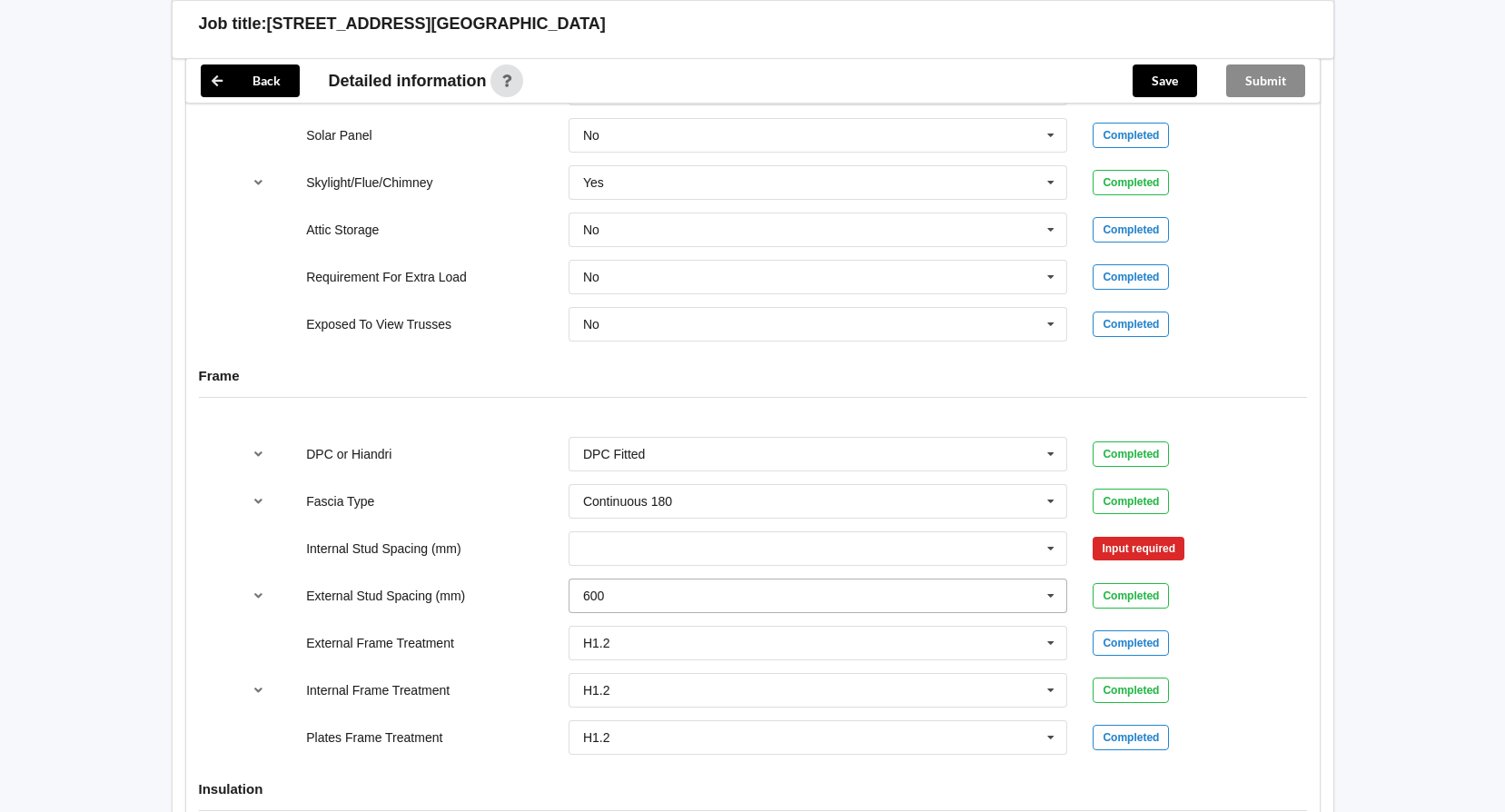
scroll to position [1635, 0]
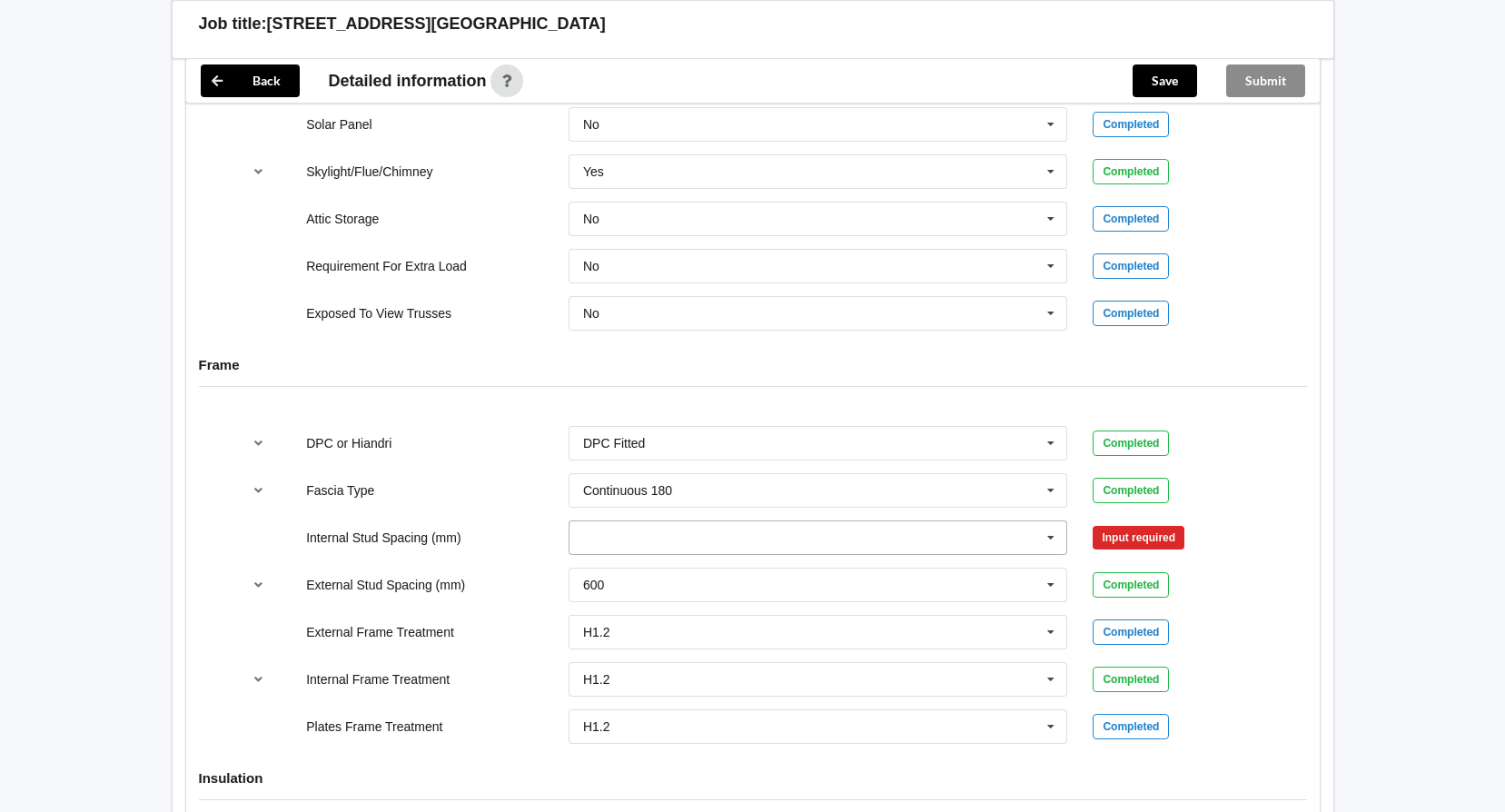
click at [1051, 541] on icon at bounding box center [1051, 538] width 28 height 33
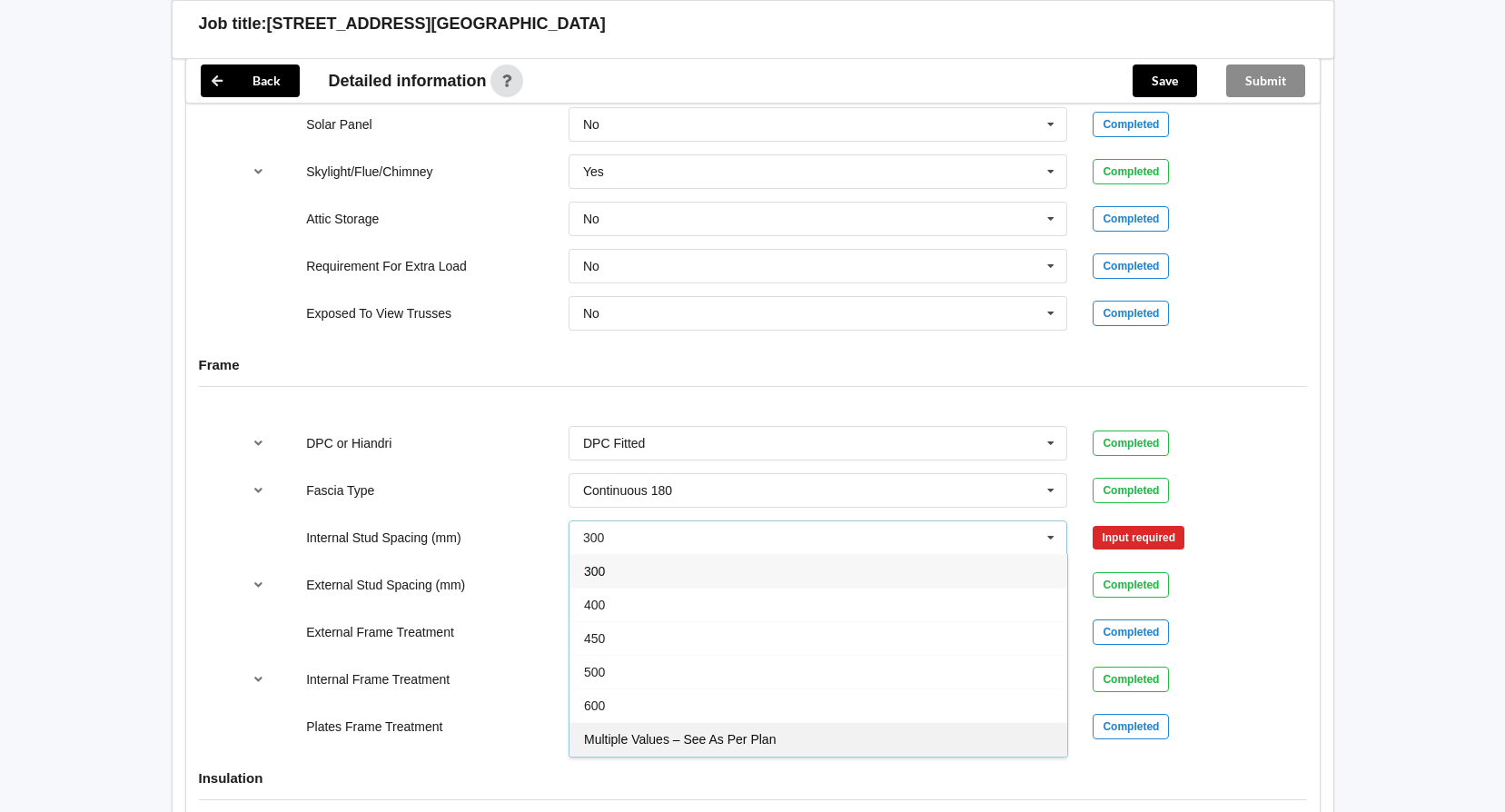
click at [869, 741] on div "Multiple Values – See As Per Plan" at bounding box center [818, 739] width 498 height 33
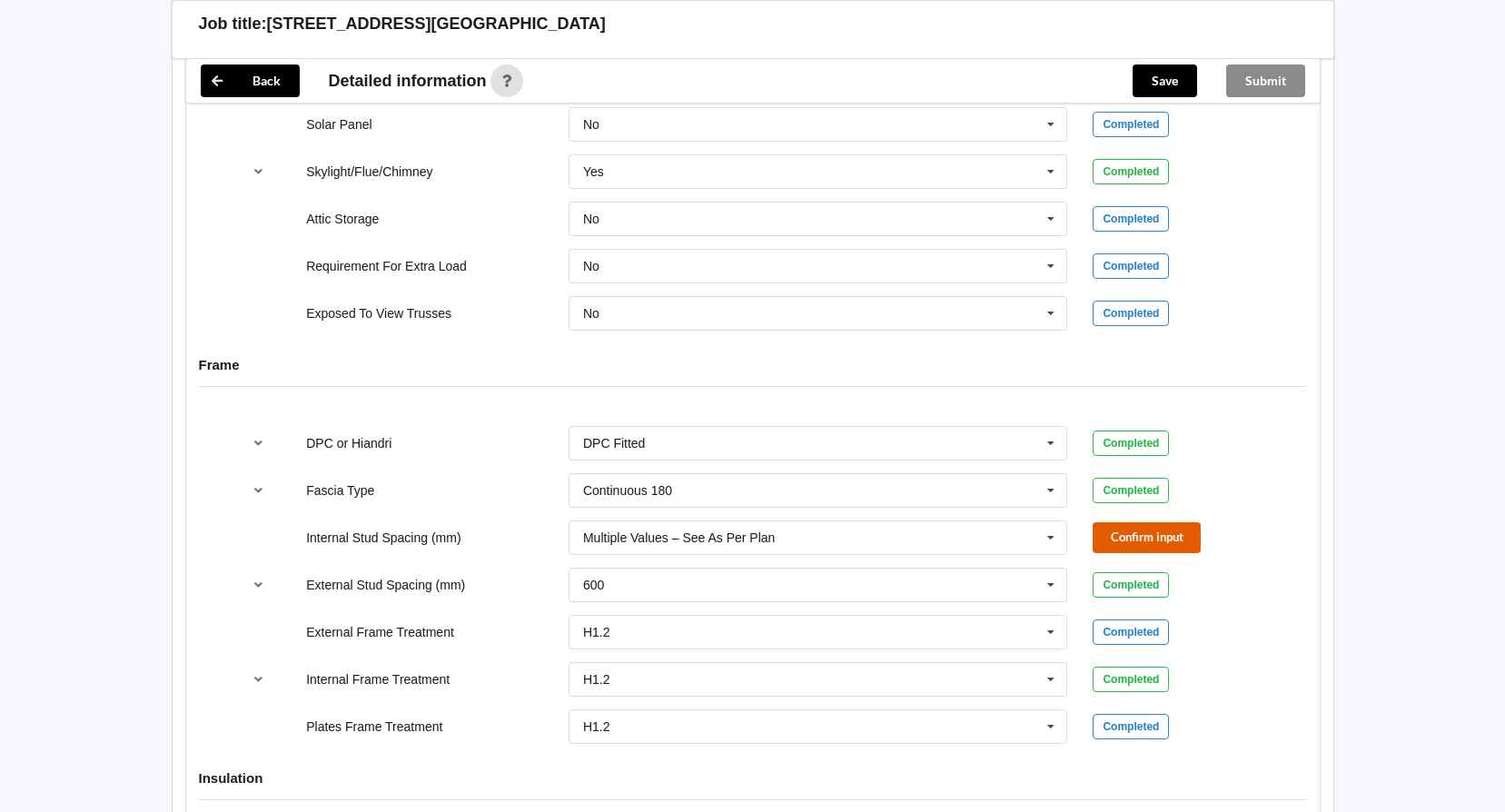
click at [1134, 543] on button "Confirm input" at bounding box center [1147, 537] width 109 height 30
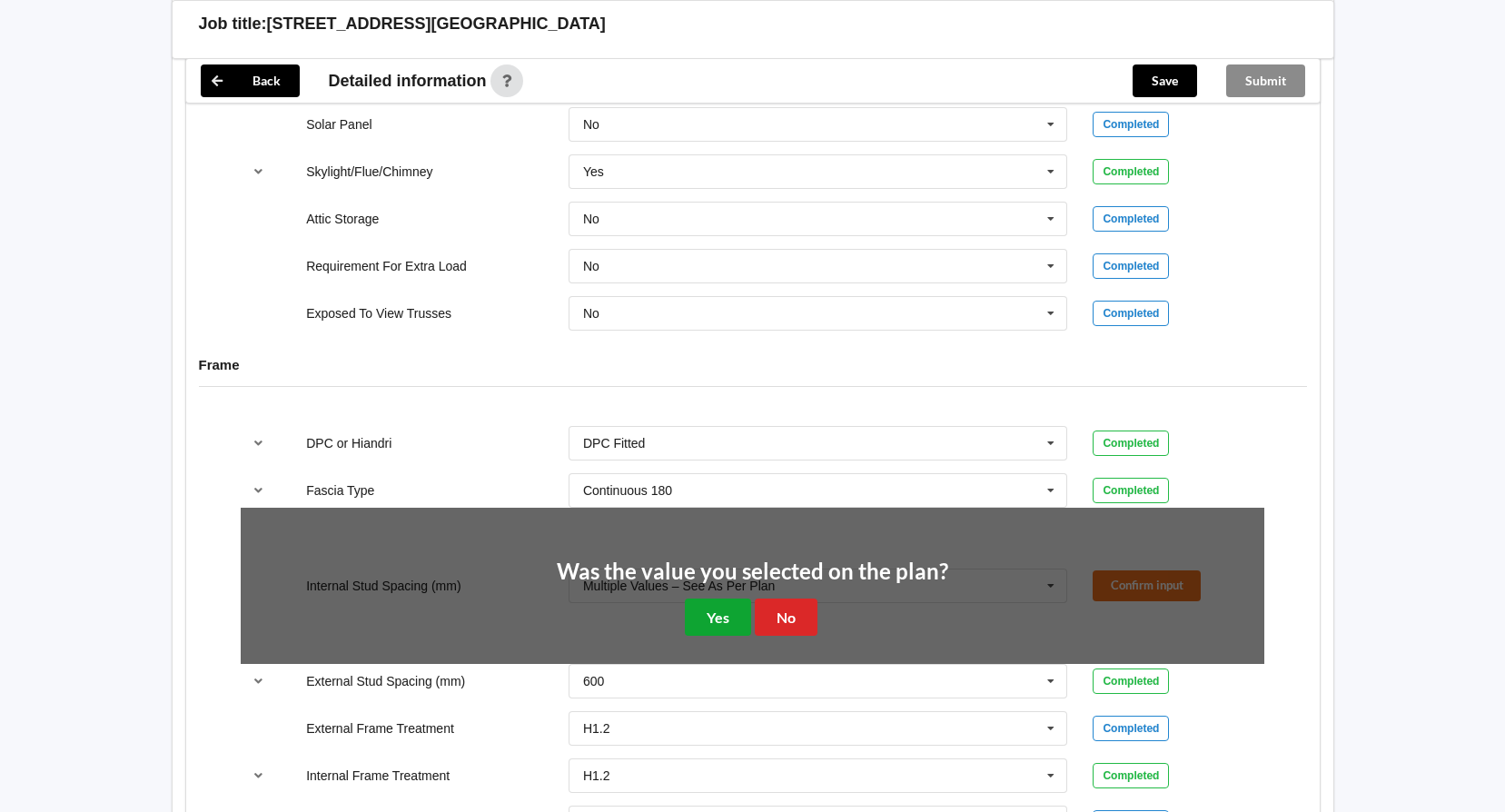
click at [724, 620] on button "Yes" at bounding box center [719, 617] width 67 height 37
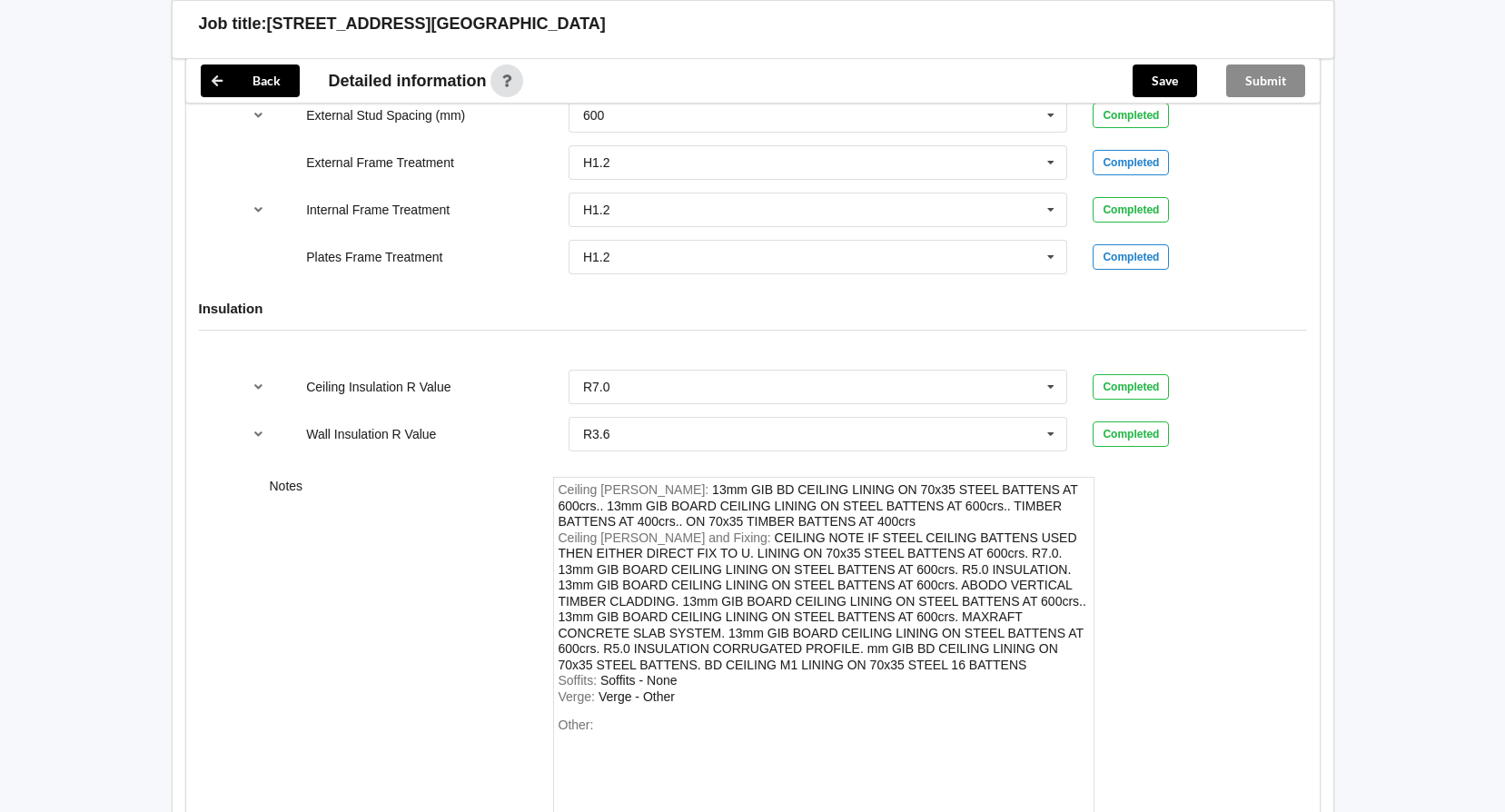
scroll to position [2274, 0]
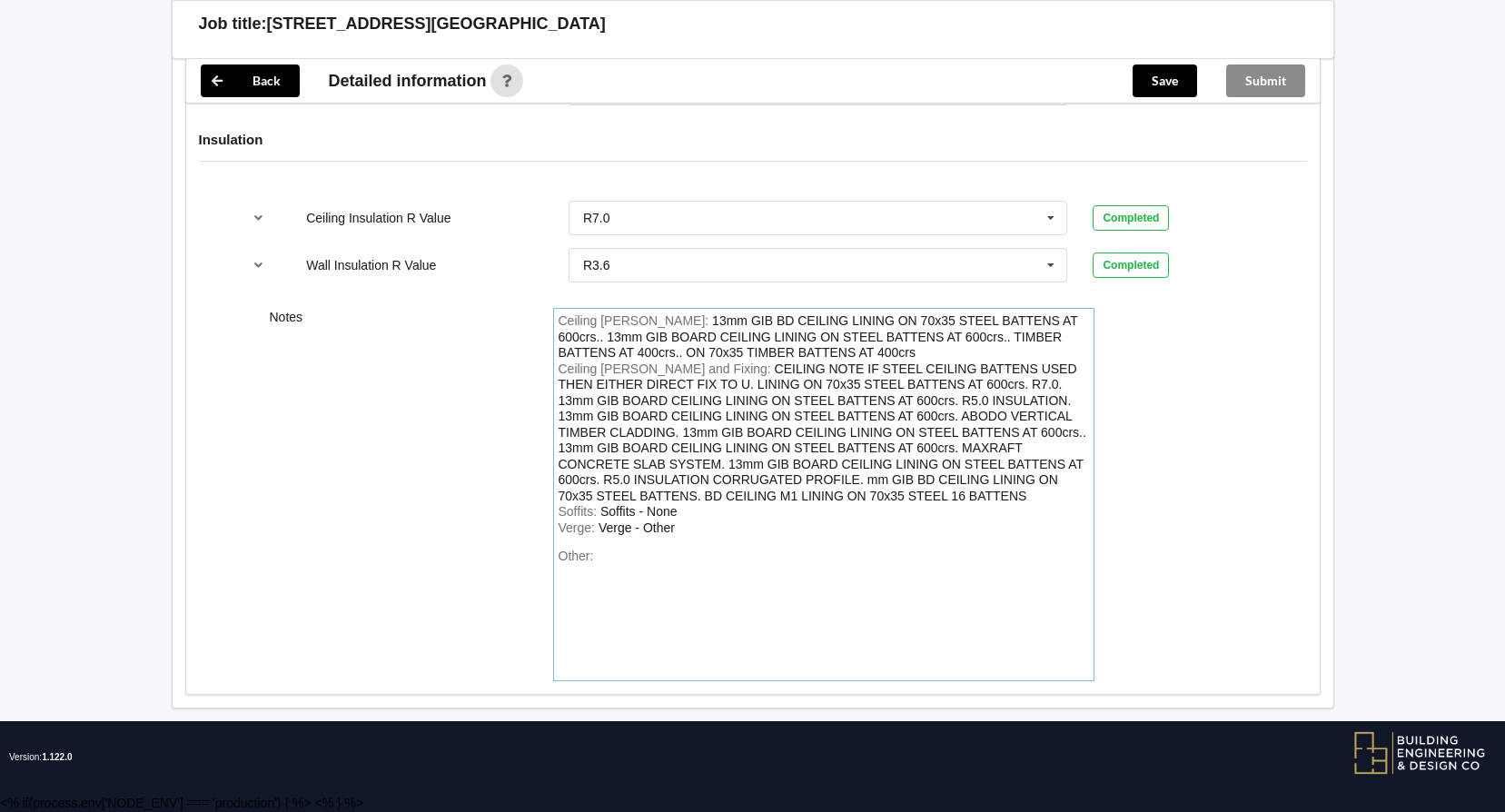
click at [610, 562] on div "Other:" at bounding box center [823, 612] width 530 height 128
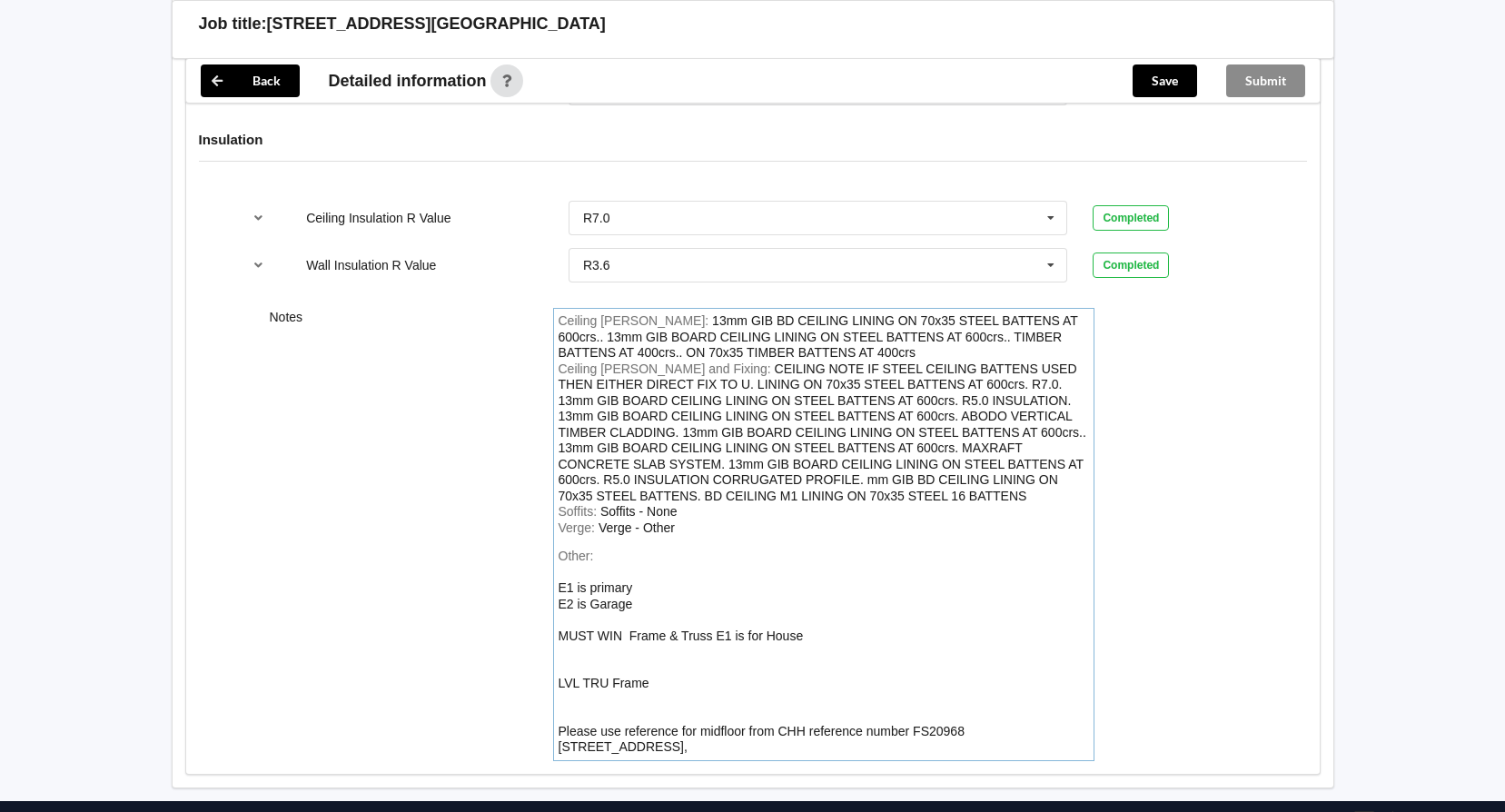
click at [755, 702] on div "Other: E1 is primary E2 is Garage MUST WIN Frame & Truss E1 is for House LVL TR…" at bounding box center [823, 652] width 530 height 208
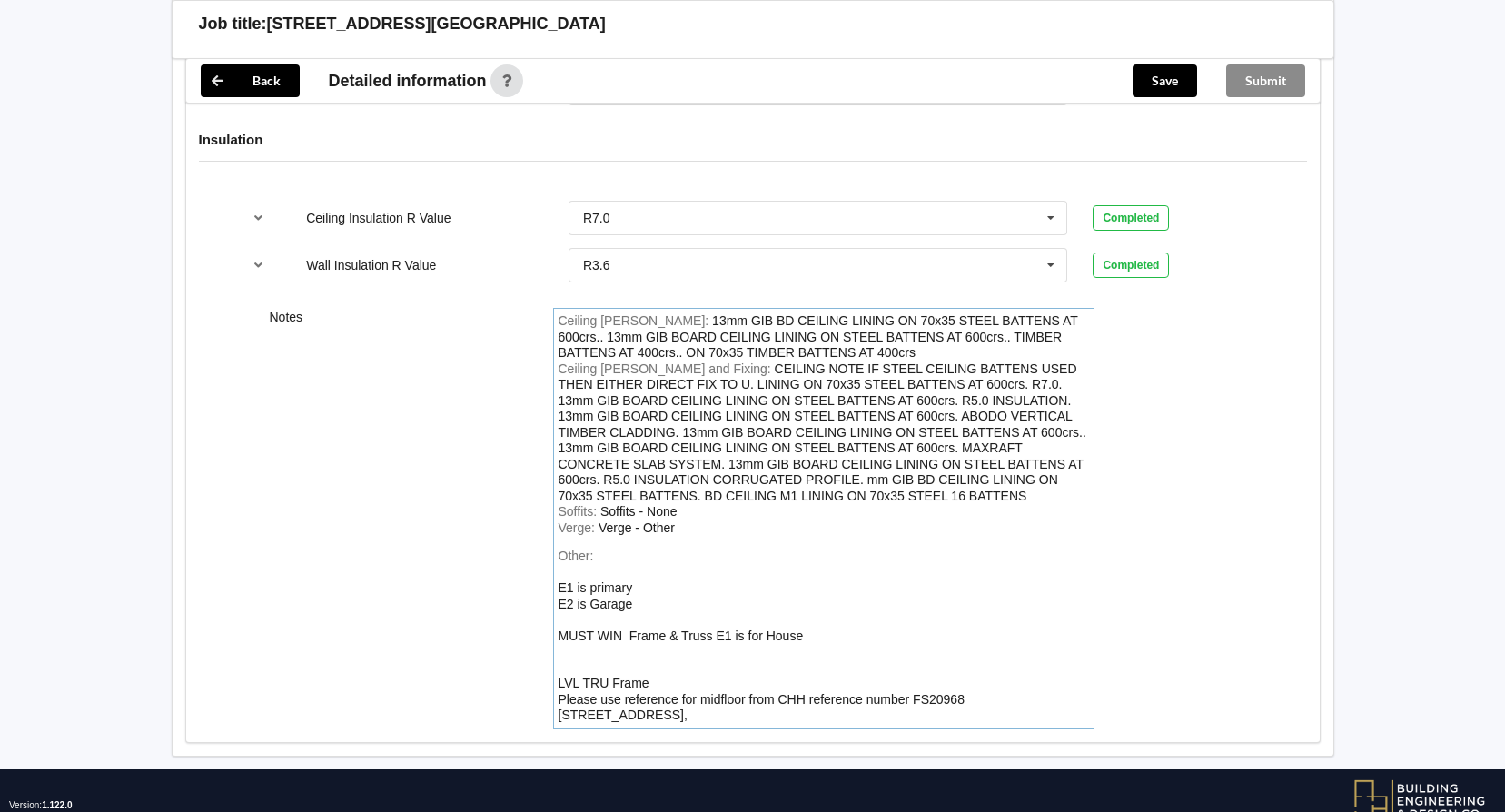
click at [633, 653] on div "Other: E1 is primary E2 is Garage MUST WIN Frame & Truss E1 is for House LVL TR…" at bounding box center [823, 636] width 530 height 175
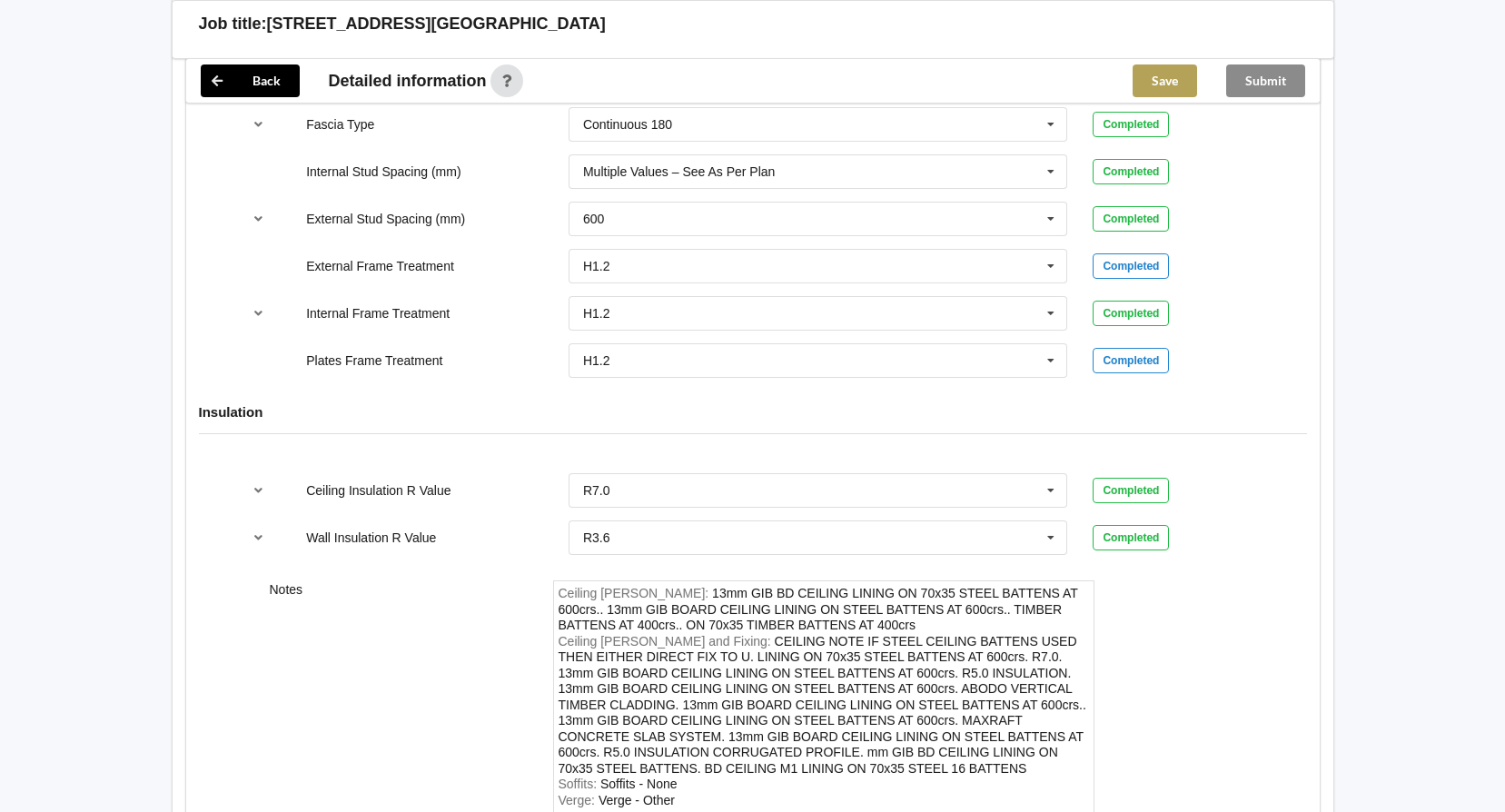
click at [1172, 79] on button "Save" at bounding box center [1165, 81] width 65 height 32
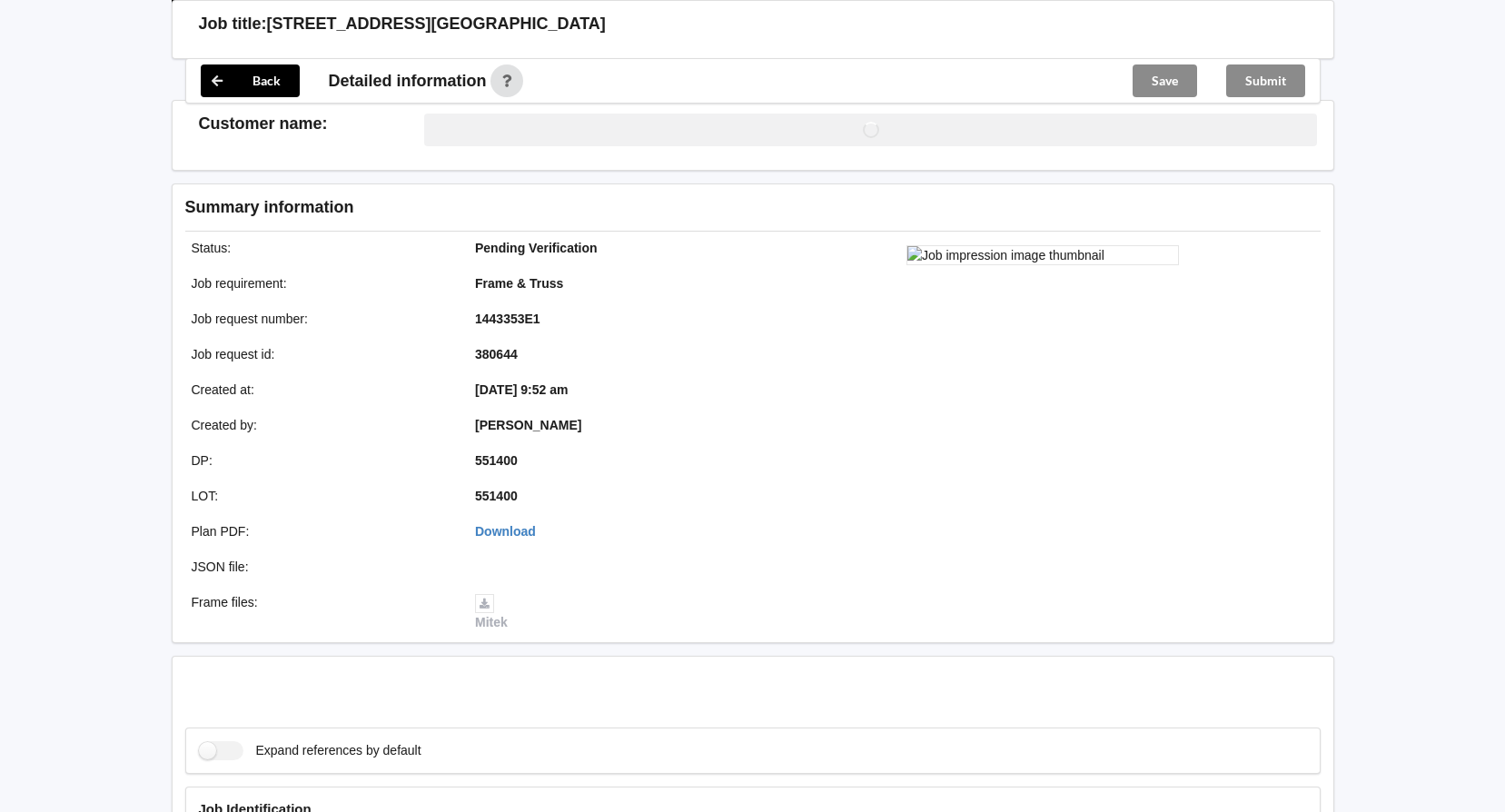
scroll to position [2002, 0]
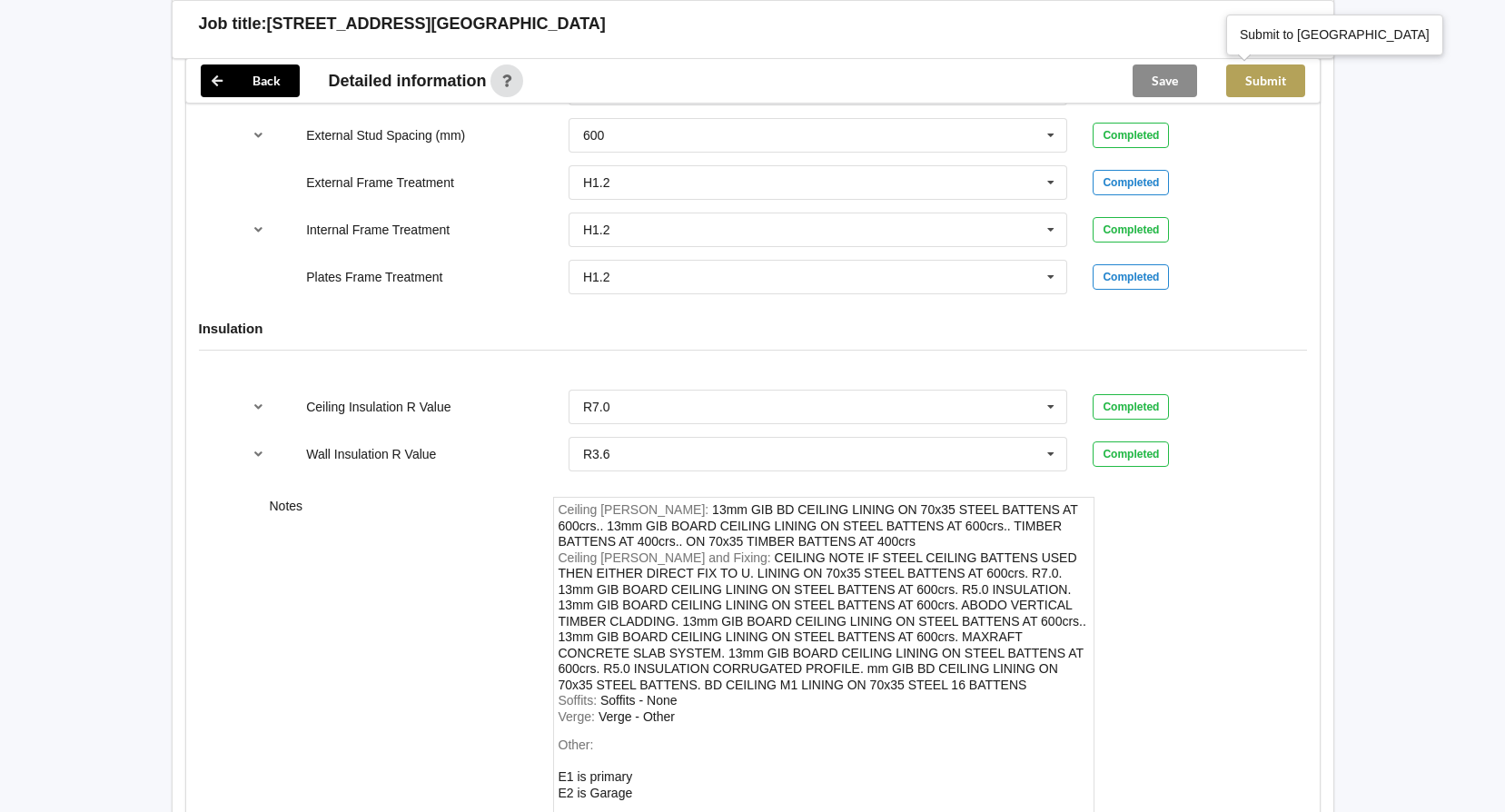
click at [1262, 89] on button "Submit" at bounding box center [1265, 81] width 79 height 32
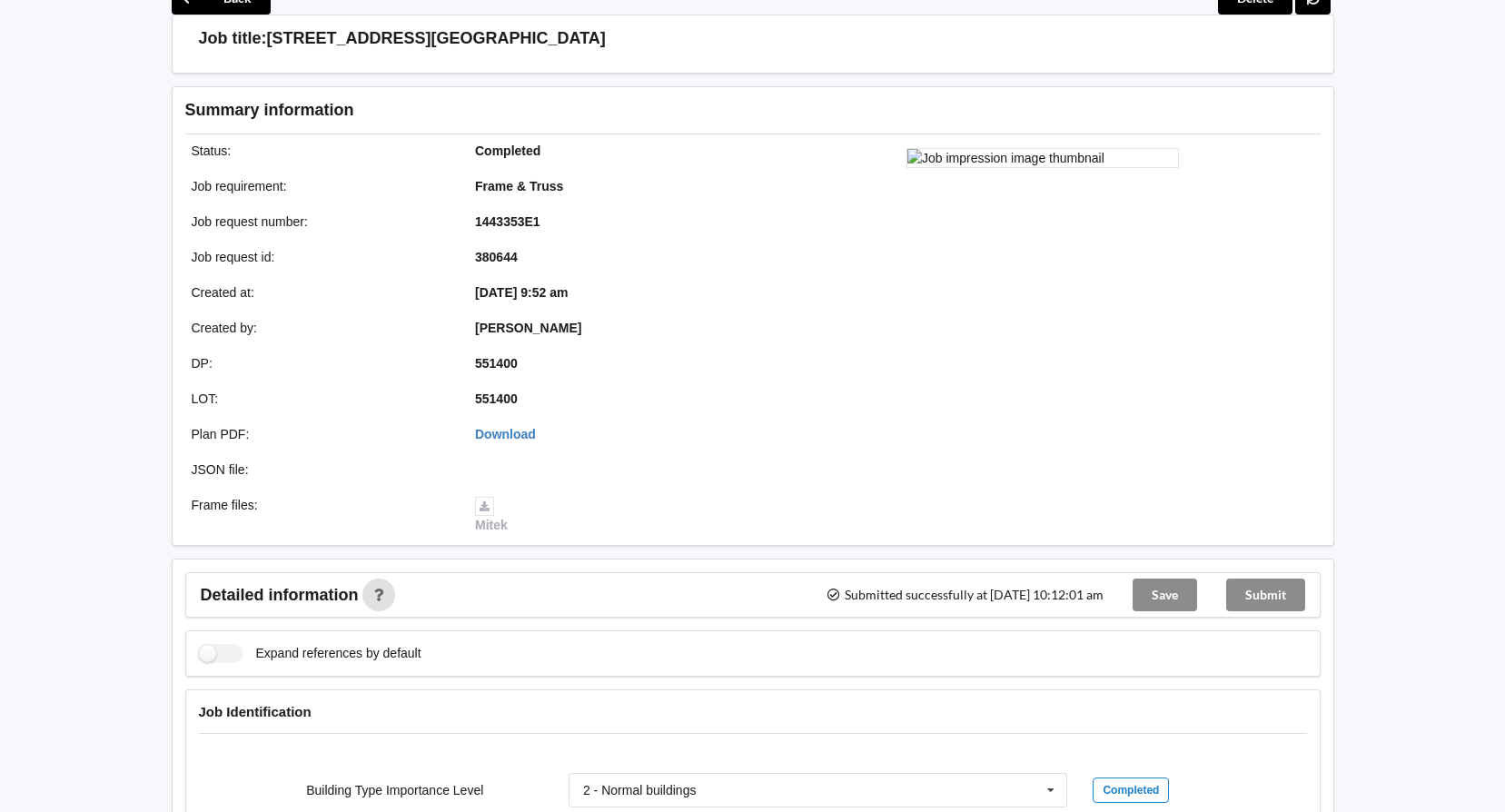
scroll to position [0, 0]
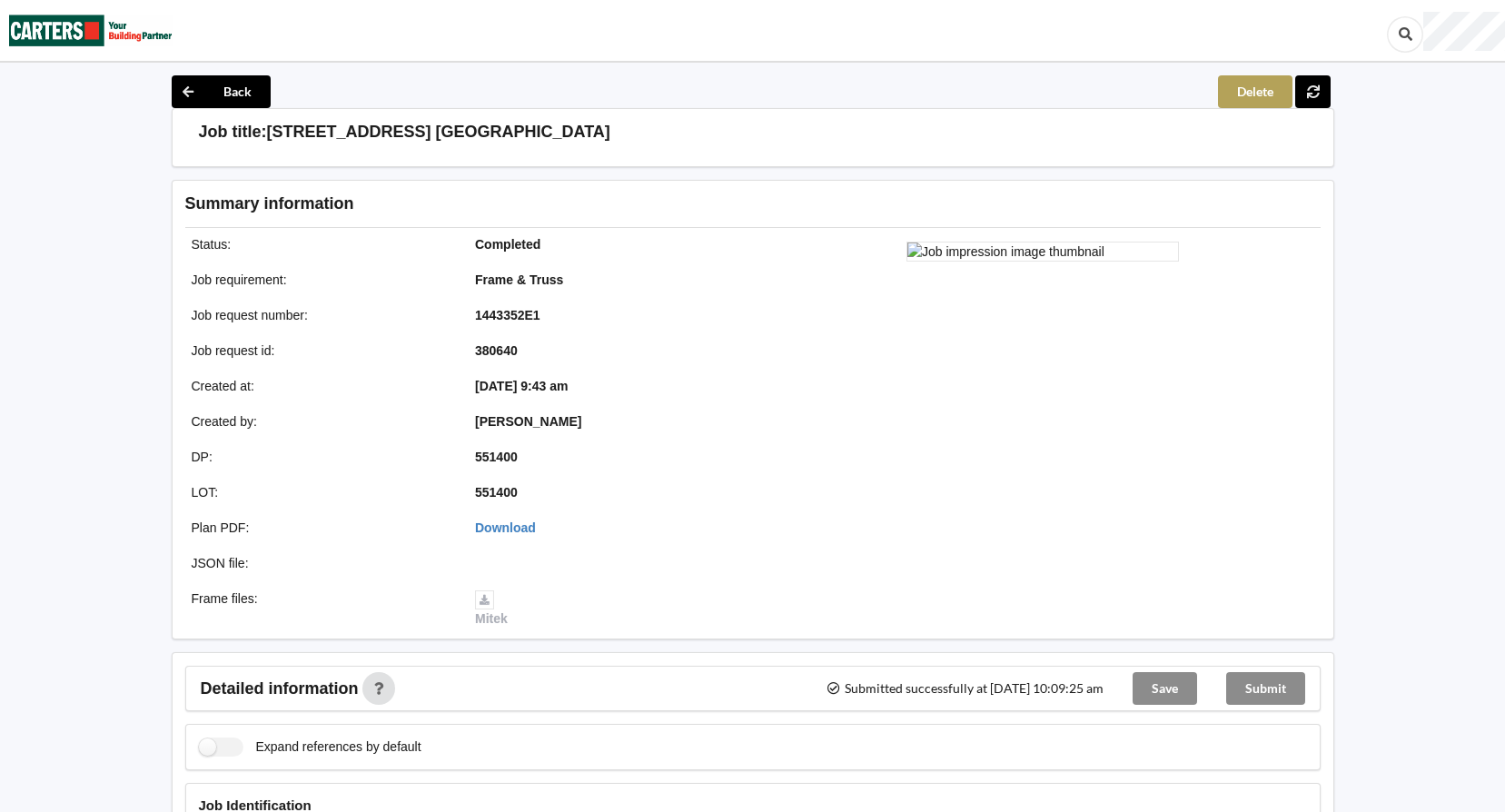
click at [1251, 97] on button "Delete" at bounding box center [1256, 91] width 74 height 32
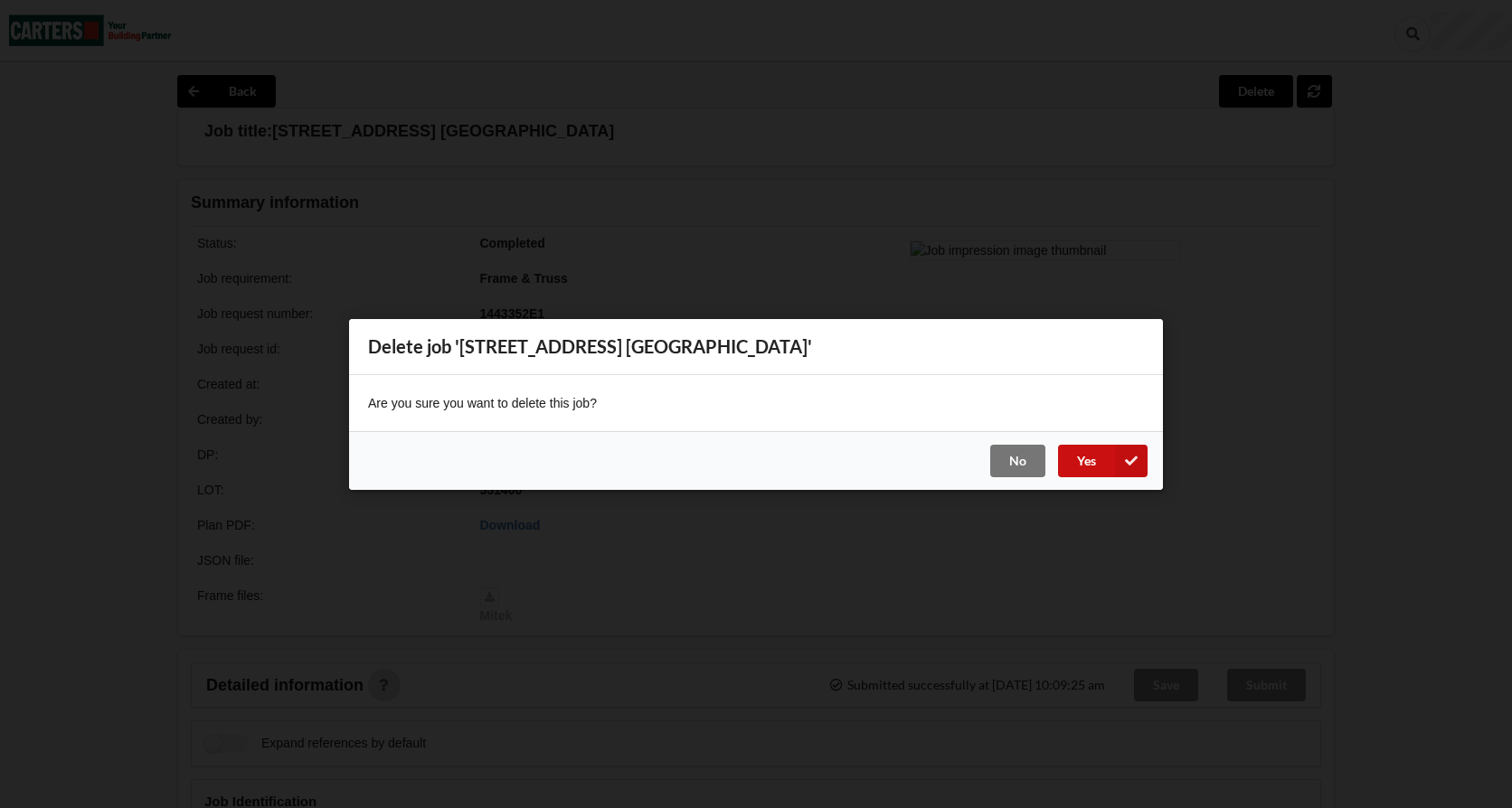
click at [1080, 465] on button "Yes" at bounding box center [1103, 460] width 89 height 32
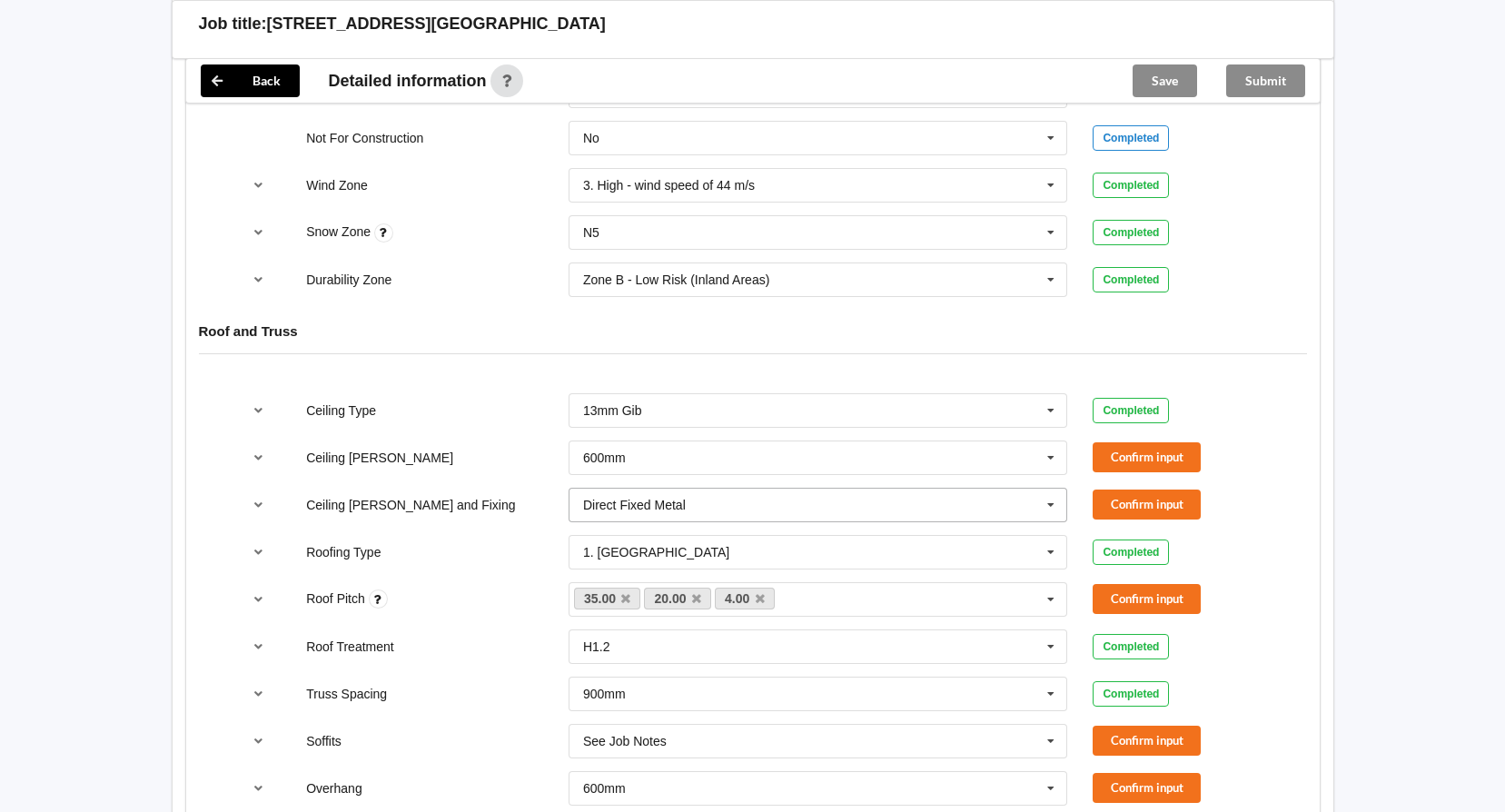
scroll to position [908, 0]
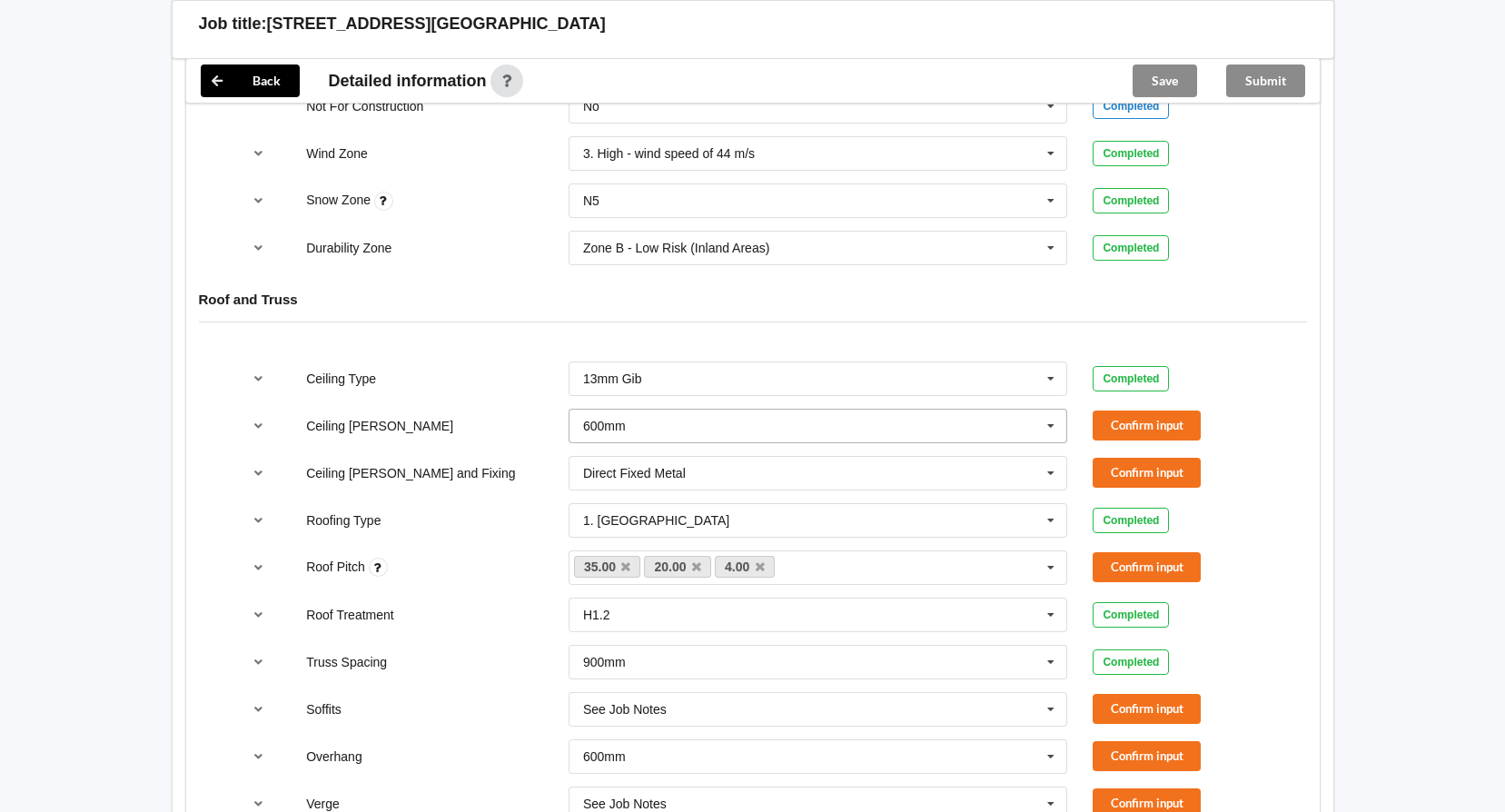
click at [1041, 432] on icon at bounding box center [1051, 426] width 28 height 33
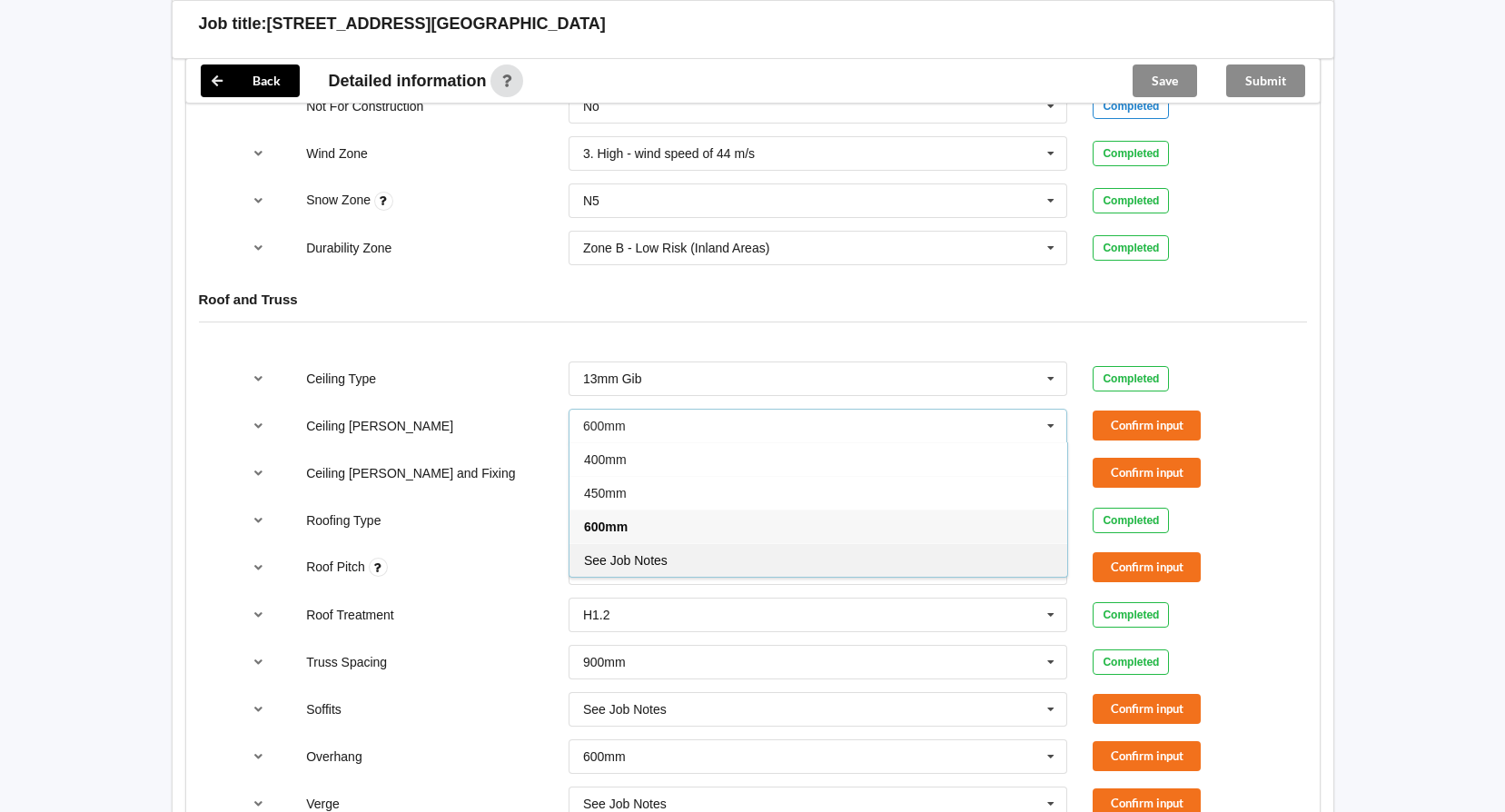
click at [797, 548] on div "See Job Notes" at bounding box center [818, 560] width 498 height 33
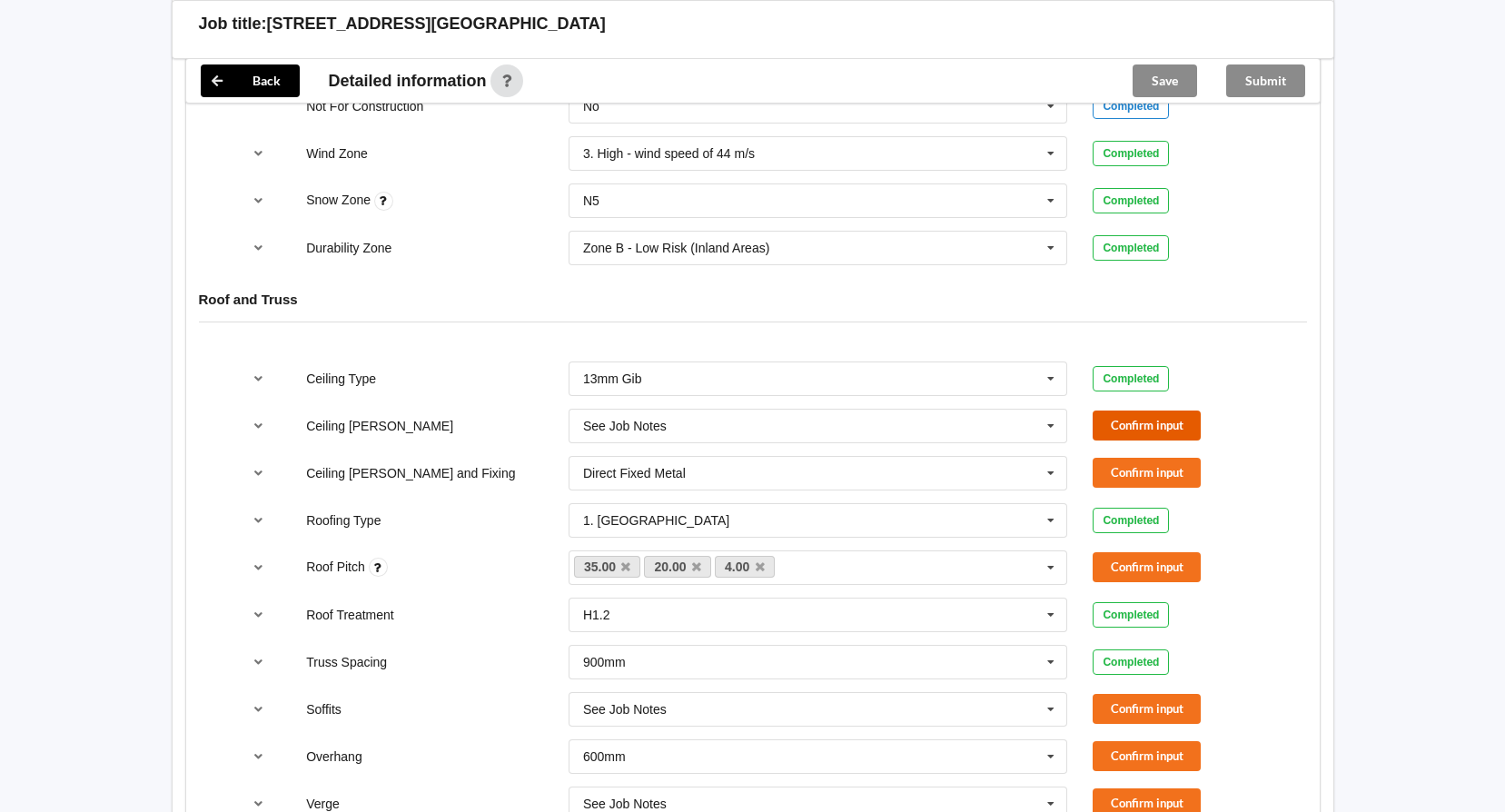
click at [1150, 423] on button "Confirm input" at bounding box center [1147, 425] width 109 height 30
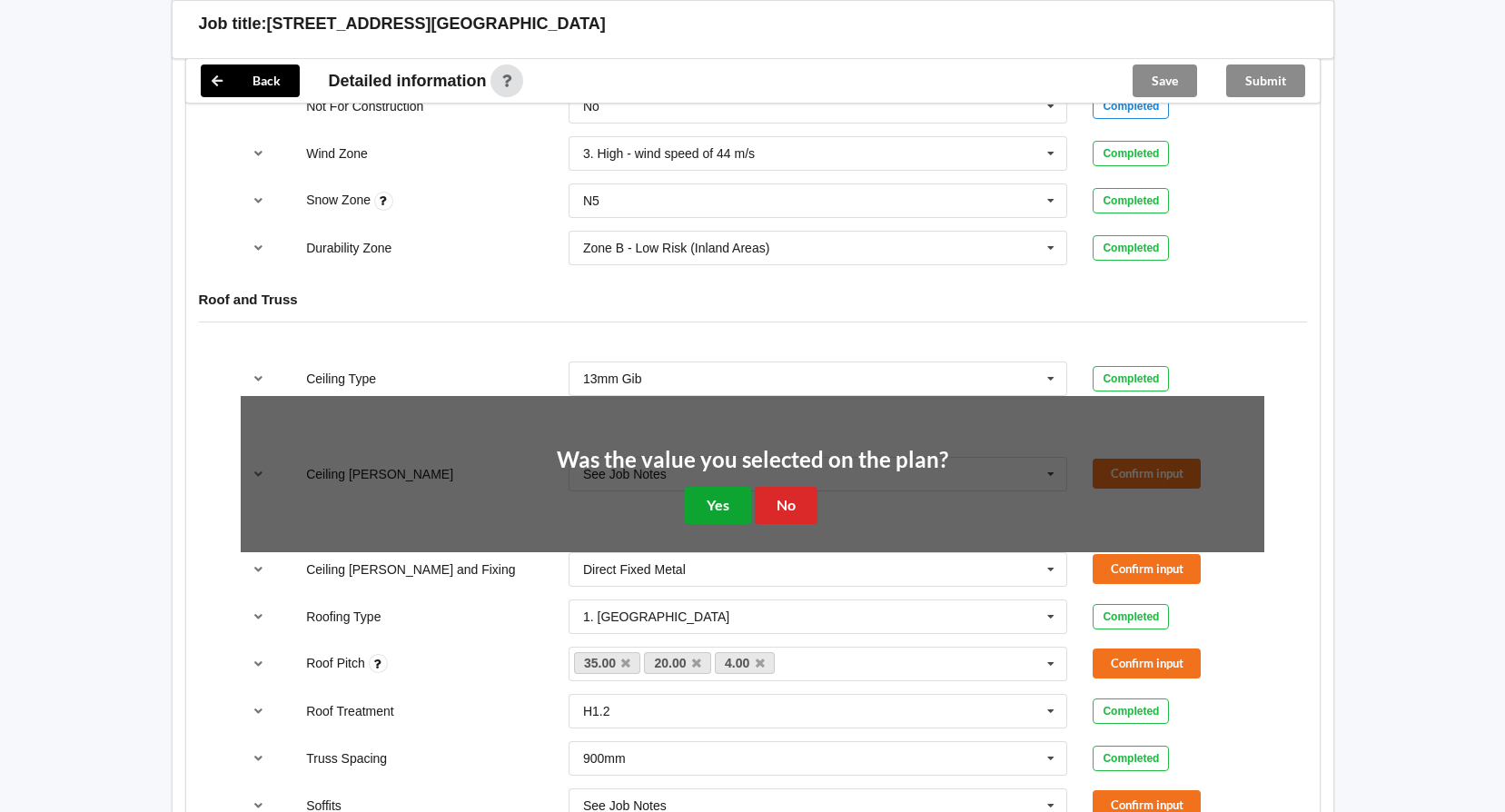
click at [708, 496] on button "Yes" at bounding box center [719, 505] width 67 height 37
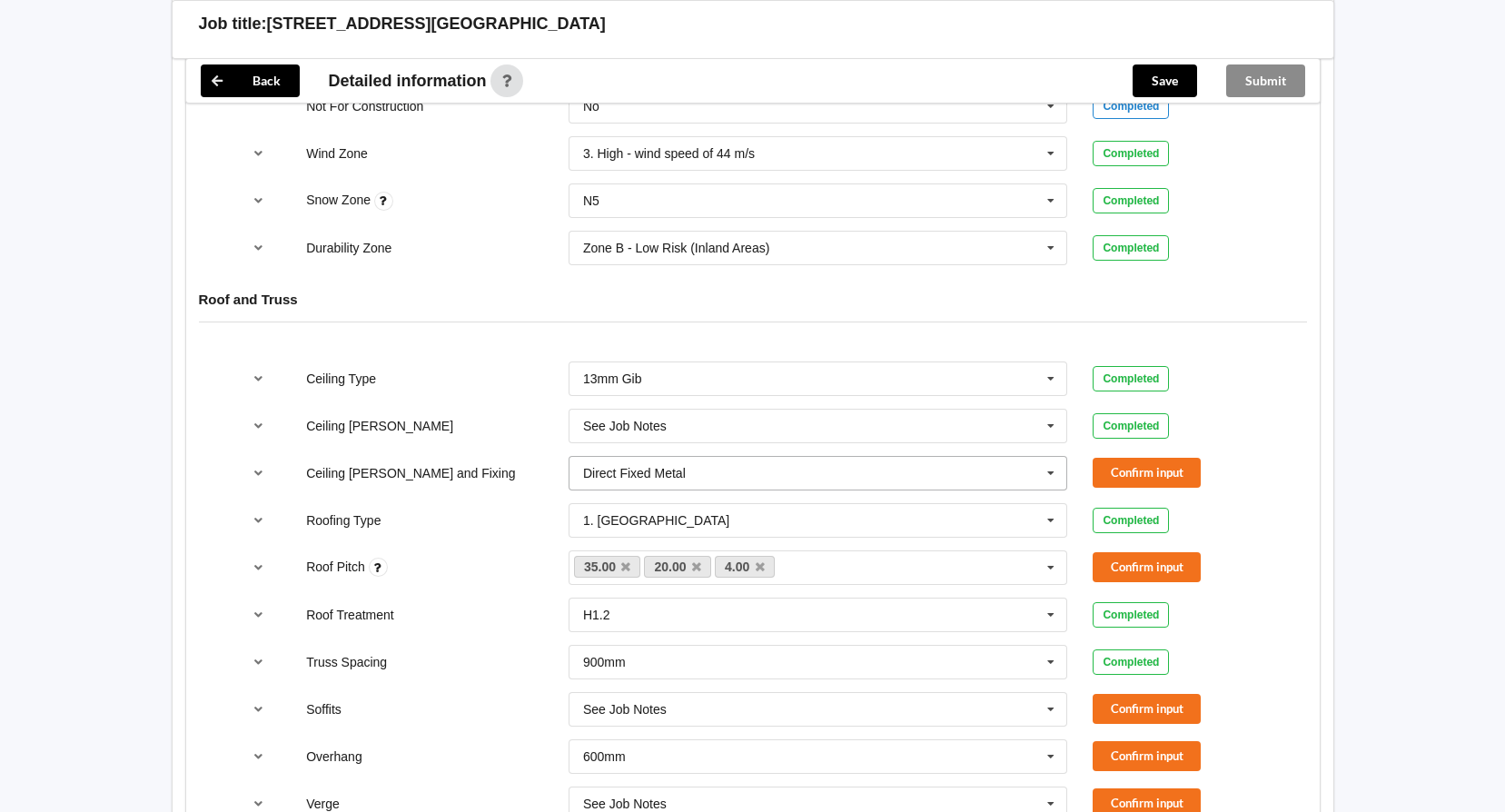
click at [1063, 476] on icon at bounding box center [1051, 473] width 28 height 33
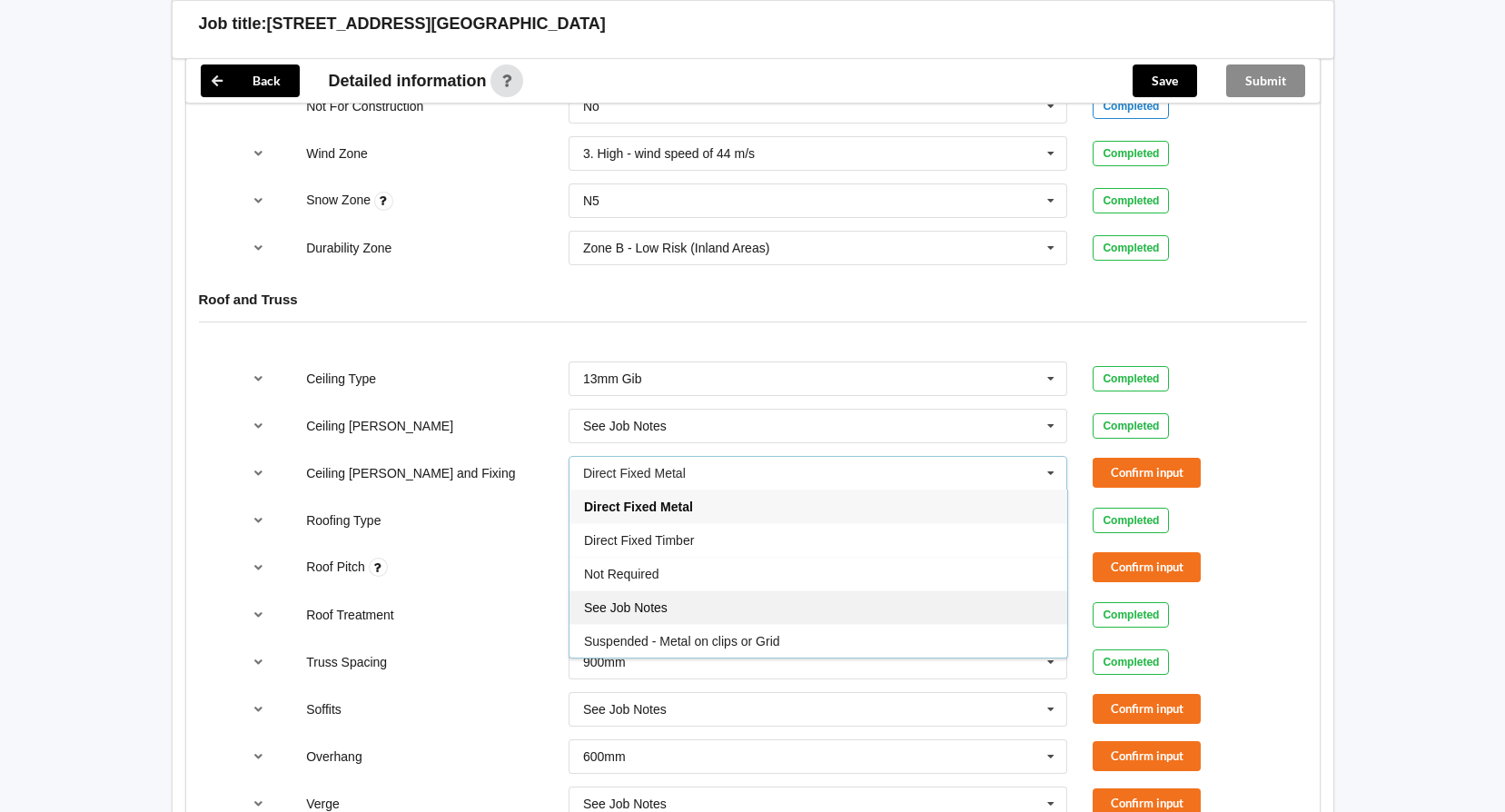
click at [767, 604] on div "See Job Notes" at bounding box center [818, 606] width 498 height 33
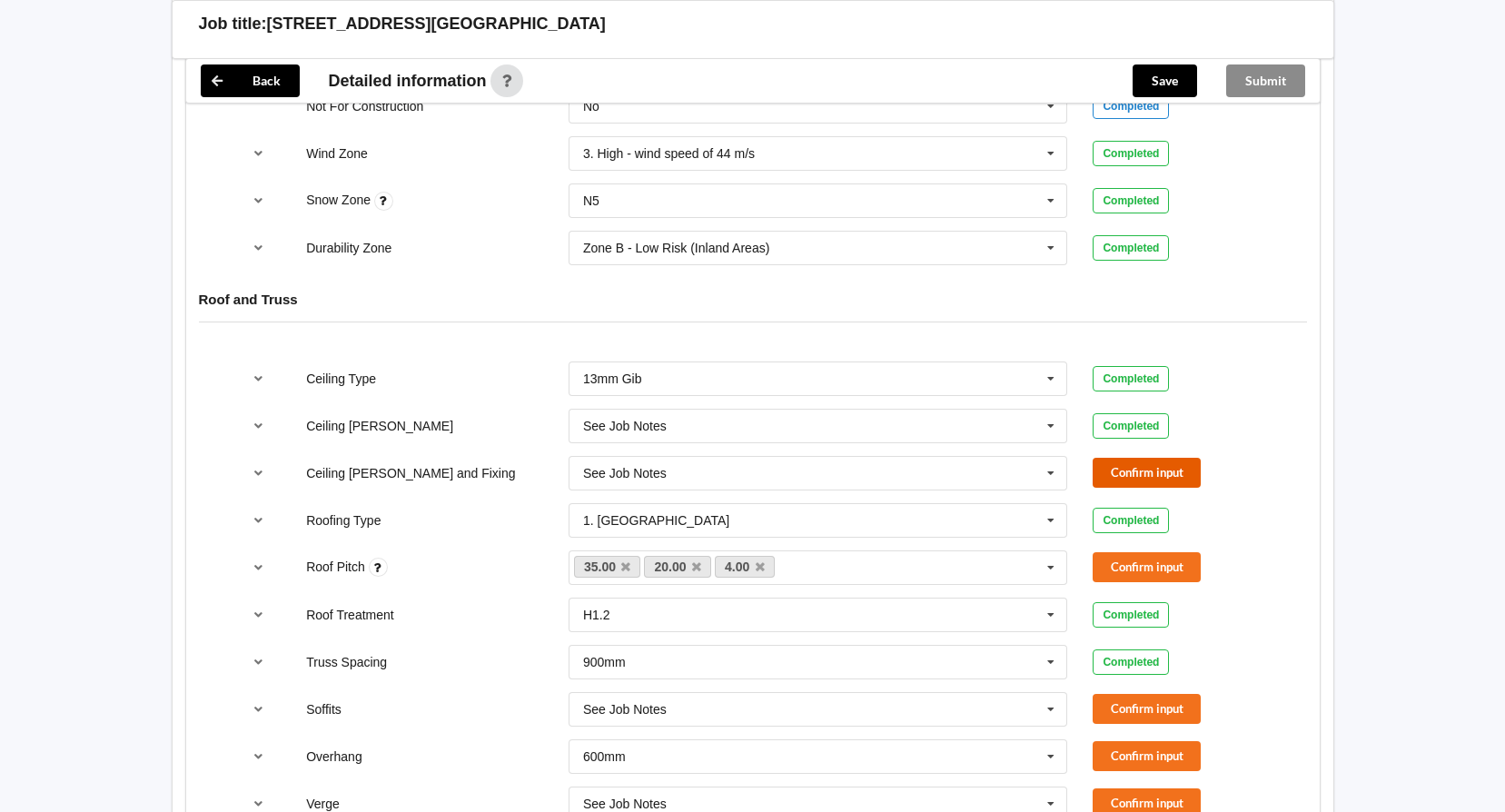
click at [1157, 471] on button "Confirm input" at bounding box center [1147, 472] width 109 height 30
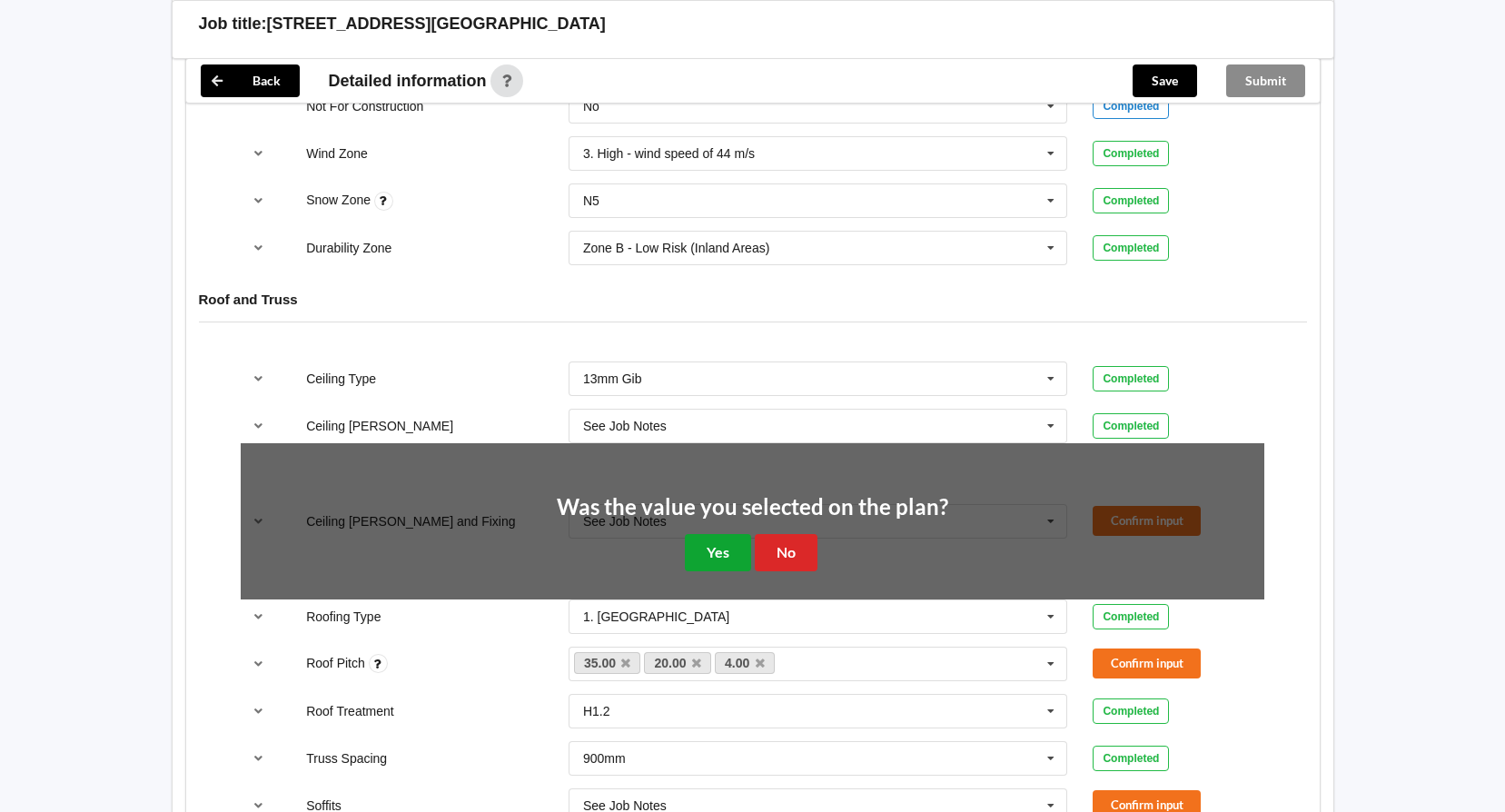
click at [714, 557] on button "Yes" at bounding box center [719, 552] width 67 height 37
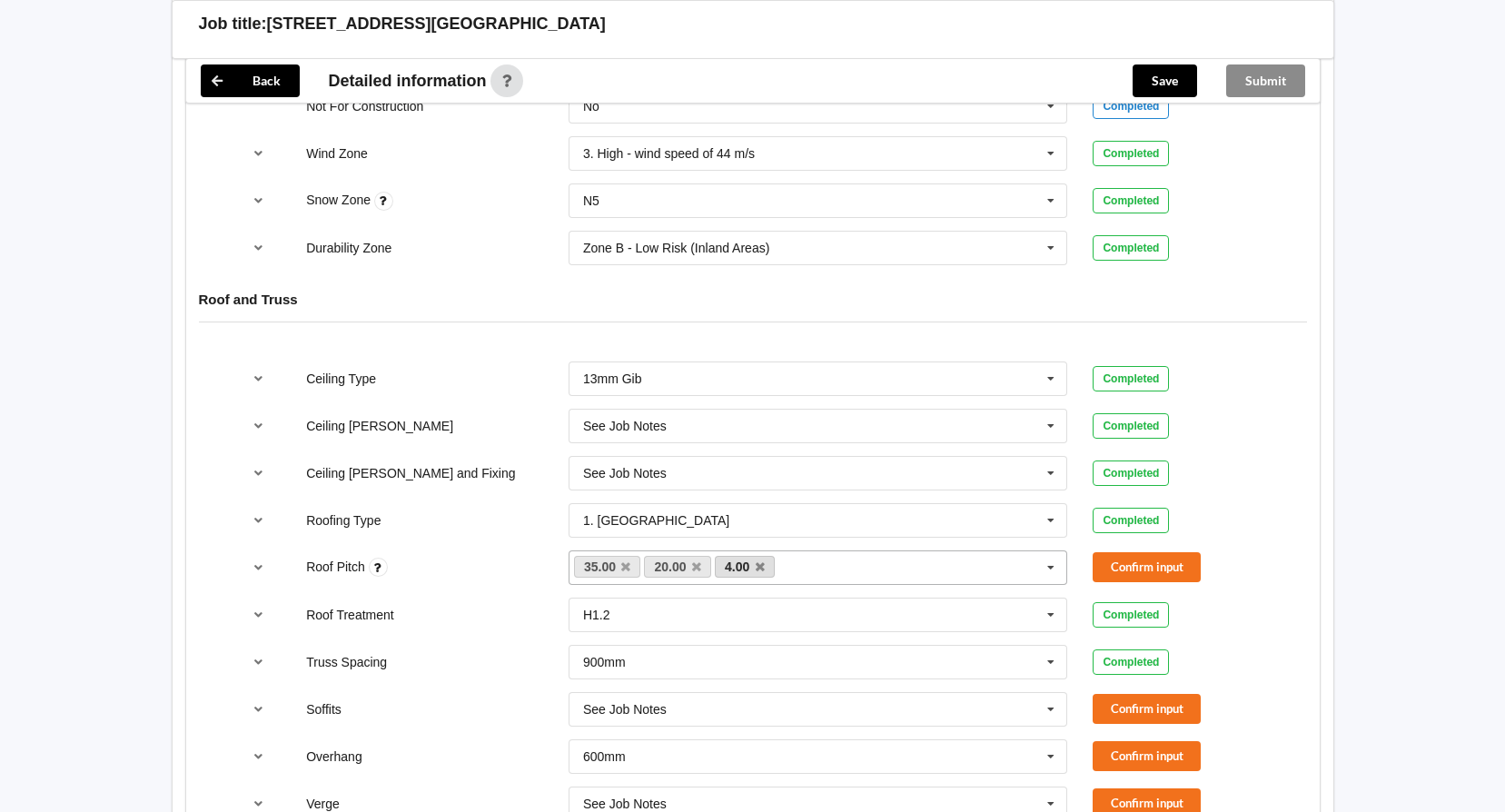
click at [766, 565] on link "4.00" at bounding box center [744, 566] width 60 height 22
click at [756, 567] on icon at bounding box center [761, 567] width 10 height 11
click at [703, 566] on link "20.00" at bounding box center [678, 566] width 68 height 22
click at [698, 569] on icon at bounding box center [697, 567] width 10 height 11
click at [1180, 553] on button "Confirm input" at bounding box center [1147, 566] width 109 height 30
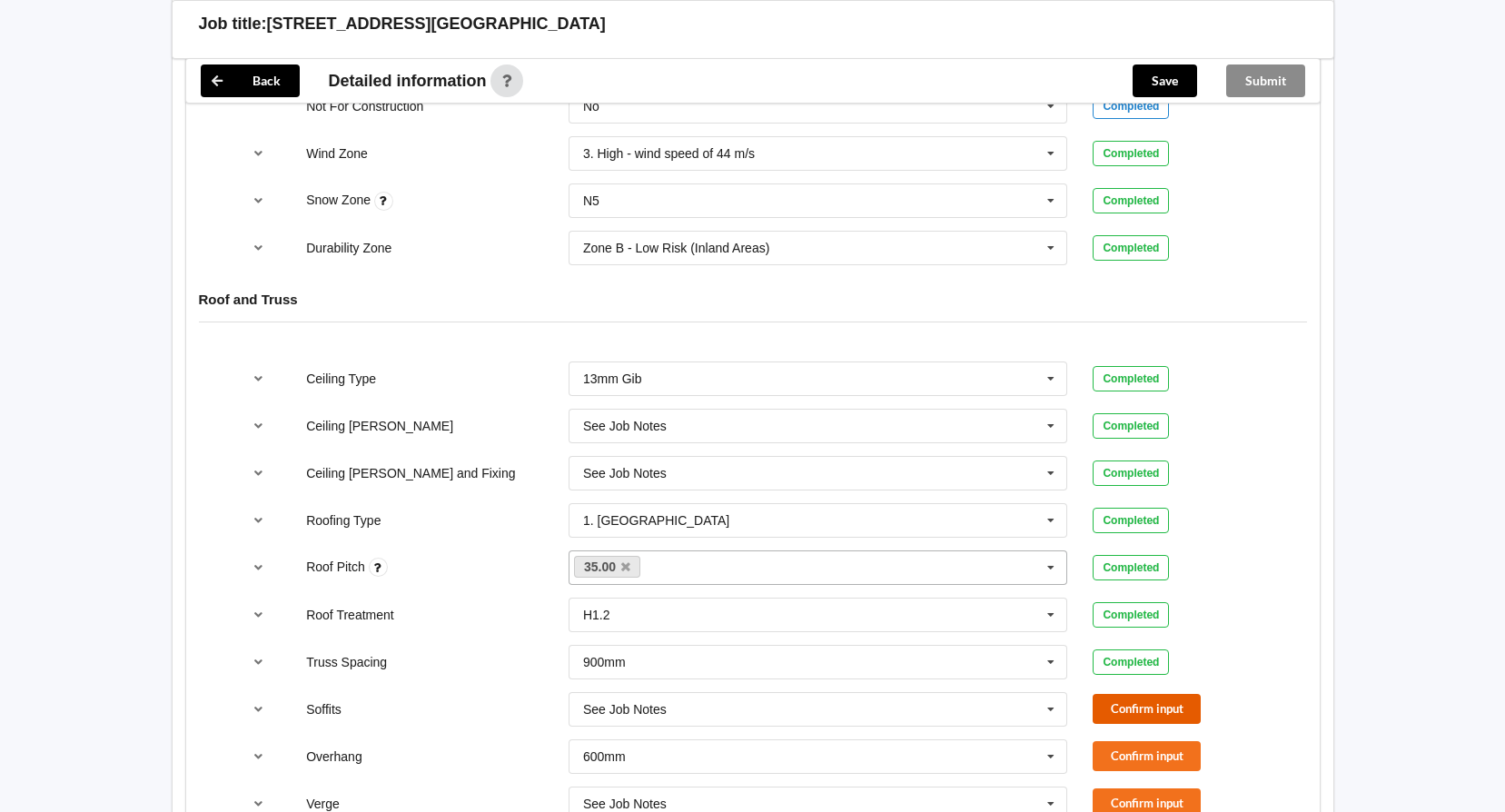
click at [1130, 703] on button "Confirm input" at bounding box center [1147, 708] width 109 height 30
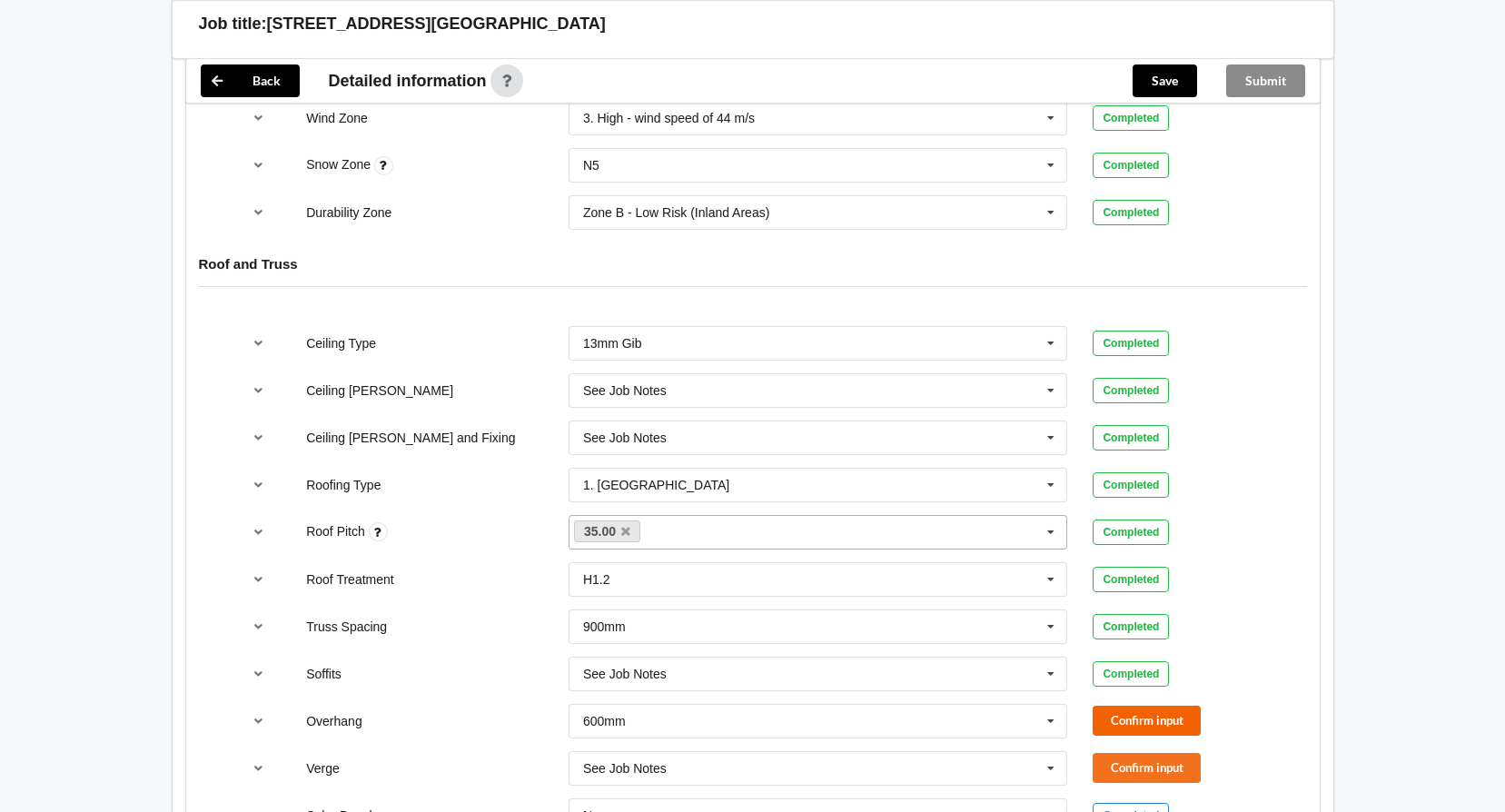
scroll to position [1000, 0]
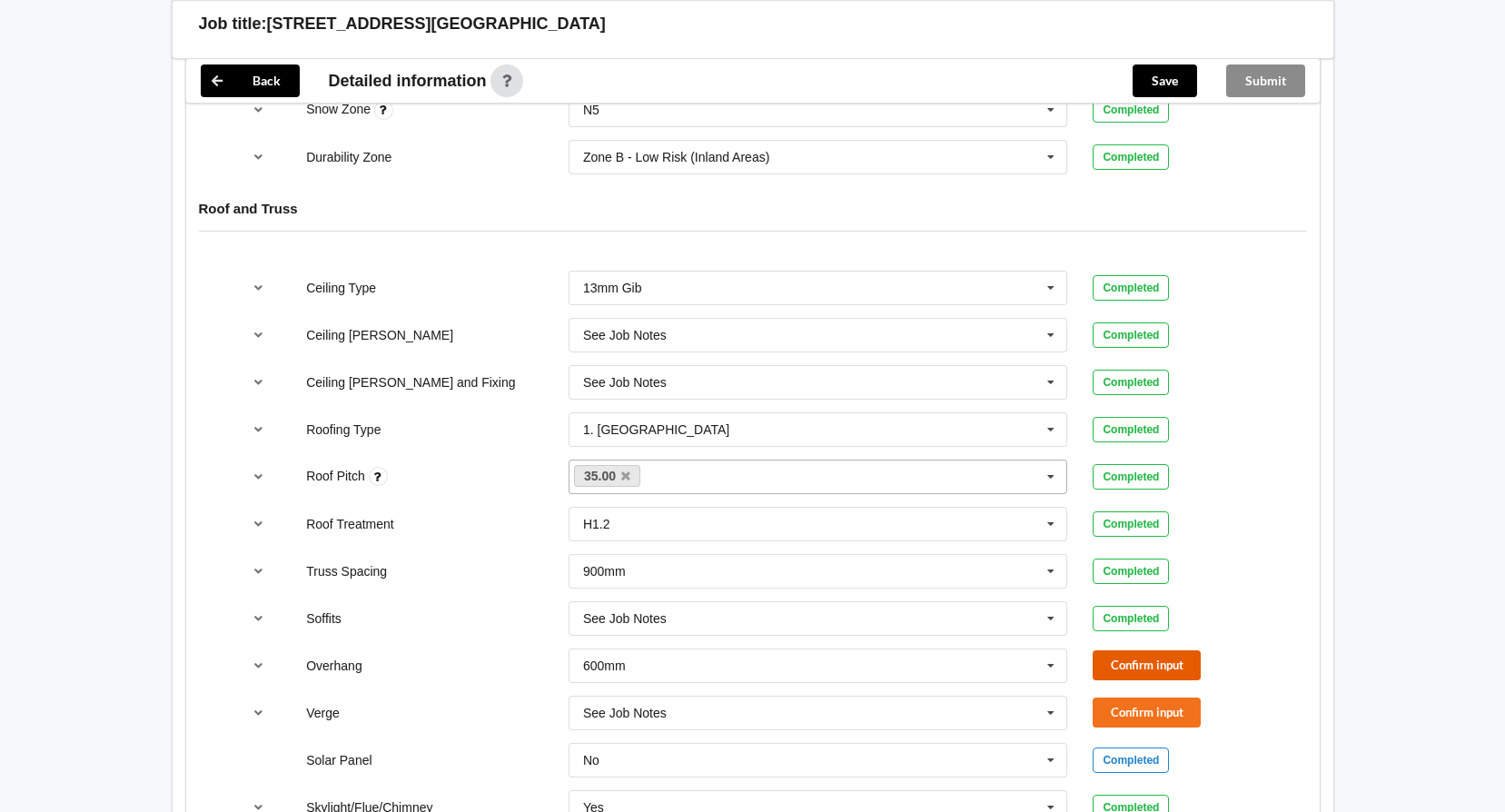
click at [1148, 663] on button "Confirm input" at bounding box center [1147, 664] width 109 height 30
click at [1127, 712] on button "Confirm input" at bounding box center [1147, 712] width 109 height 30
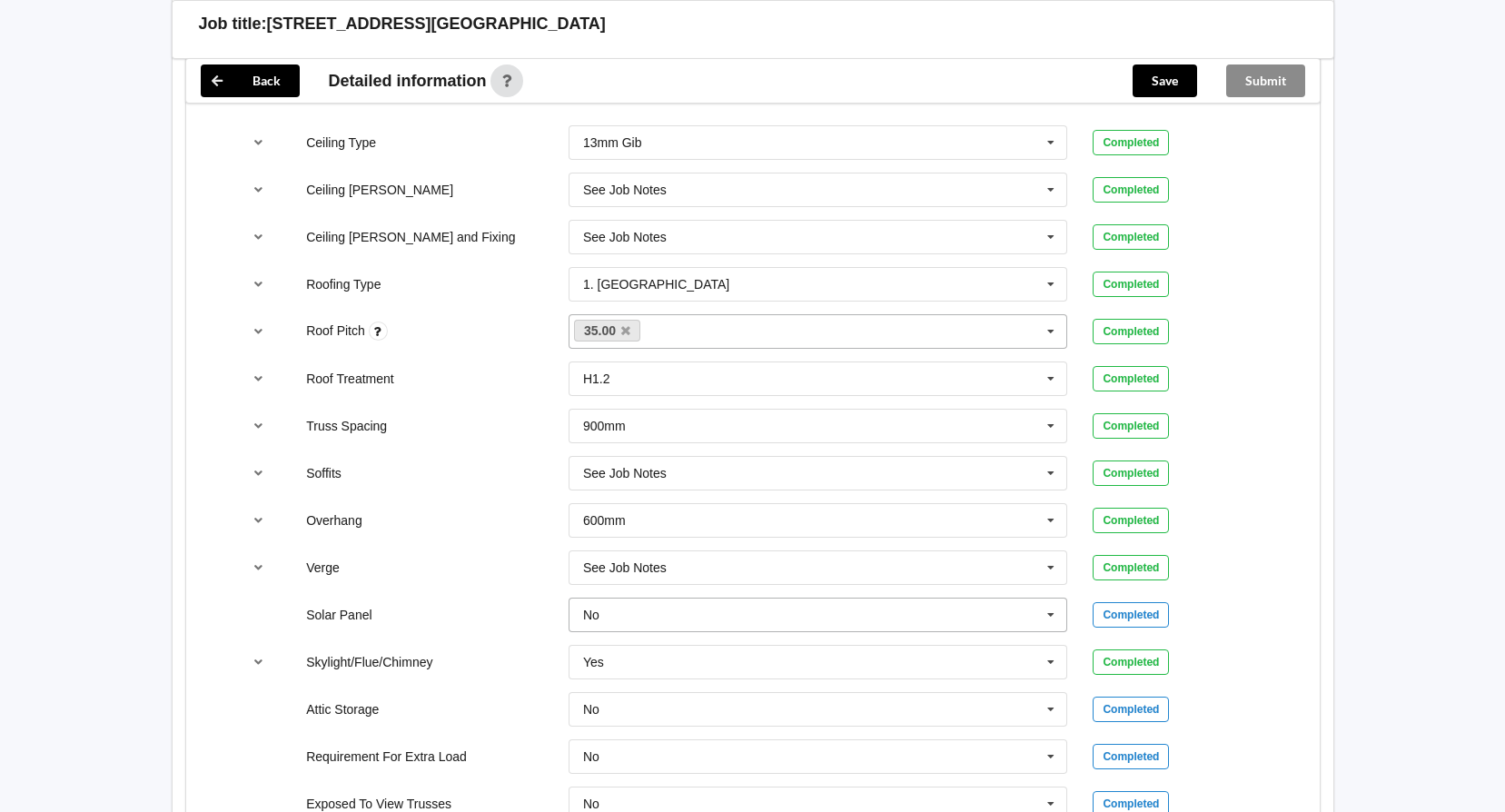
scroll to position [1272, 0]
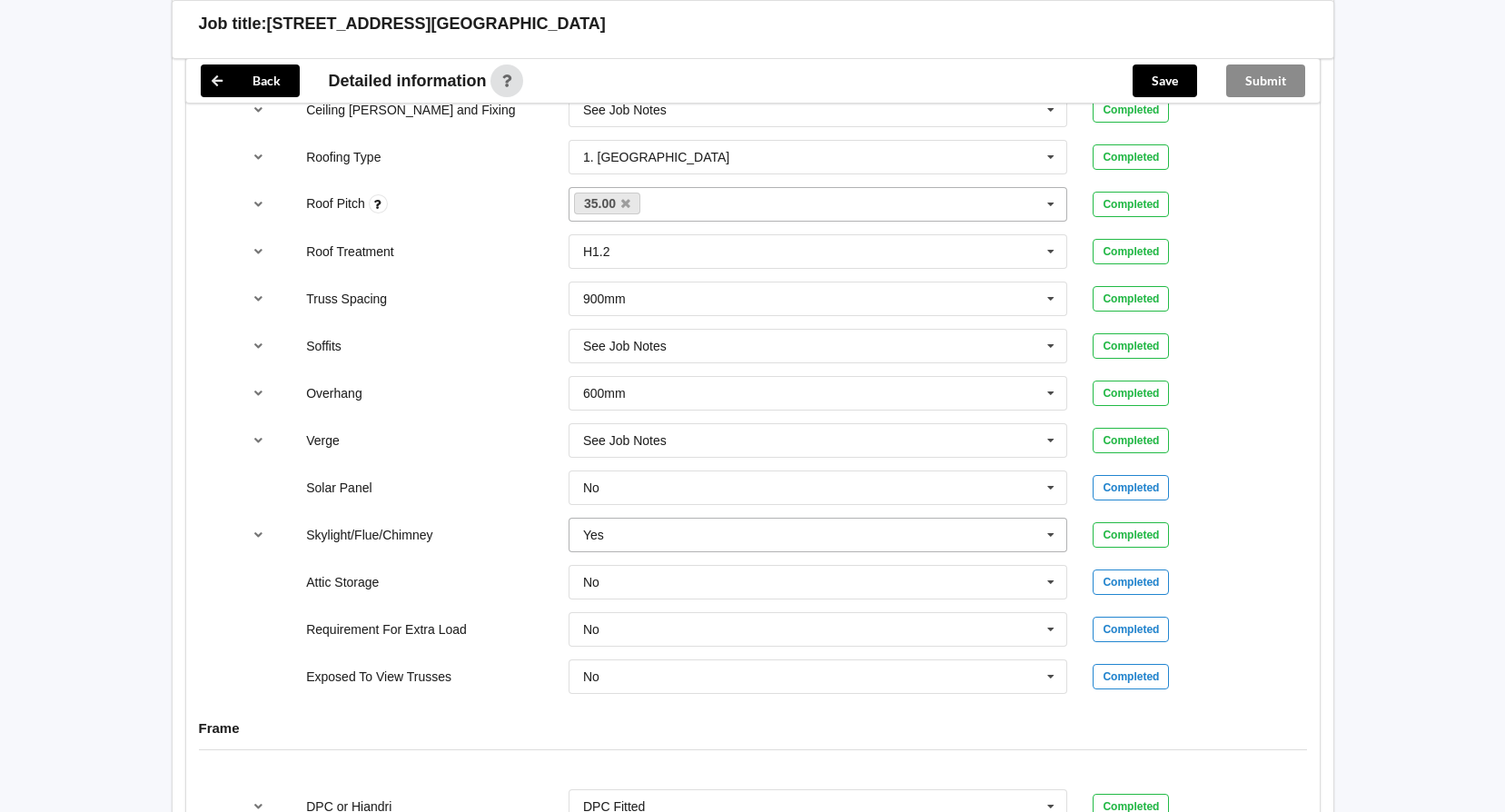
click at [1048, 531] on icon at bounding box center [1051, 535] width 28 height 33
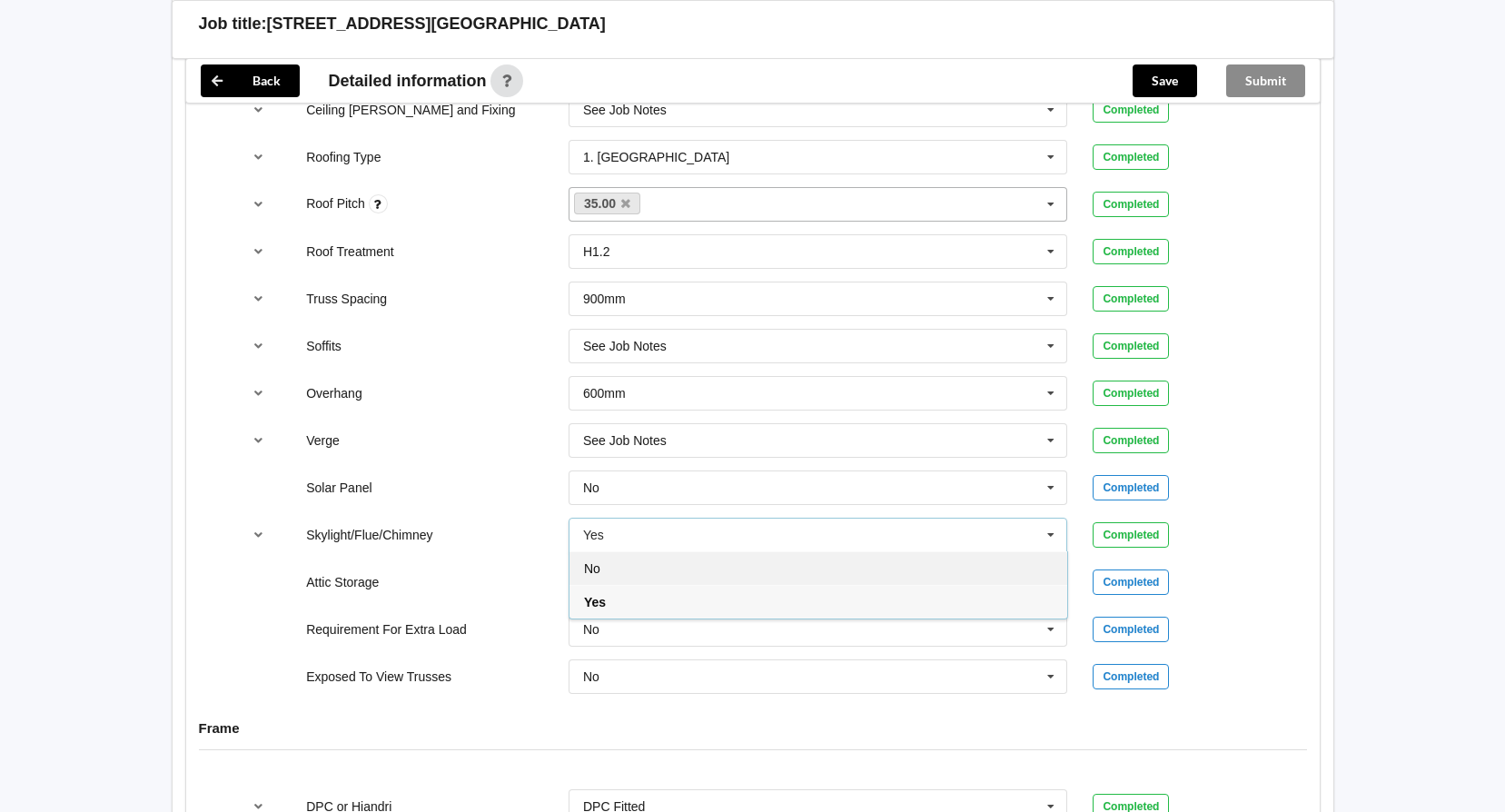
click at [871, 577] on div "No" at bounding box center [818, 567] width 498 height 33
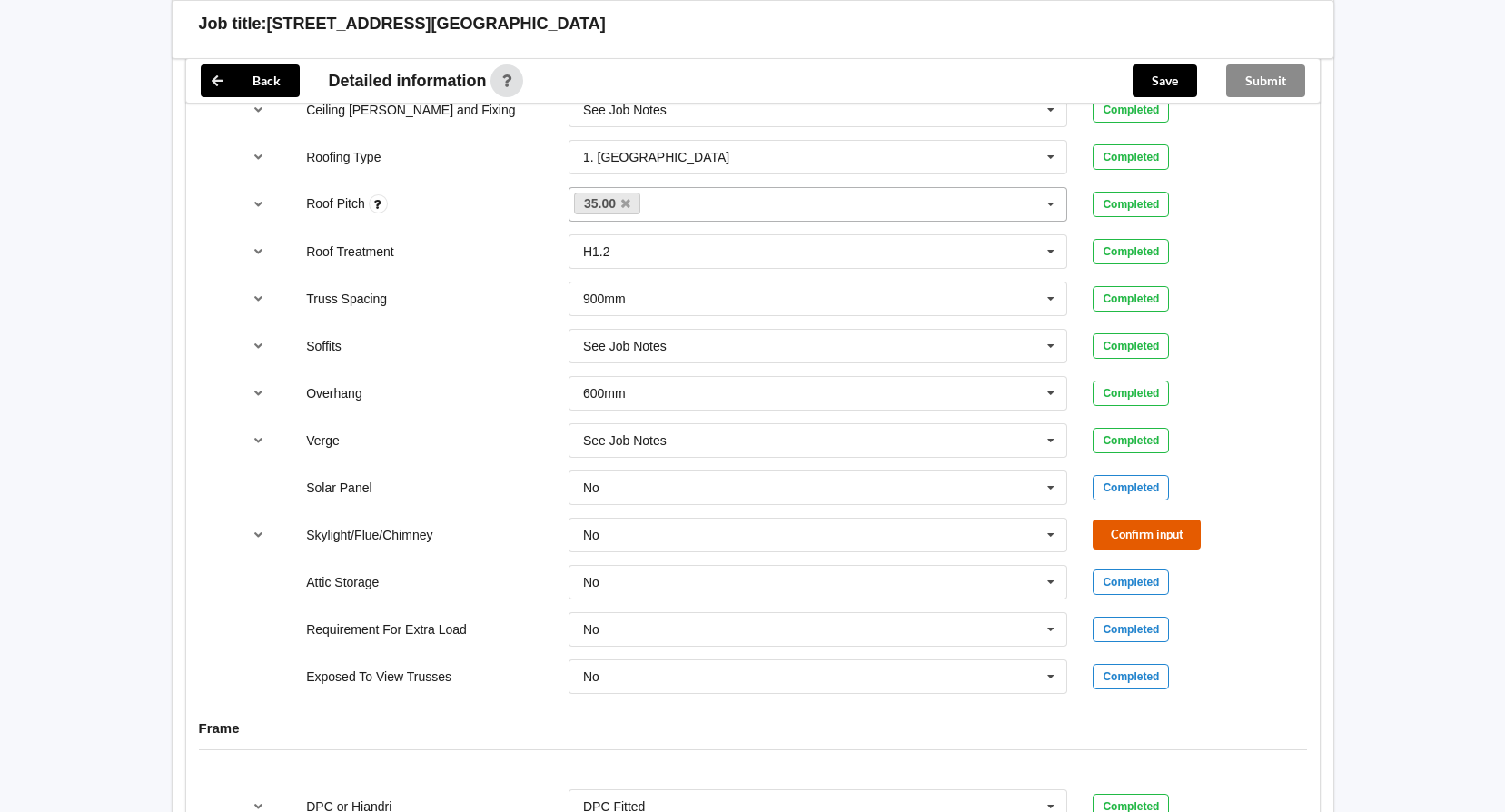
click at [1137, 542] on button "Confirm input" at bounding box center [1147, 534] width 109 height 30
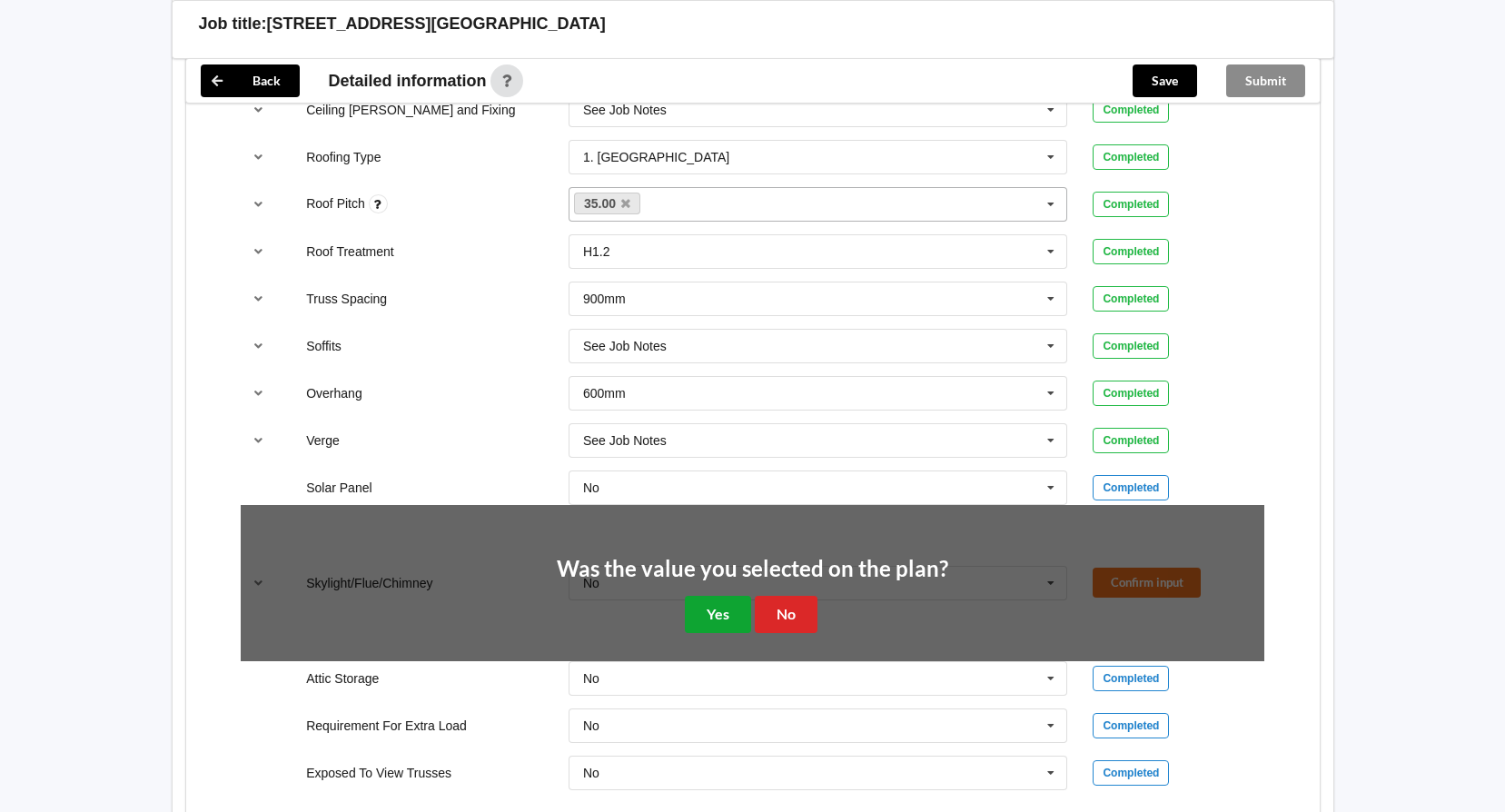
click at [733, 610] on button "Yes" at bounding box center [719, 614] width 67 height 37
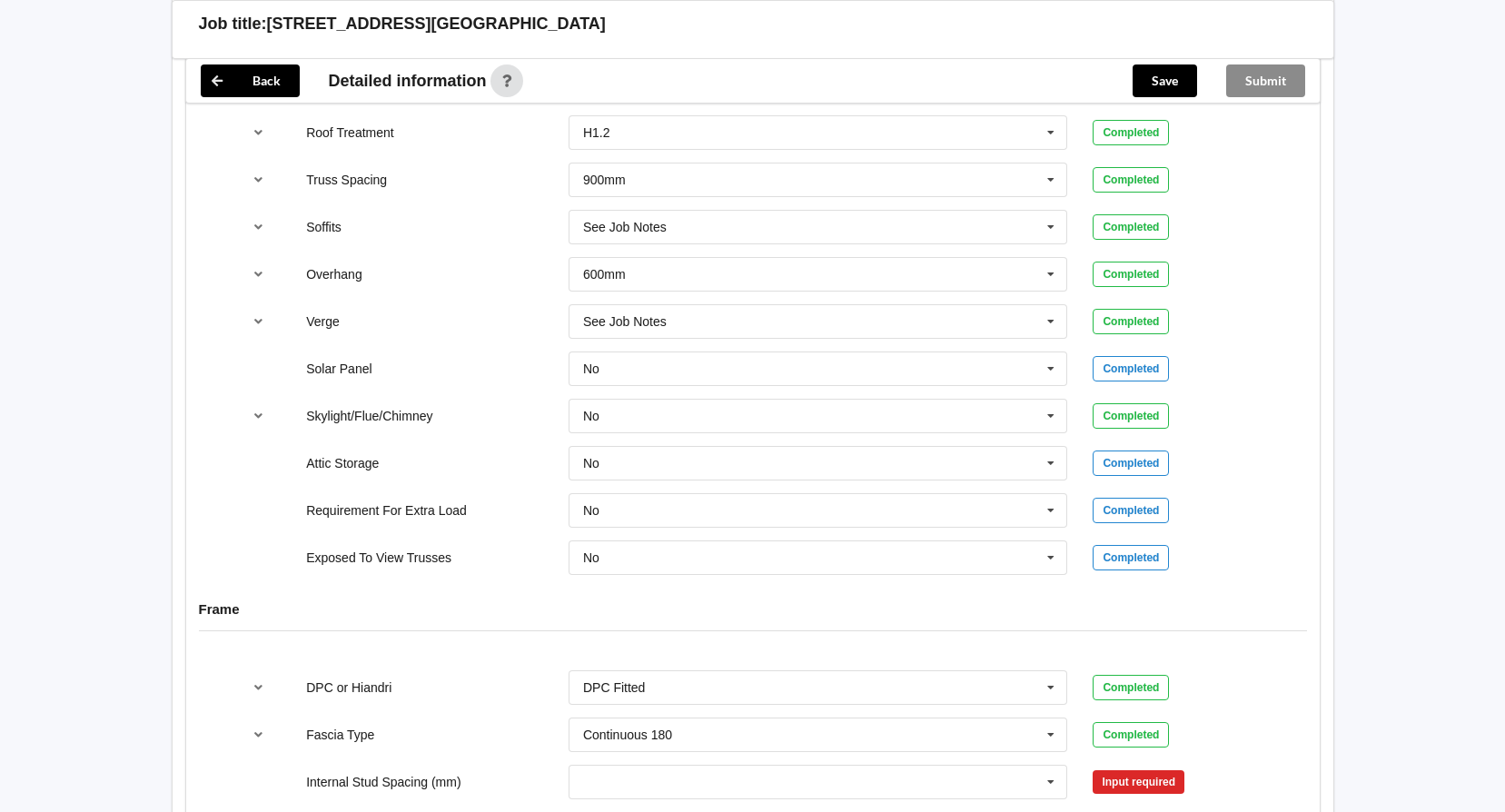
scroll to position [1544, 0]
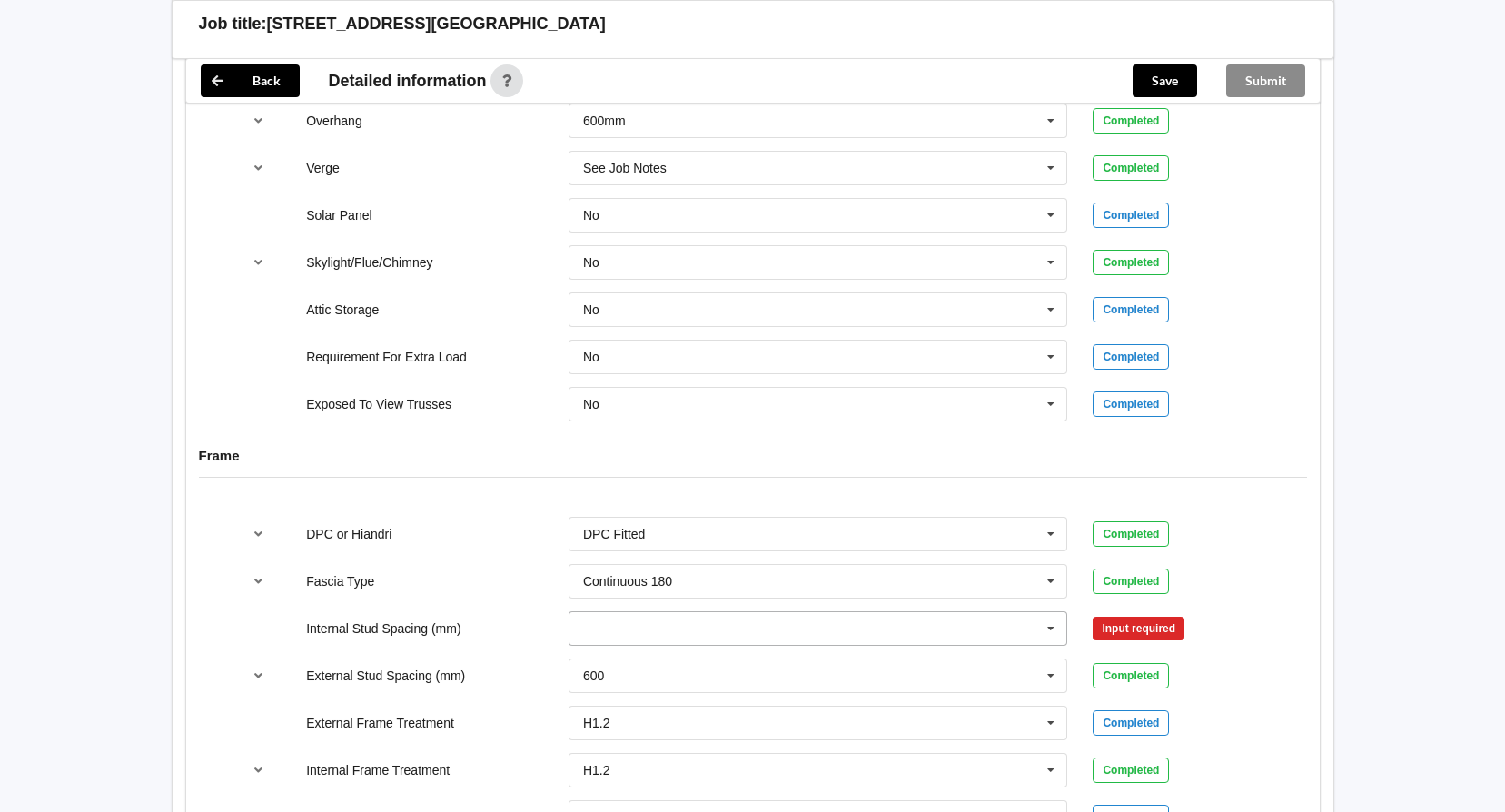
click at [1063, 624] on icon at bounding box center [1051, 628] width 28 height 33
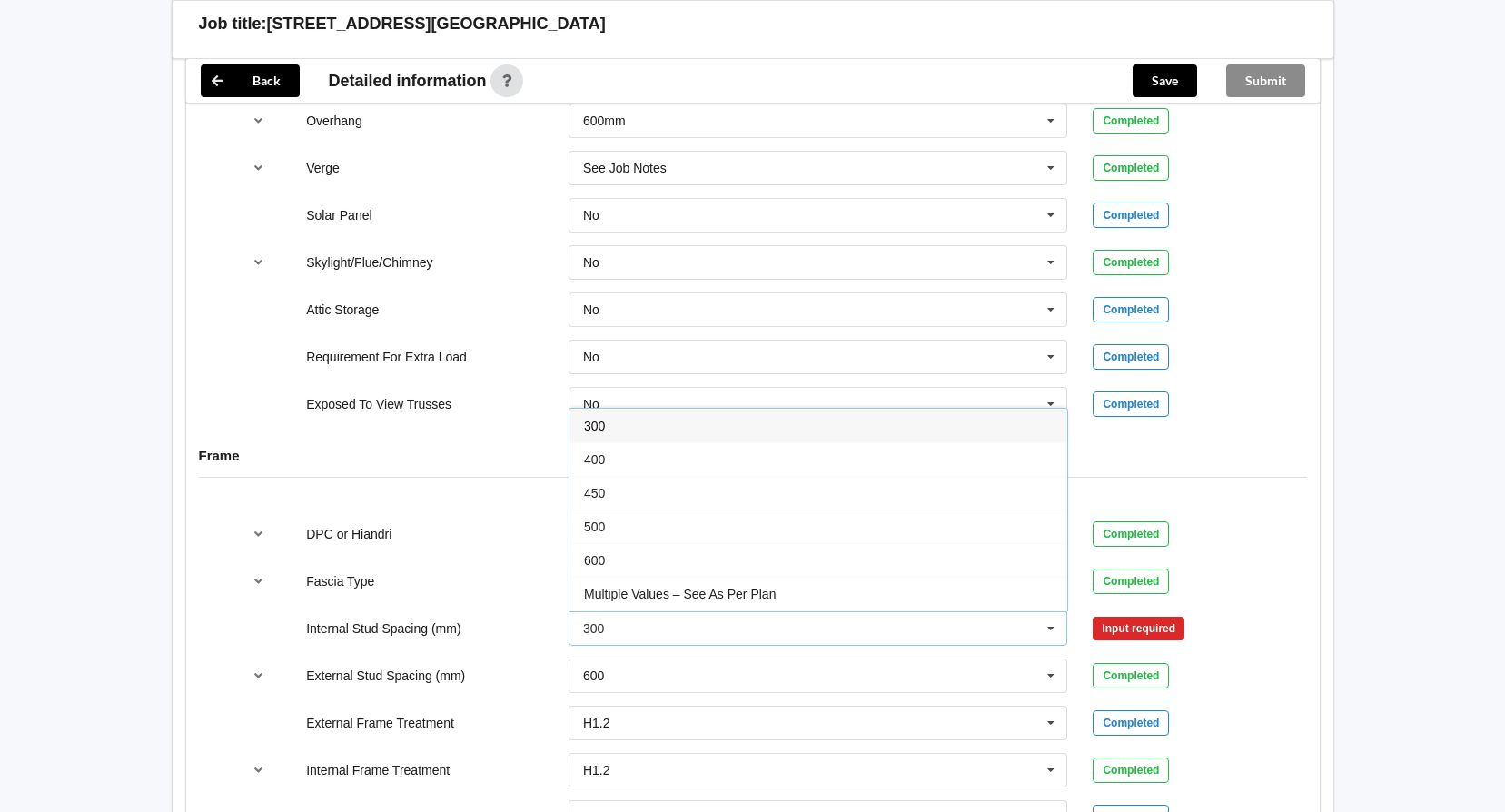
click at [882, 610] on div "None" at bounding box center [818, 626] width 498 height 33
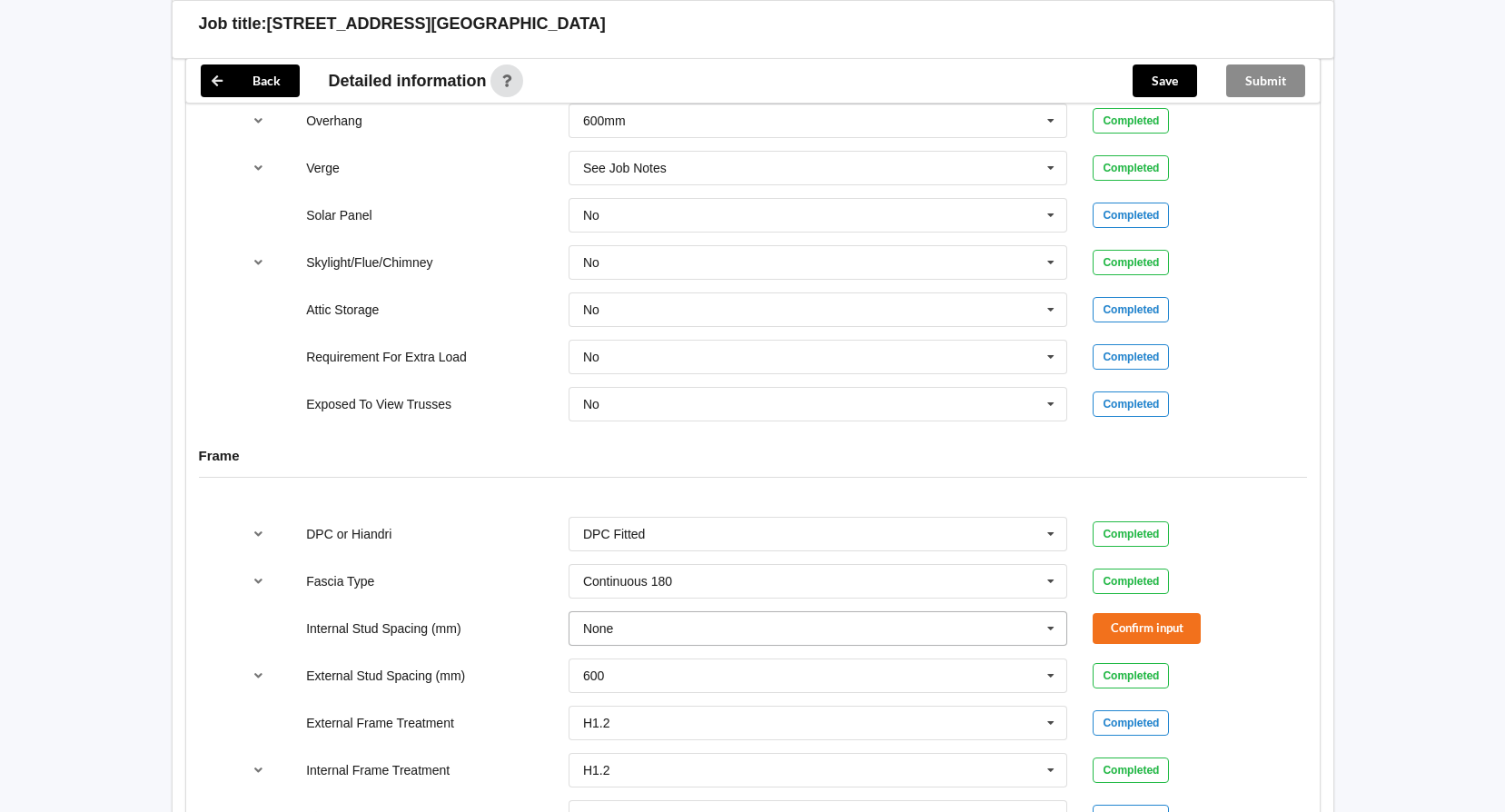
click at [1059, 633] on icon at bounding box center [1051, 628] width 28 height 33
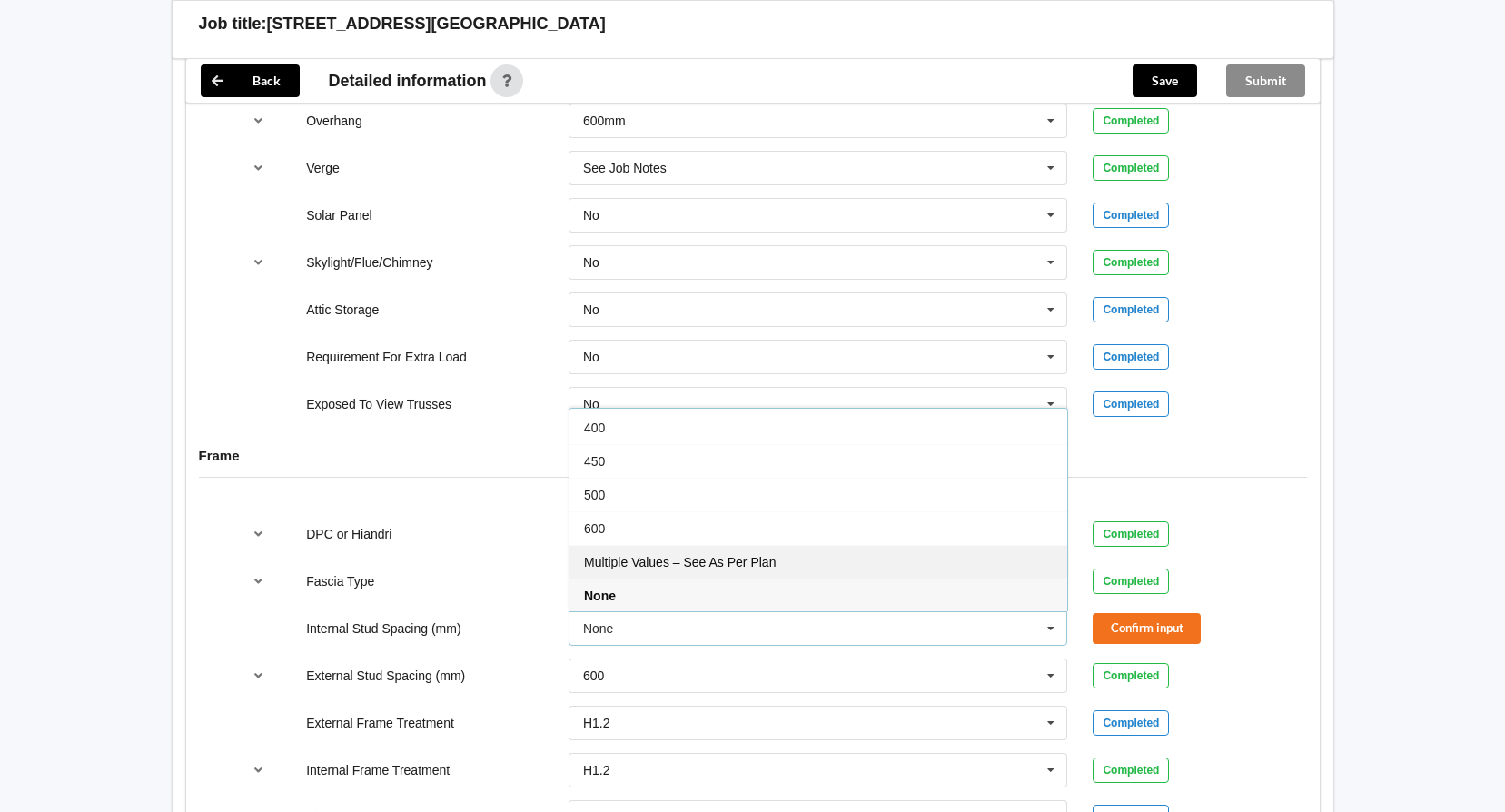
click at [825, 563] on div "Multiple Values – See As Per Plan" at bounding box center [818, 562] width 498 height 33
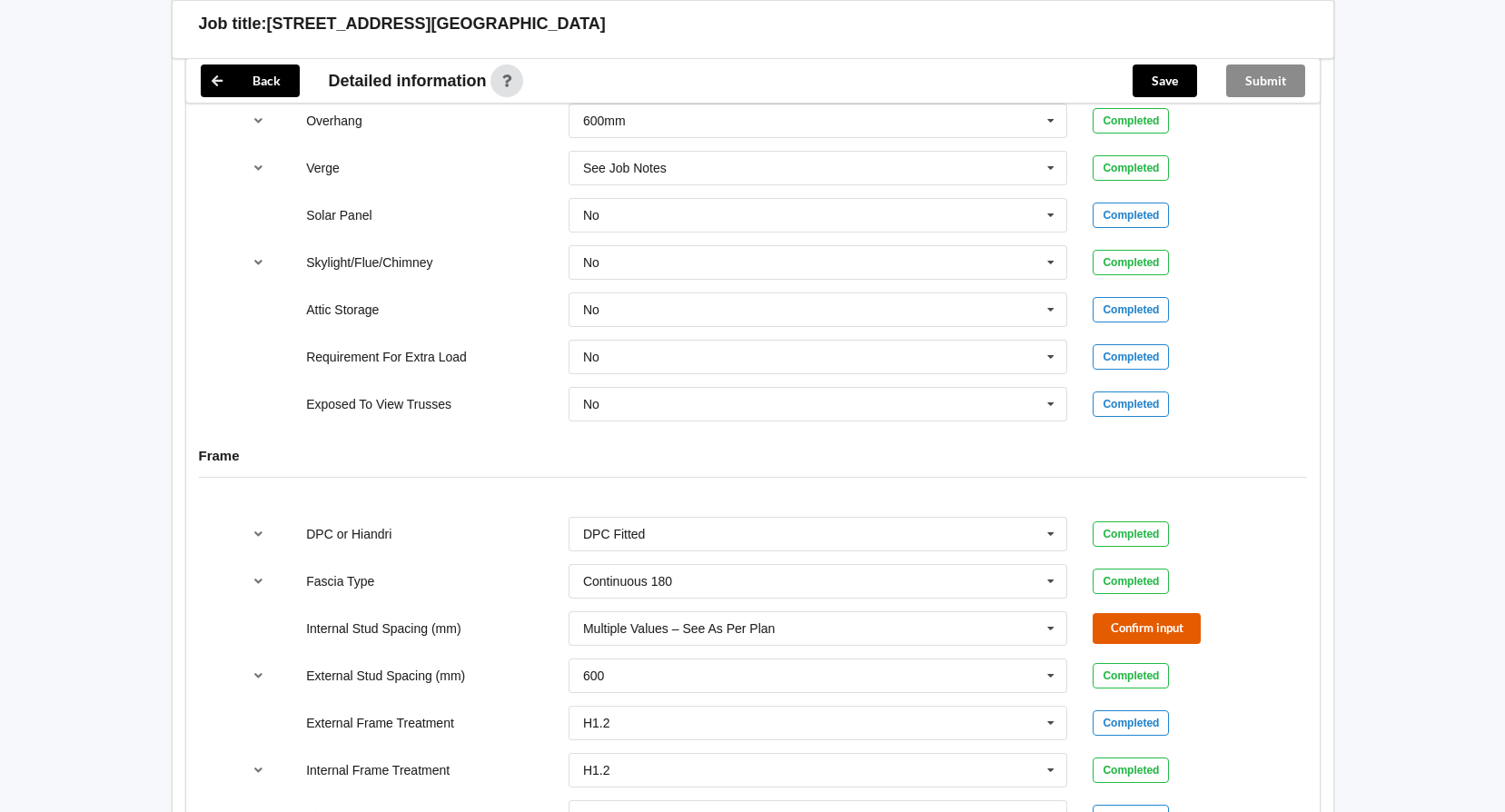
click at [1140, 638] on button "Confirm input" at bounding box center [1147, 627] width 109 height 30
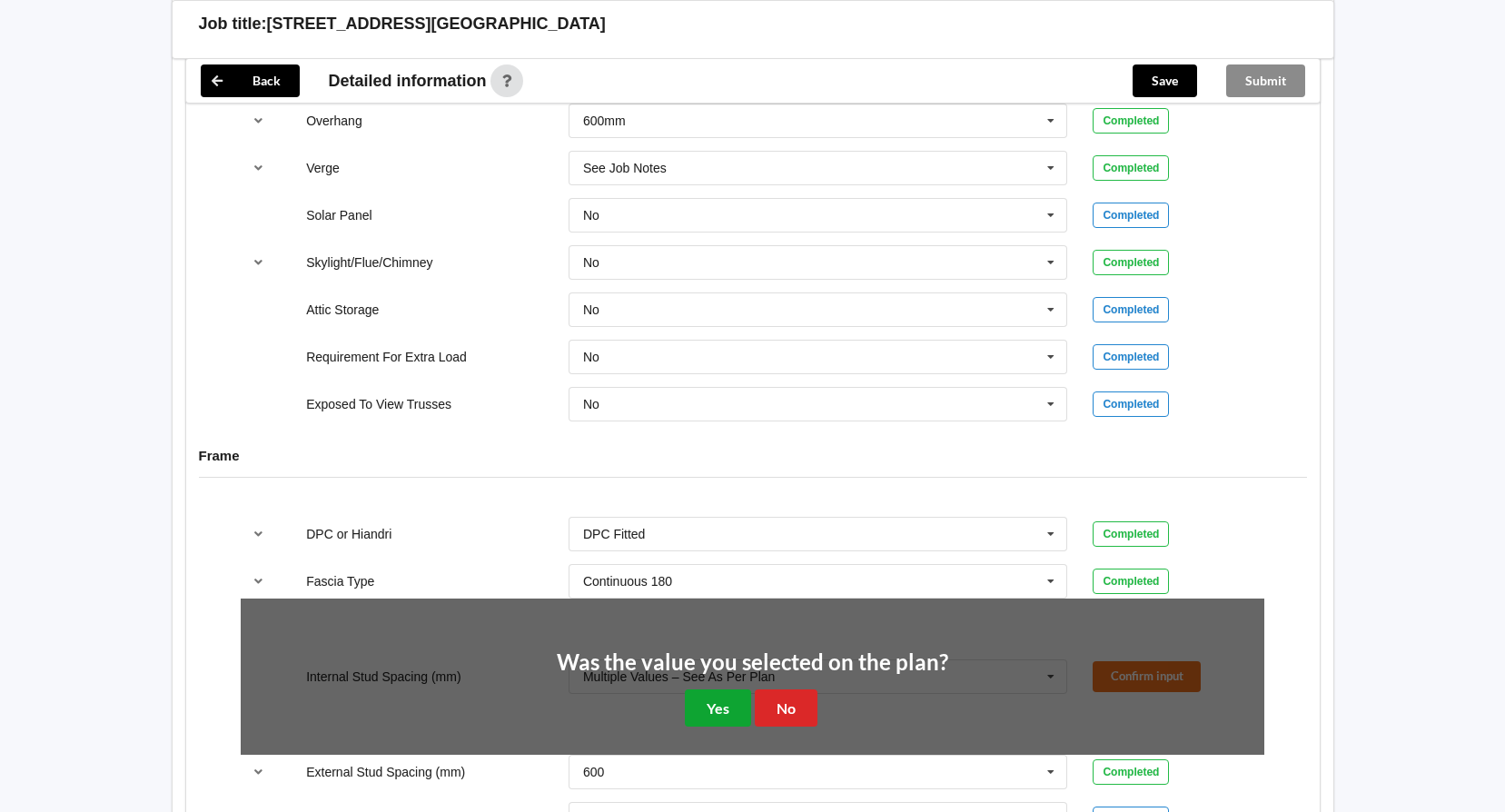
click at [730, 714] on button "Yes" at bounding box center [719, 707] width 67 height 37
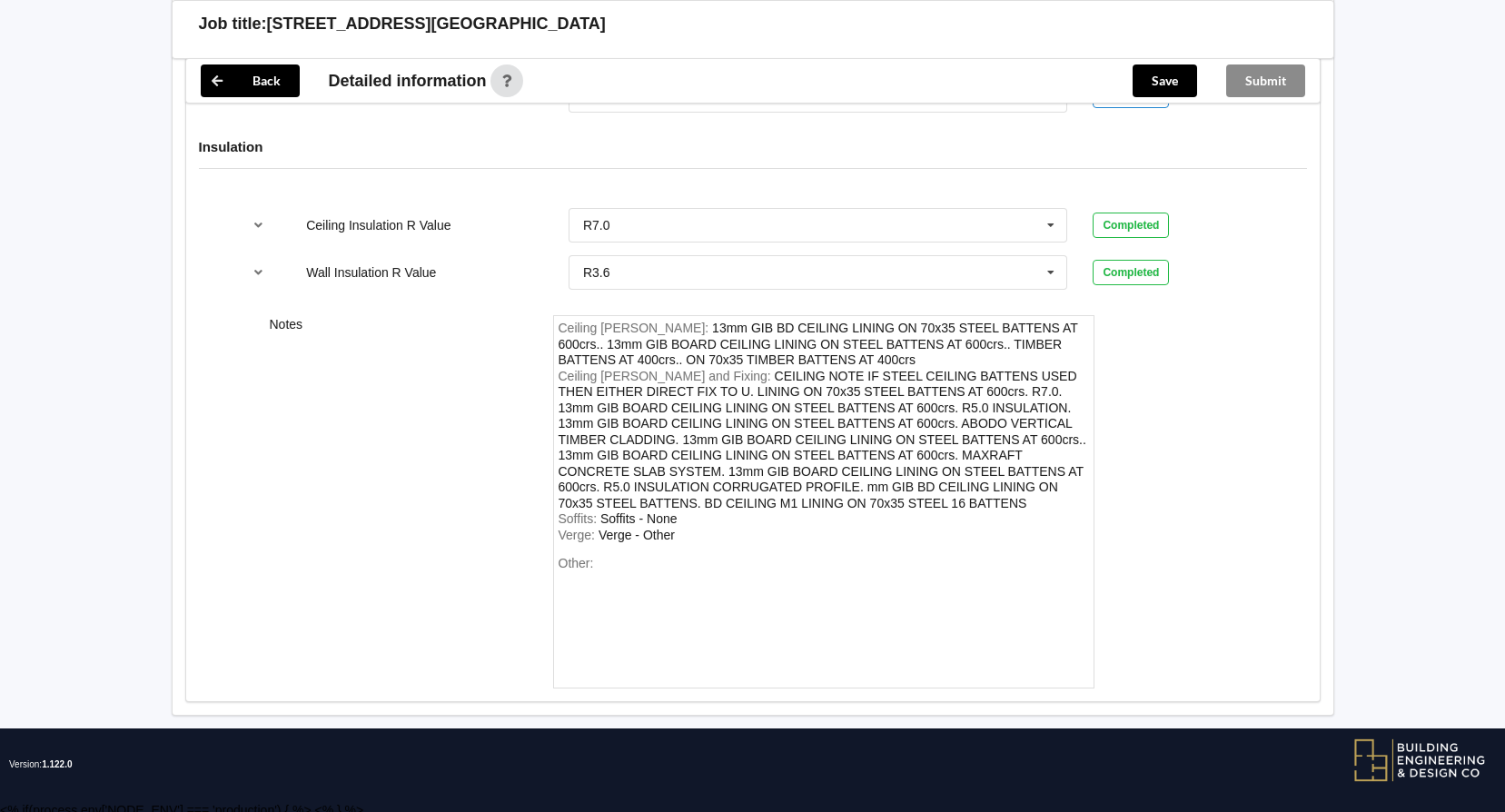
scroll to position [2274, 0]
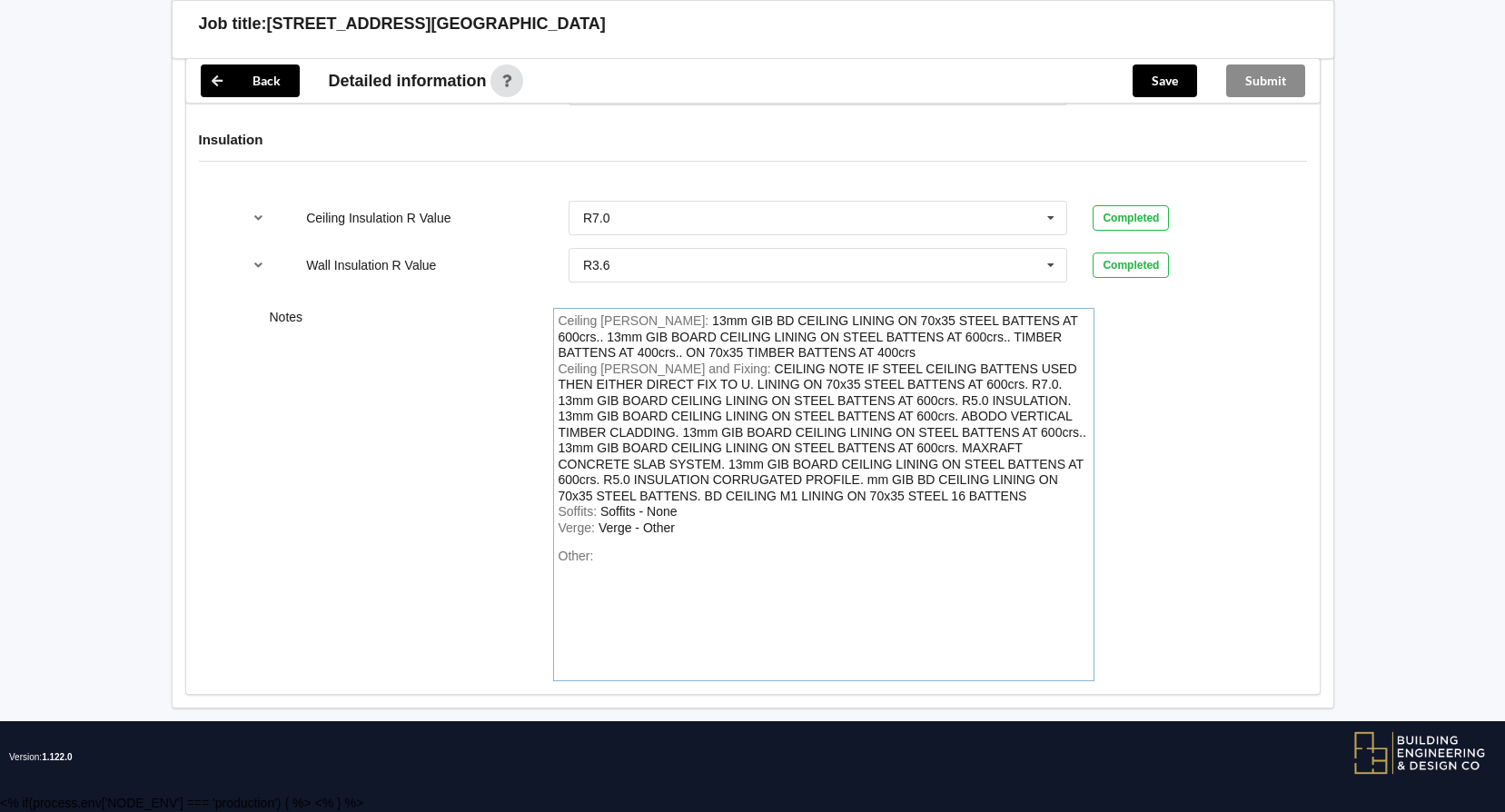
click at [620, 562] on div "Other:" at bounding box center [823, 612] width 530 height 128
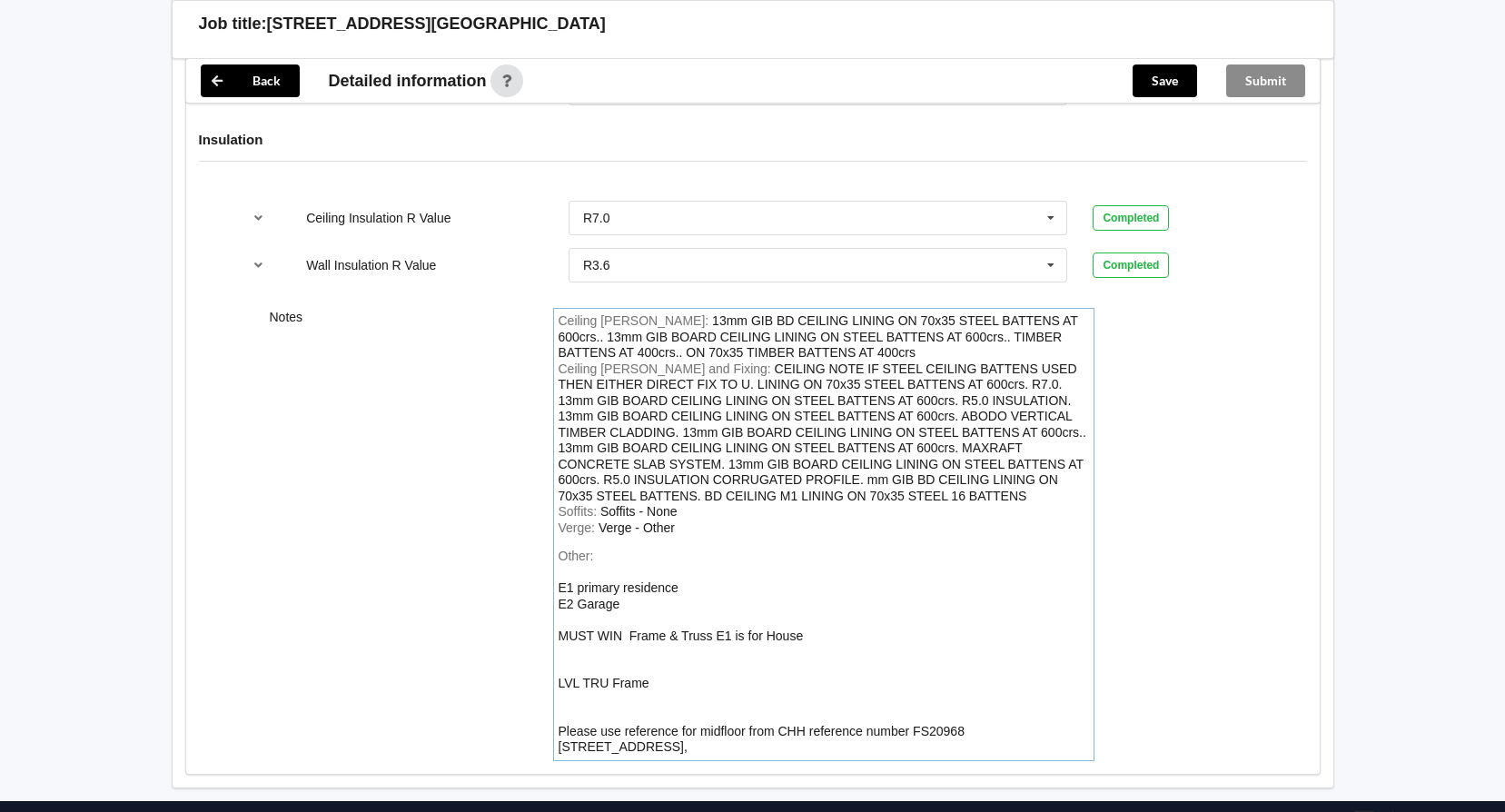
click at [675, 696] on div "Other: E1 primary residence E2 Garage MUST WIN Frame & Truss E1 is for House LV…" at bounding box center [823, 652] width 530 height 208
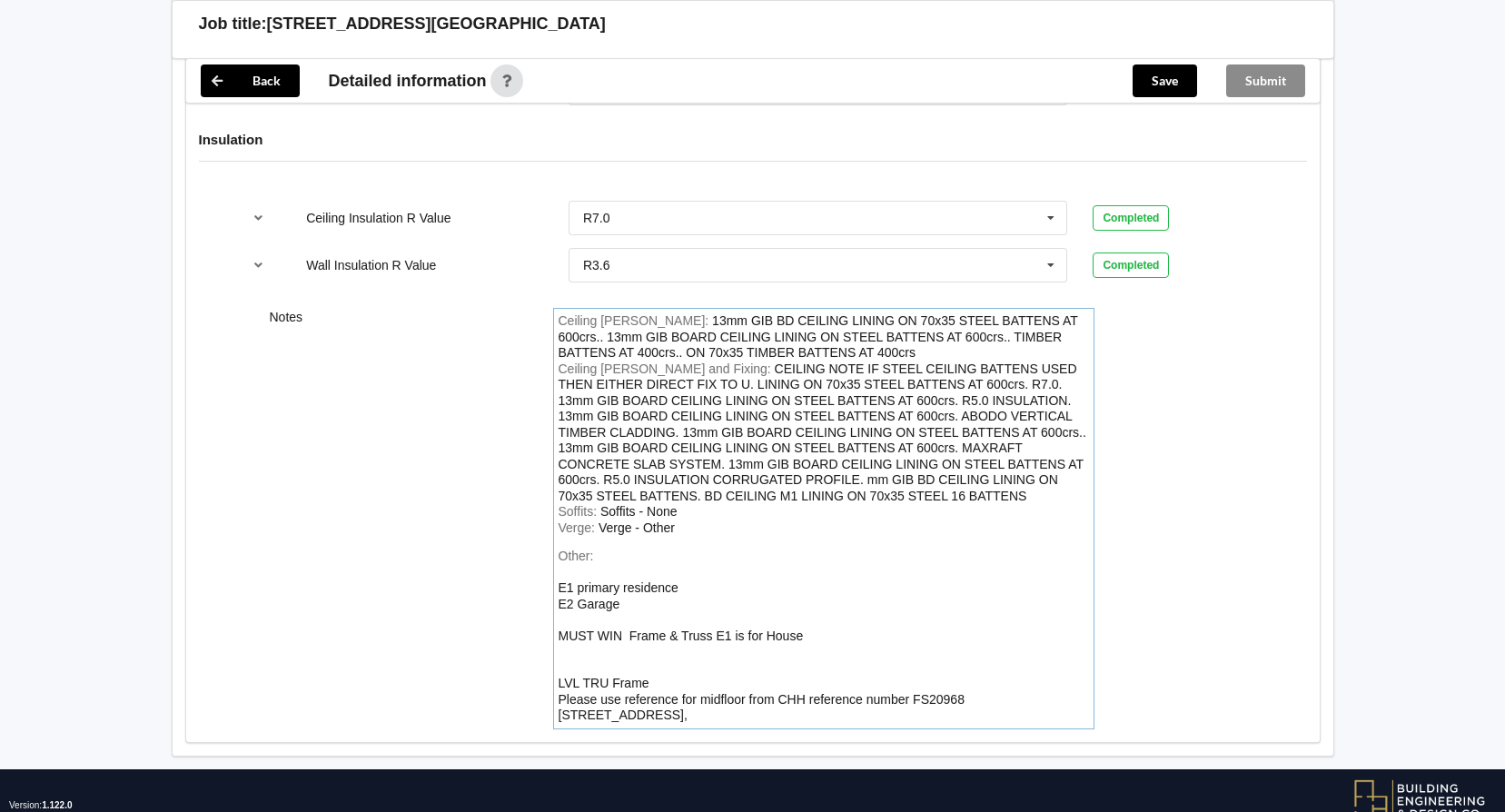
click at [613, 661] on div "Other: E1 primary residence E2 Garage MUST WIN Frame & Truss E1 is for House LV…" at bounding box center [823, 636] width 530 height 175
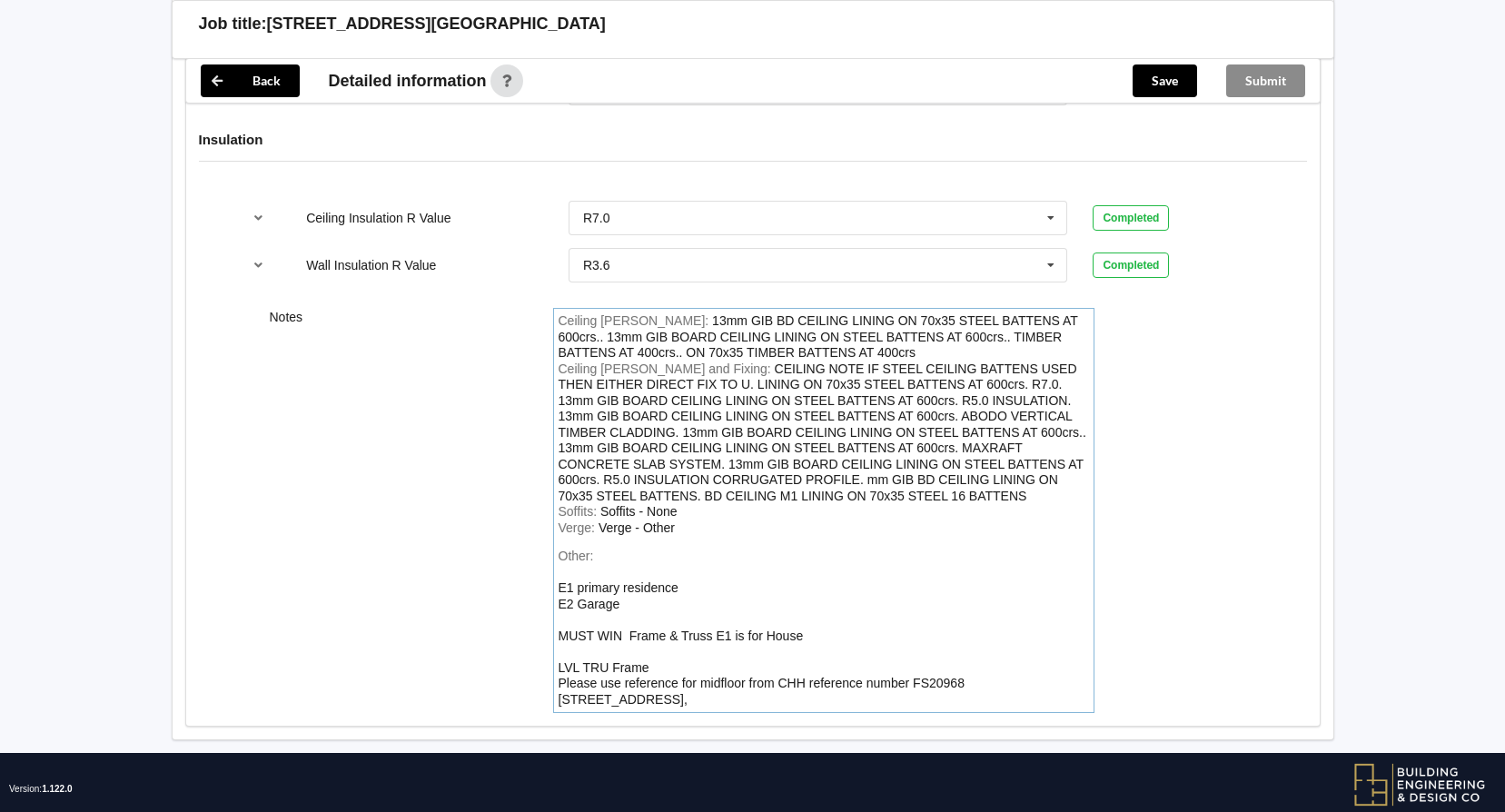
click at [598, 644] on div "Other: E1 primary residence E2 Garage MUST WIN Frame & Truss E1 is for House LV…" at bounding box center [823, 627] width 530 height 159
click at [562, 642] on div "E1 primary residence E2 Garage MUST WIN Frame & Truss E1 is for House LVL TRU F…" at bounding box center [762, 644] width 406 height 127
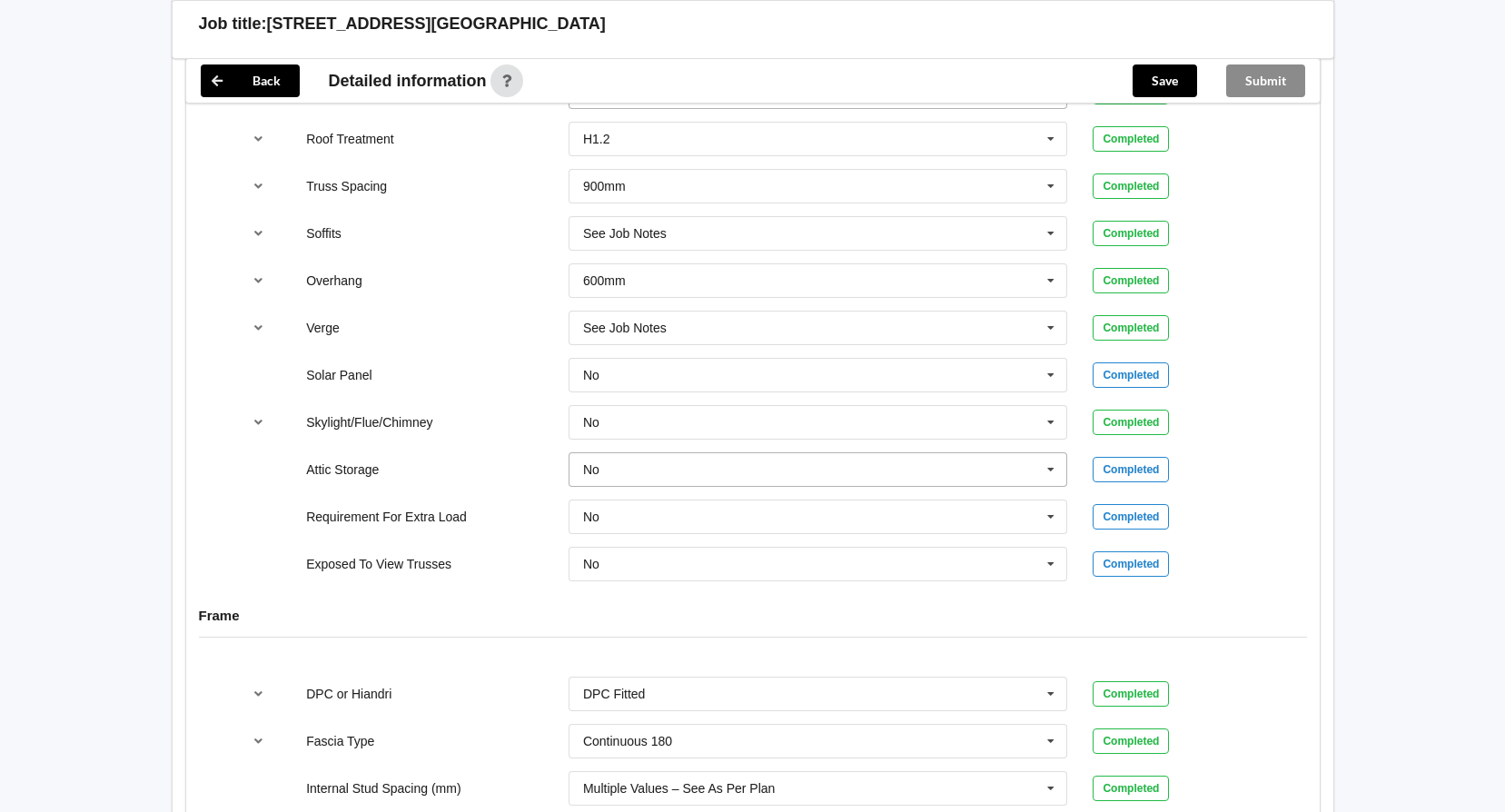
scroll to position [1382, 0]
click at [1172, 85] on button "Save" at bounding box center [1165, 81] width 65 height 32
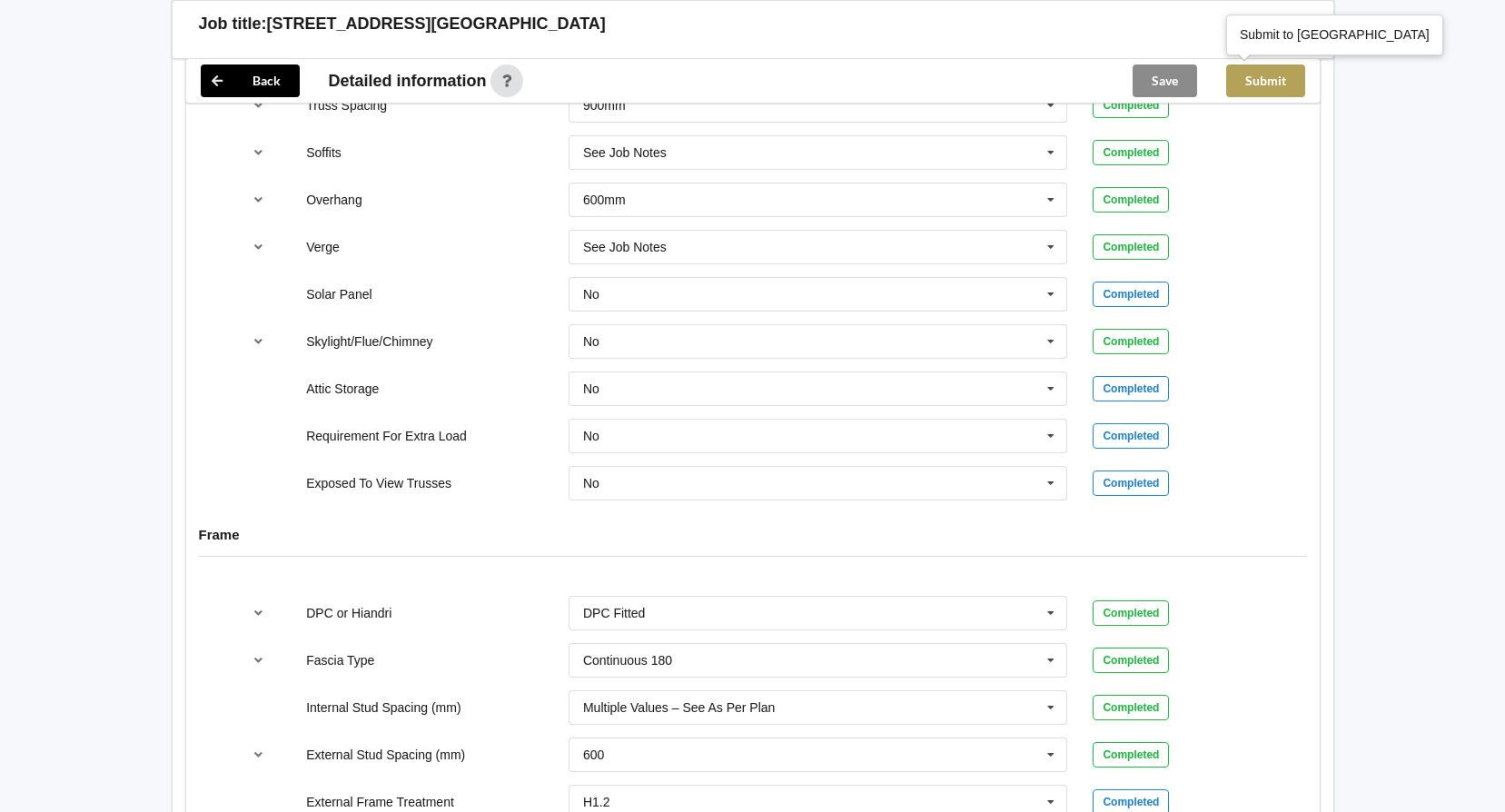
click at [1264, 84] on button "Submit" at bounding box center [1265, 81] width 79 height 32
